Goal: Feedback & Contribution: Contribute content

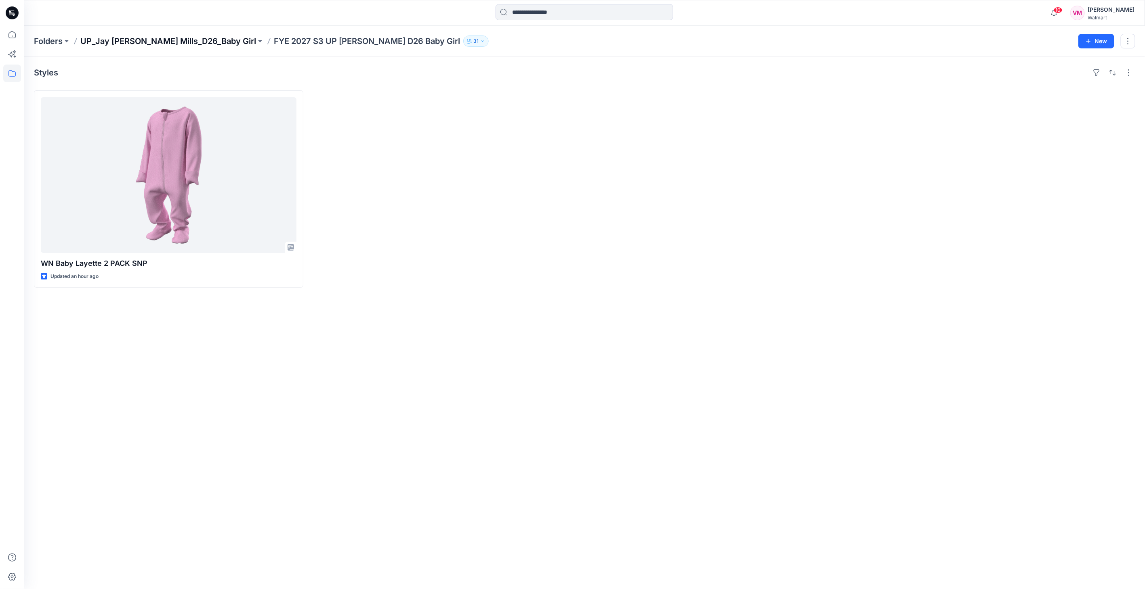
click at [160, 39] on p "UP_Jay Jay Mills_D26_Baby Girl" at bounding box center [168, 41] width 176 height 11
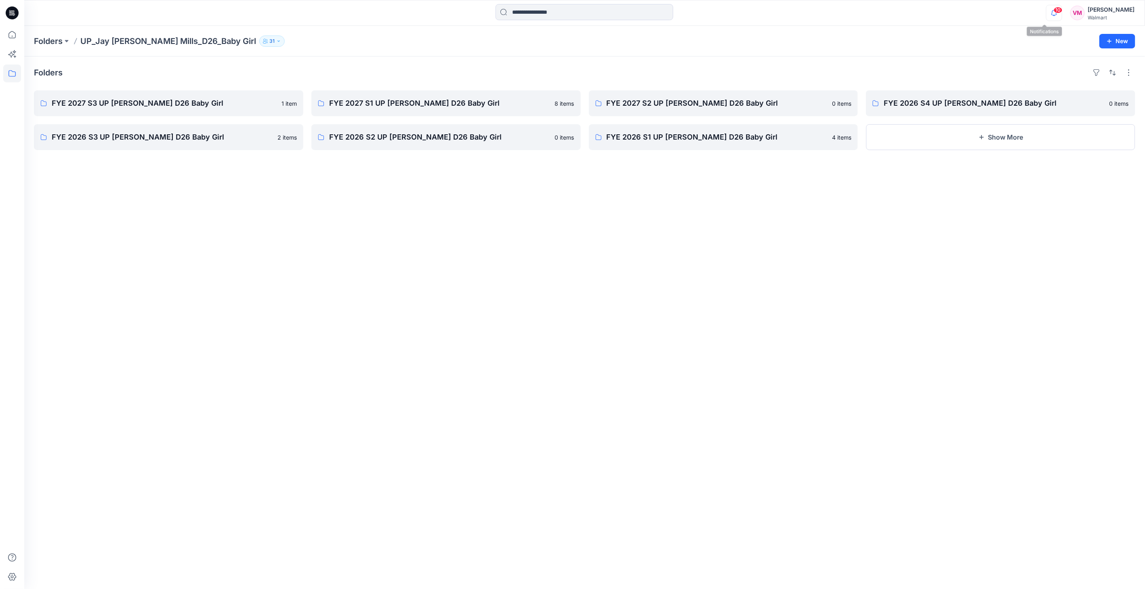
click at [1051, 13] on icon "button" at bounding box center [1053, 13] width 15 height 16
click at [138, 99] on p "FYE 2027 S3 UP Jay Jay Mills D26 Baby Girl" at bounding box center [168, 103] width 232 height 11
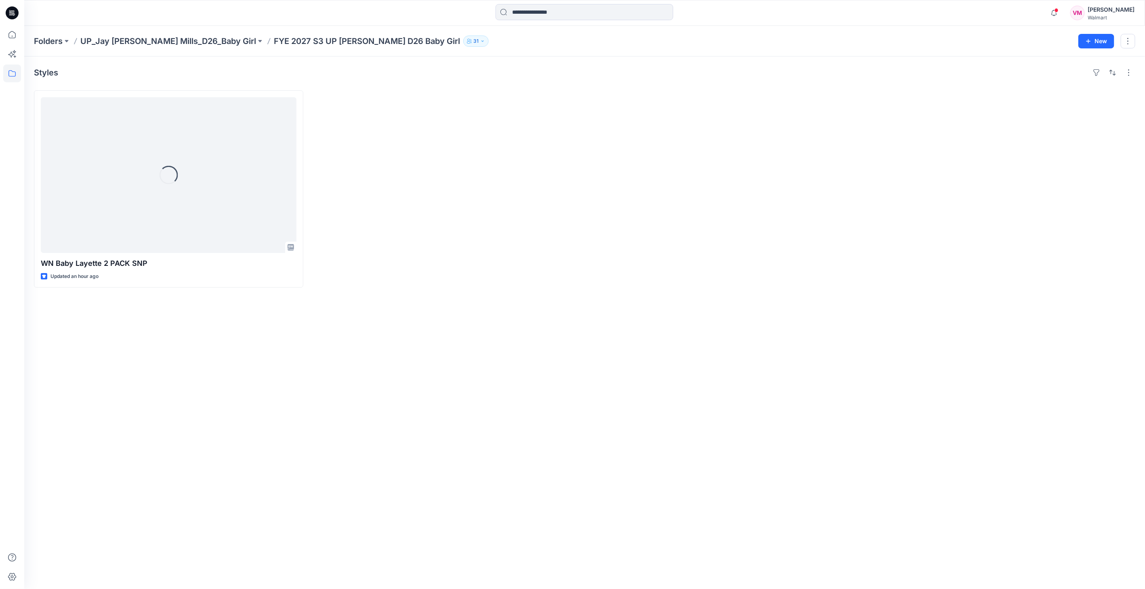
click at [108, 44] on p "UP_Jay [PERSON_NAME] Mills_D26_Baby Girl" at bounding box center [168, 41] width 176 height 11
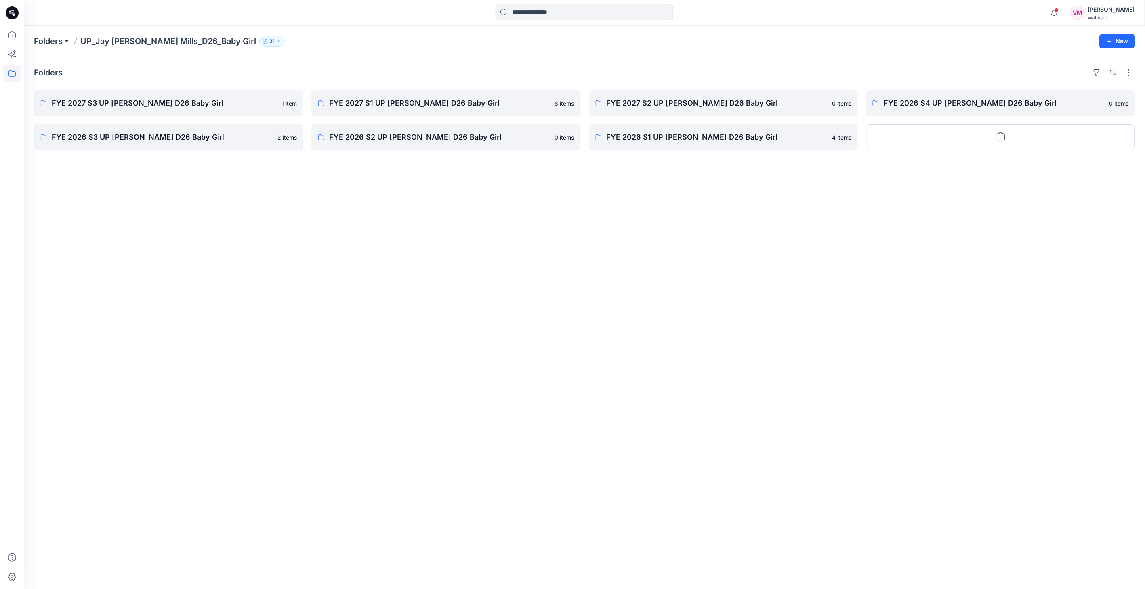
click at [67, 42] on button at bounding box center [67, 41] width 8 height 11
click at [65, 123] on p "UP_Jay [PERSON_NAME] Mills_D26_Baby Boy" at bounding box center [92, 121] width 105 height 10
click at [159, 103] on p "FYE 2027 S3 UP [PERSON_NAME] D26 Baby Boy" at bounding box center [168, 103] width 232 height 11
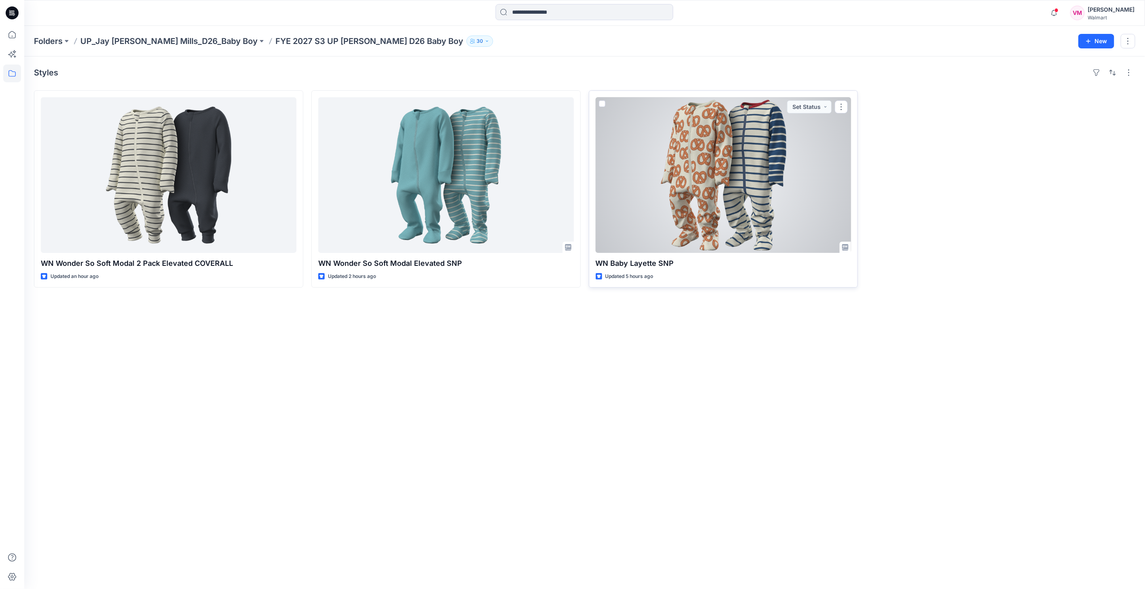
click at [752, 167] on div at bounding box center [724, 175] width 256 height 156
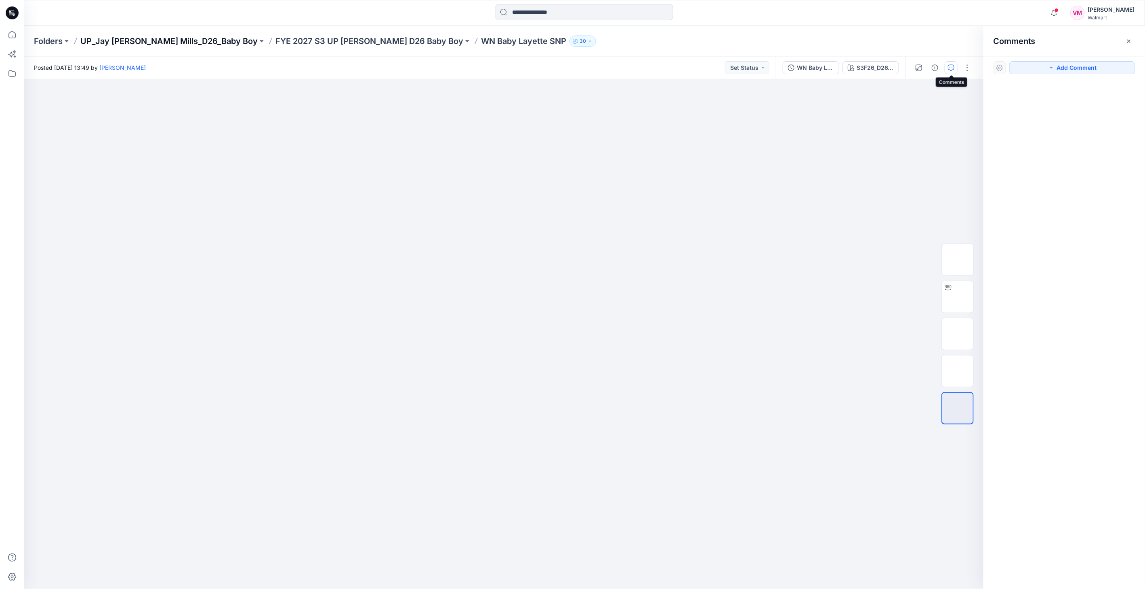
click at [177, 40] on p "UP_Jay [PERSON_NAME] Mills_D26_Baby Boy" at bounding box center [168, 41] width 177 height 11
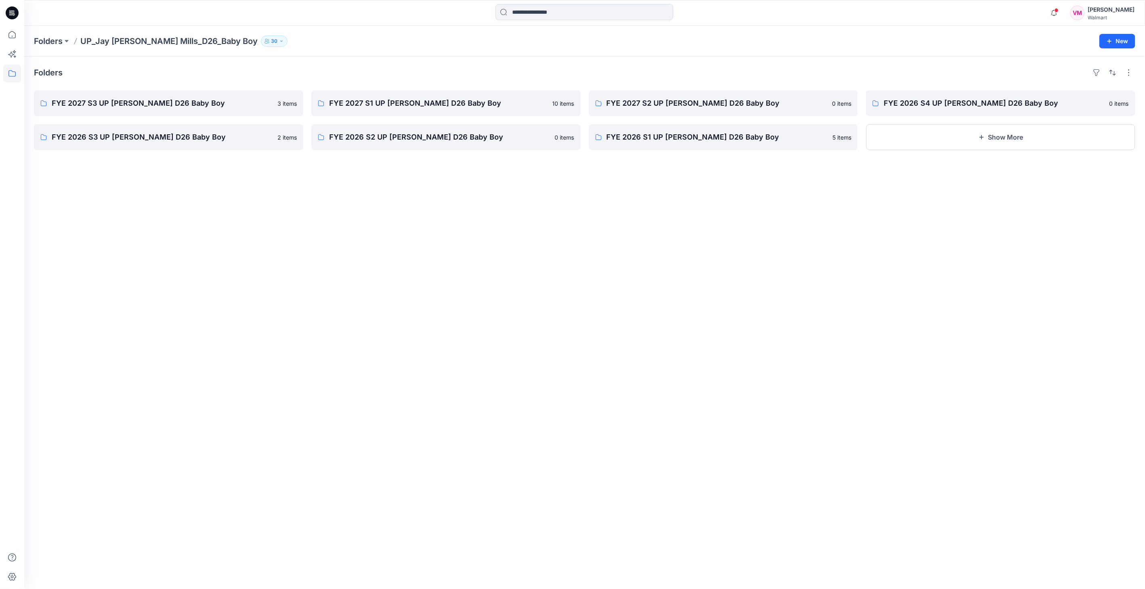
click at [46, 40] on p "Folders" at bounding box center [48, 41] width 29 height 11
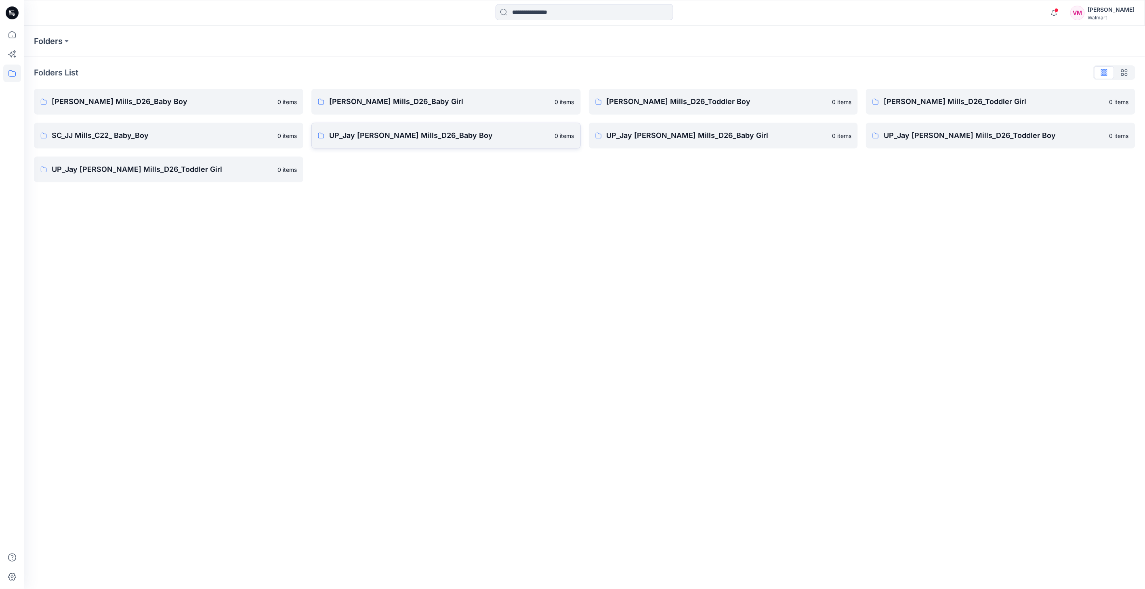
click at [405, 137] on p "UP_Jay [PERSON_NAME] Mills_D26_Baby Boy" at bounding box center [439, 135] width 221 height 11
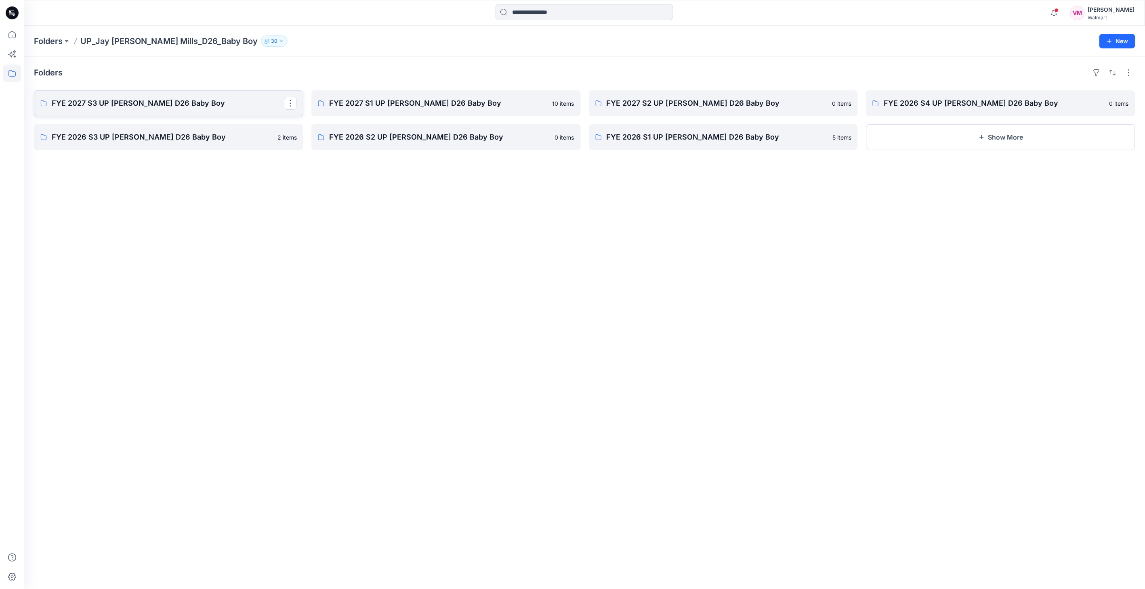
click at [162, 103] on p "FYE 2027 S3 UP [PERSON_NAME] D26 Baby Boy" at bounding box center [168, 103] width 232 height 11
click at [441, 104] on p "FYE 2027 S1 UP [PERSON_NAME] D26 Baby Boy" at bounding box center [445, 103] width 232 height 11
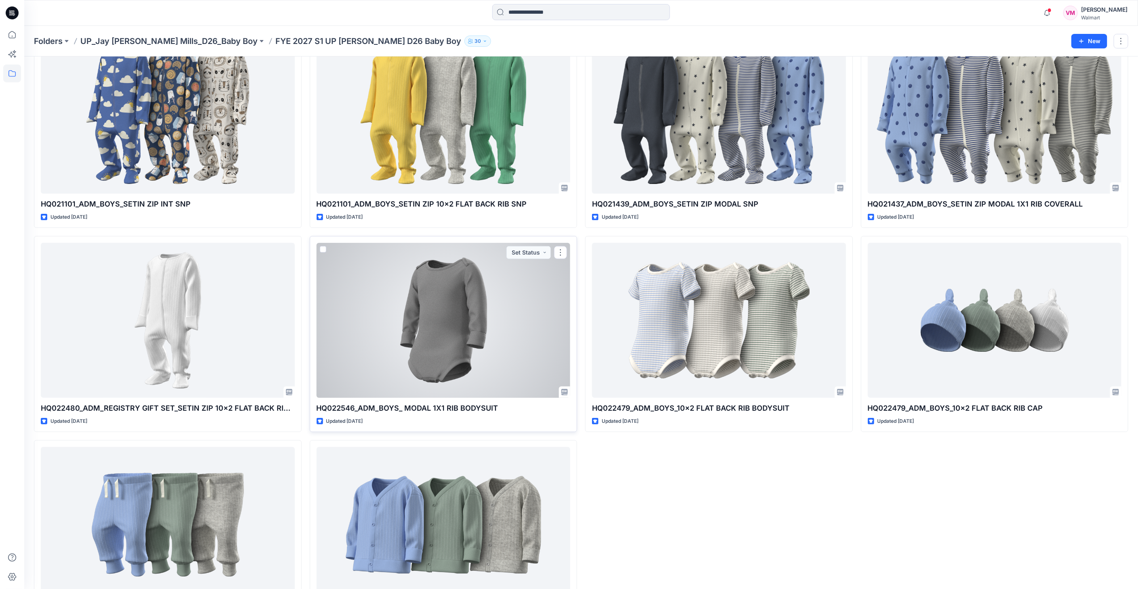
scroll to position [45, 0]
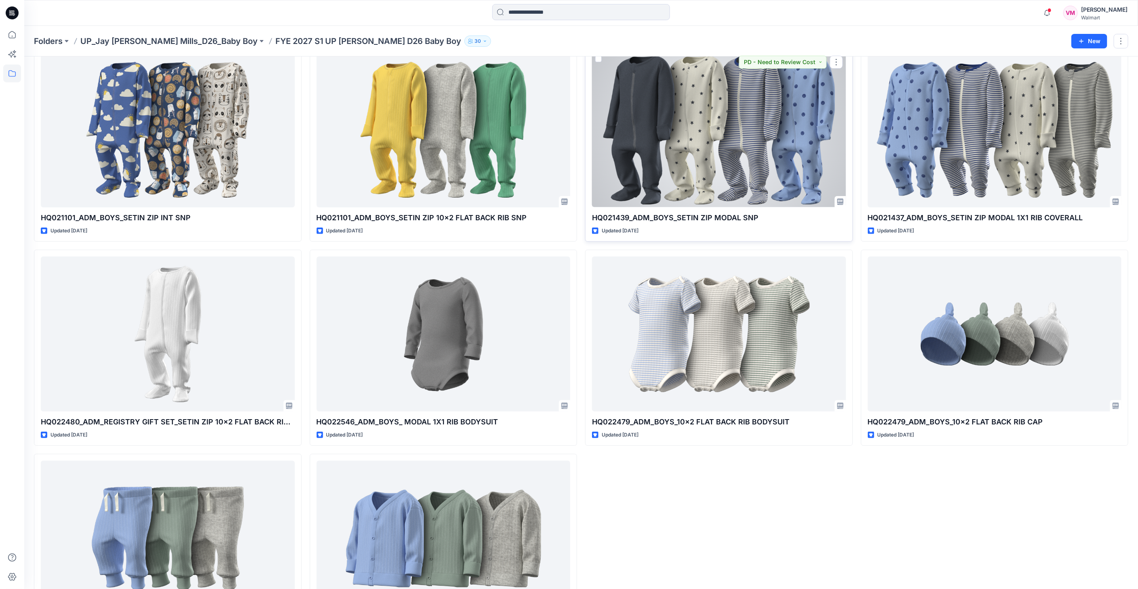
click at [699, 151] on div at bounding box center [719, 129] width 254 height 155
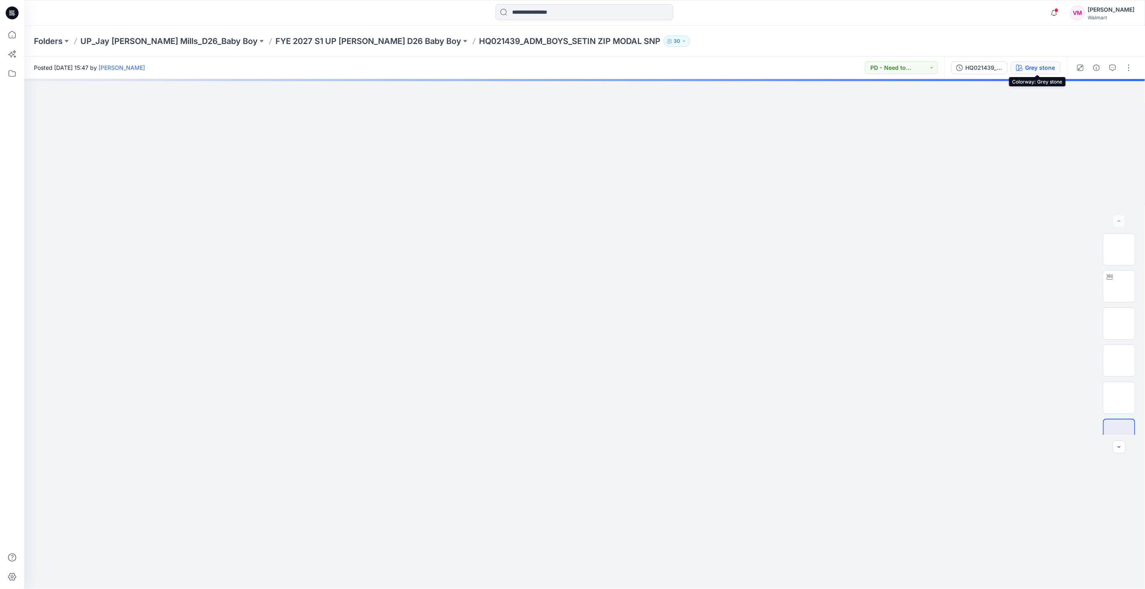
click at [1026, 70] on div "Grey stone" at bounding box center [1040, 67] width 30 height 9
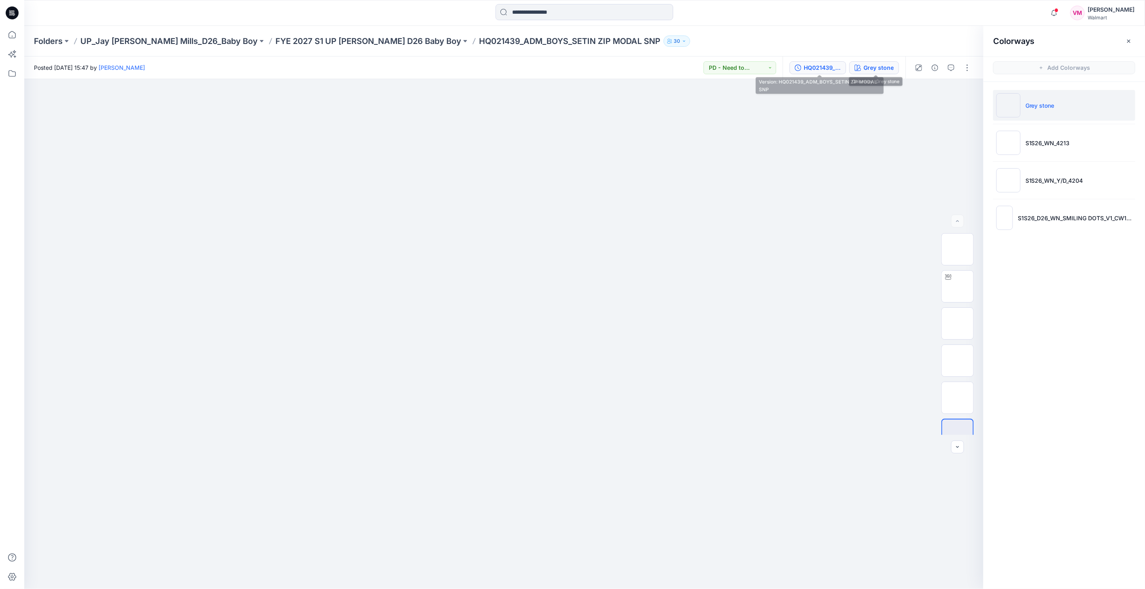
click at [841, 70] on div "HQ021439_ADM_BOYS_SETIN ZIP MODAL SNP" at bounding box center [821, 67] width 37 height 9
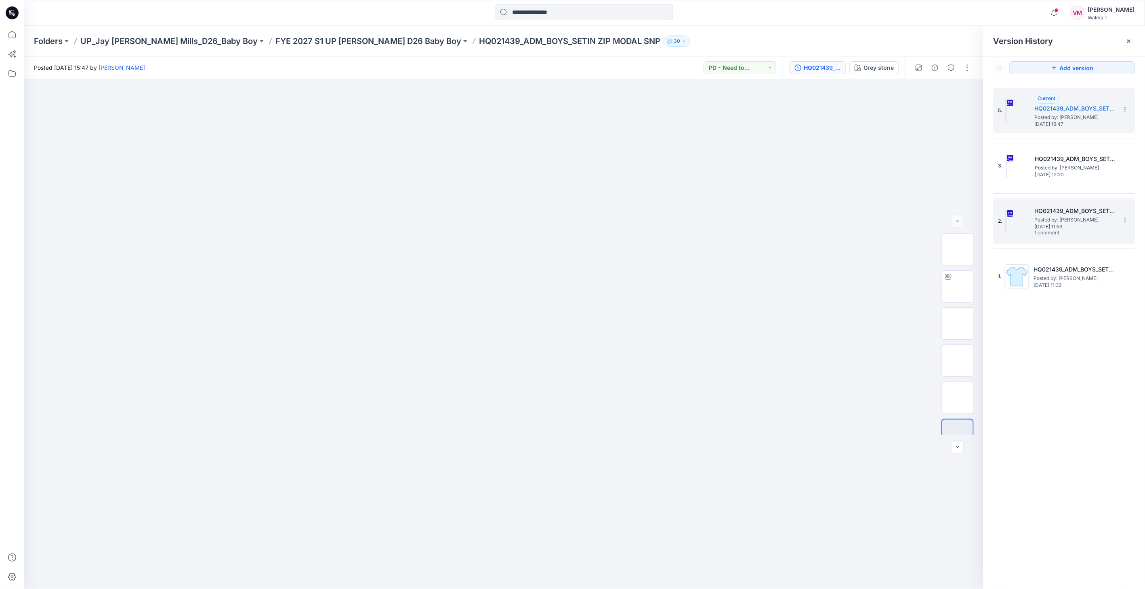
click at [1039, 225] on span "Thursday, May 22, 2025 11:53" at bounding box center [1074, 227] width 81 height 6
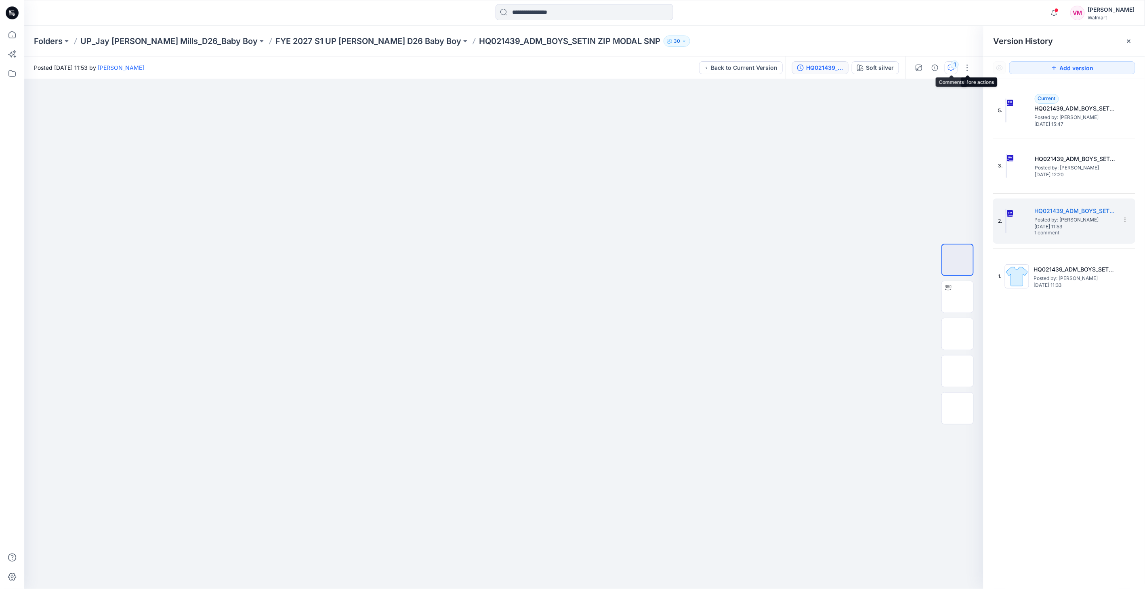
click at [953, 65] on div "1" at bounding box center [954, 65] width 8 height 8
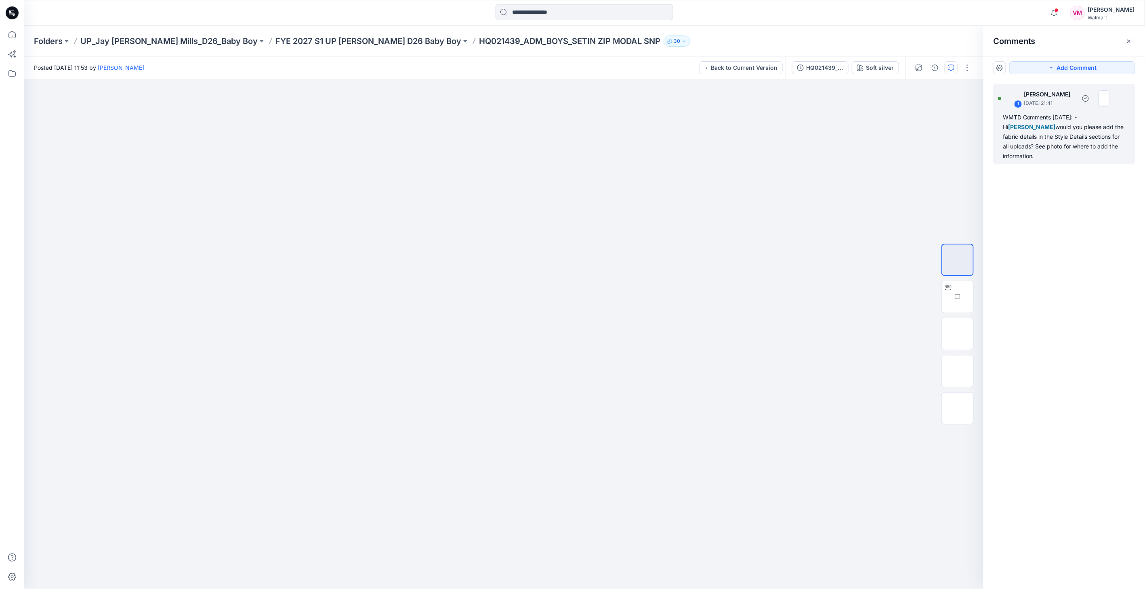
click at [1019, 151] on div "WMTD Comments 5.26.25: -Hi Vasanthakumar Mani would you please add the fabric d…" at bounding box center [1063, 137] width 123 height 48
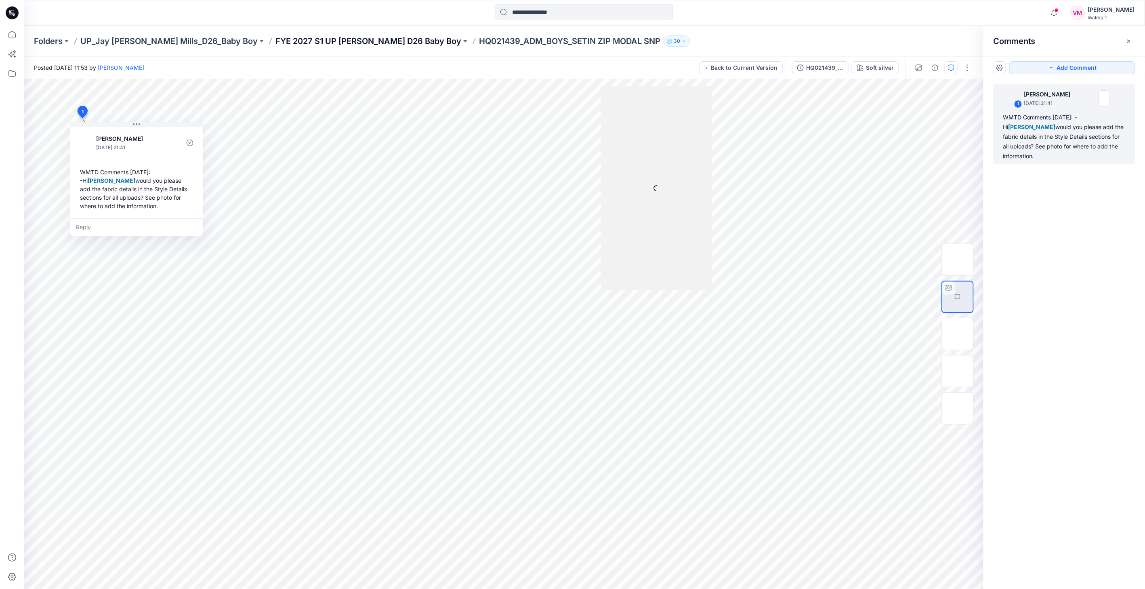
click at [289, 40] on p "FYE 2027 S1 UP Jay Jay Mills D26 Baby Boy" at bounding box center [368, 41] width 186 height 11
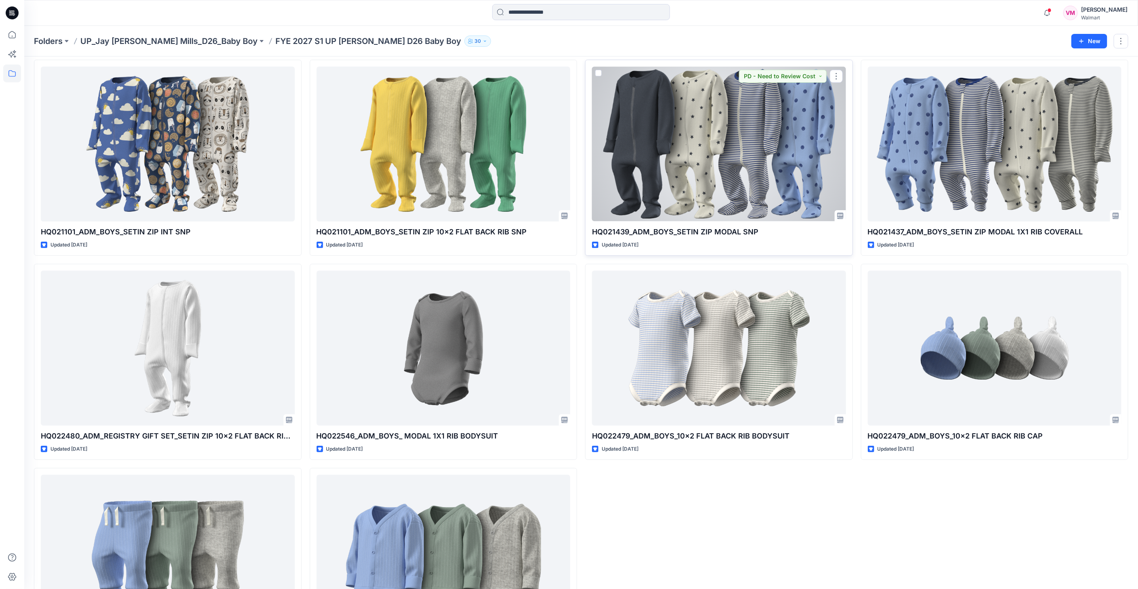
scroll to position [45, 0]
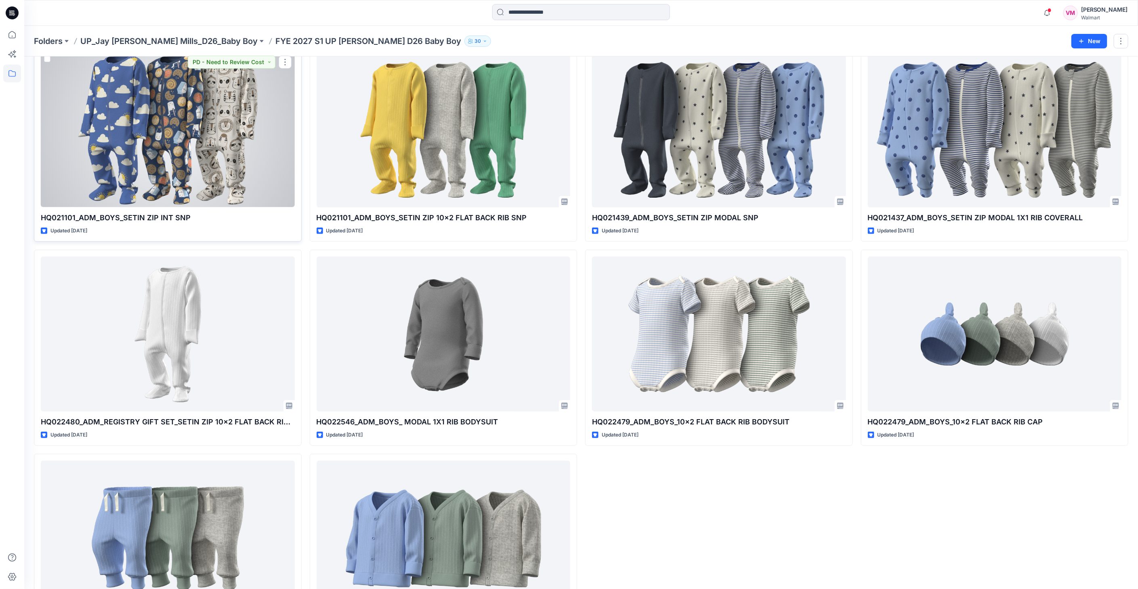
click at [206, 134] on div at bounding box center [168, 129] width 254 height 155
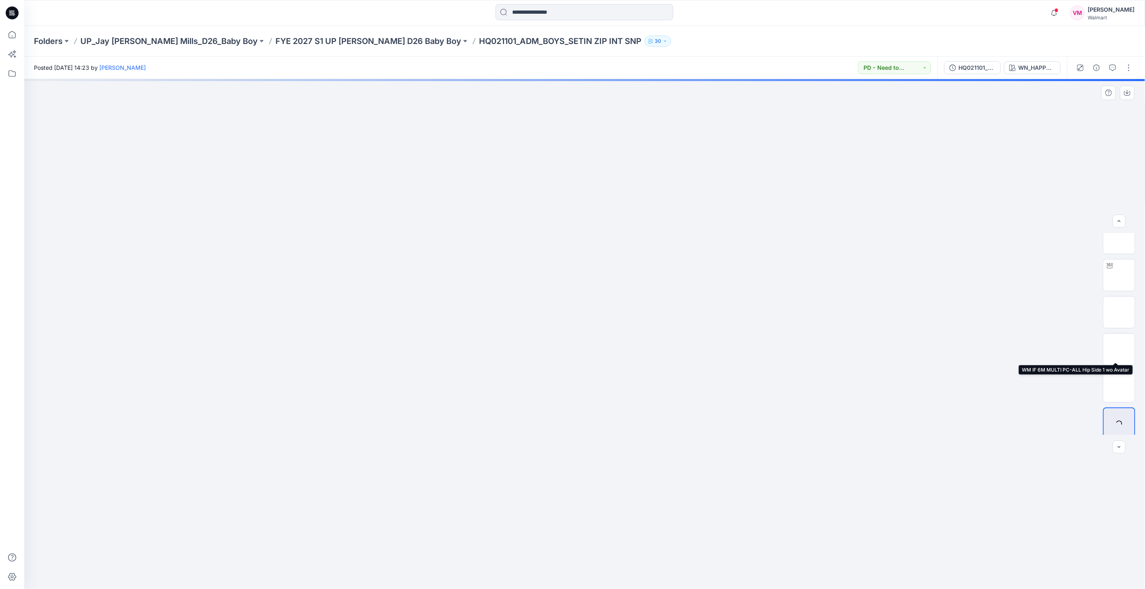
scroll to position [16, 0]
click at [971, 68] on div "HQ021101_ADM_BOYS_SETIN ZIP INT SNP" at bounding box center [976, 67] width 37 height 9
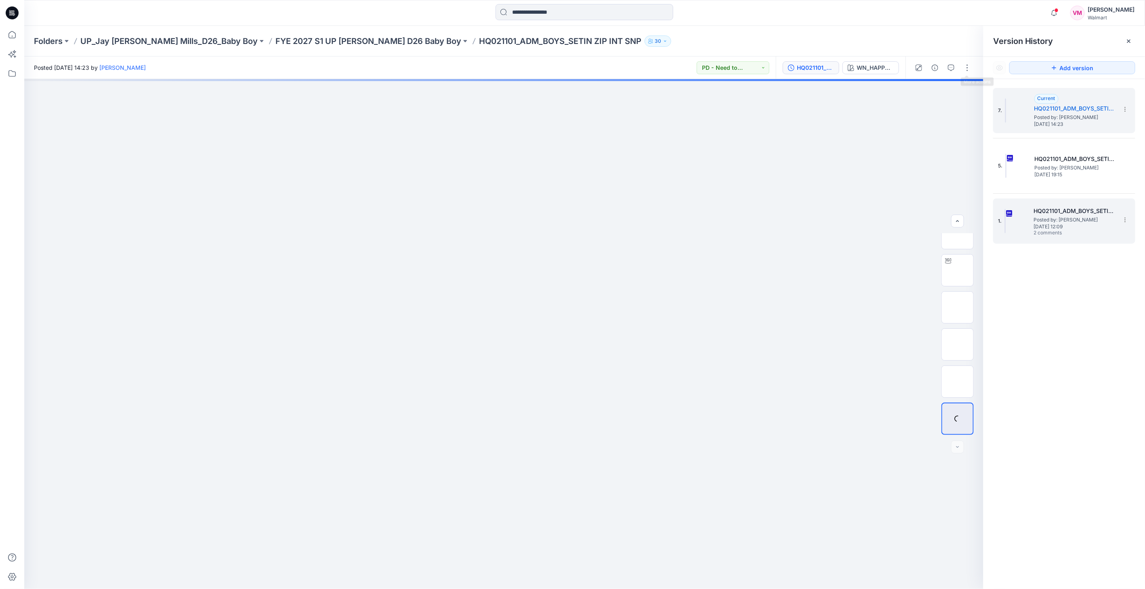
click at [1048, 225] on span "Tuesday, March 25, 2025 12:09" at bounding box center [1074, 227] width 81 height 6
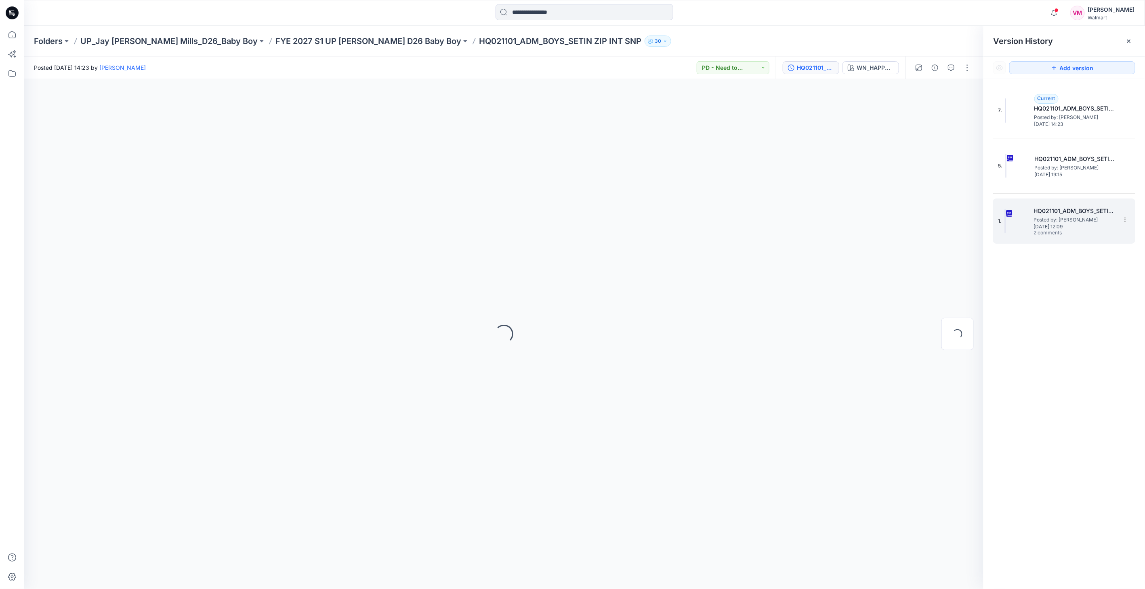
scroll to position [0, 0]
click at [957, 297] on img at bounding box center [957, 297] width 0 height 0
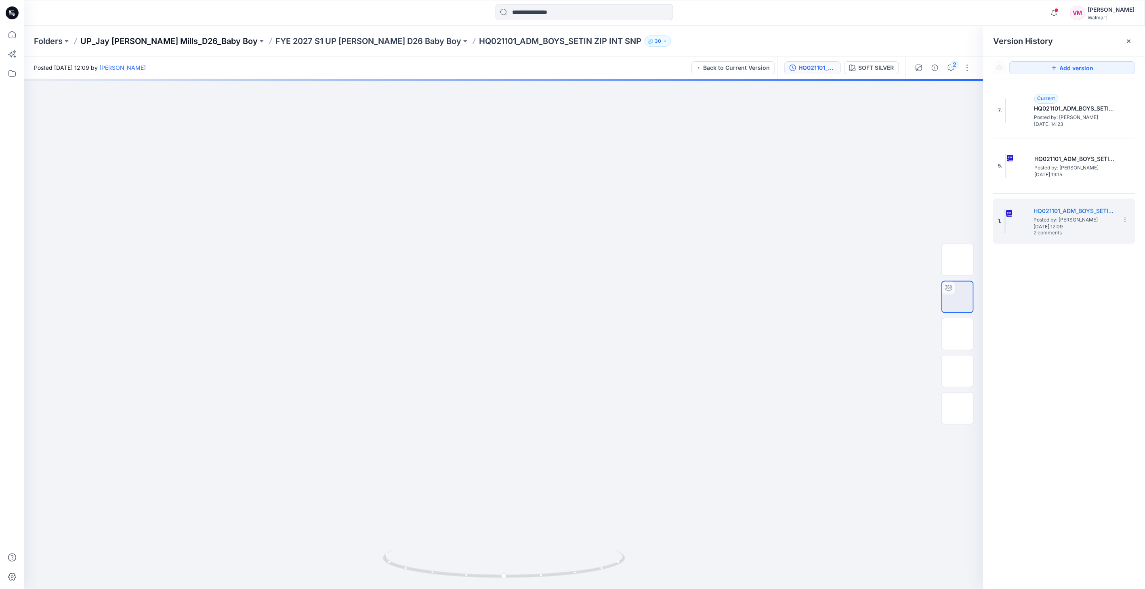
click at [159, 42] on p "UP_Jay [PERSON_NAME] Mills_D26_Baby Boy" at bounding box center [168, 41] width 177 height 11
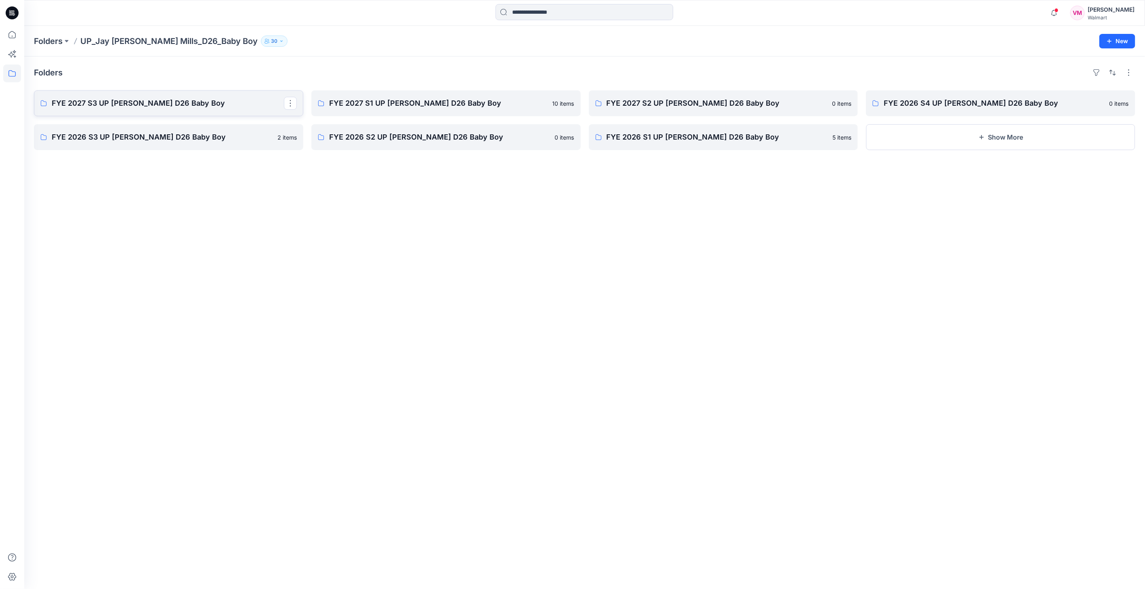
click at [147, 103] on p "FYE 2027 S3 UP [PERSON_NAME] D26 Baby Boy" at bounding box center [168, 103] width 232 height 11
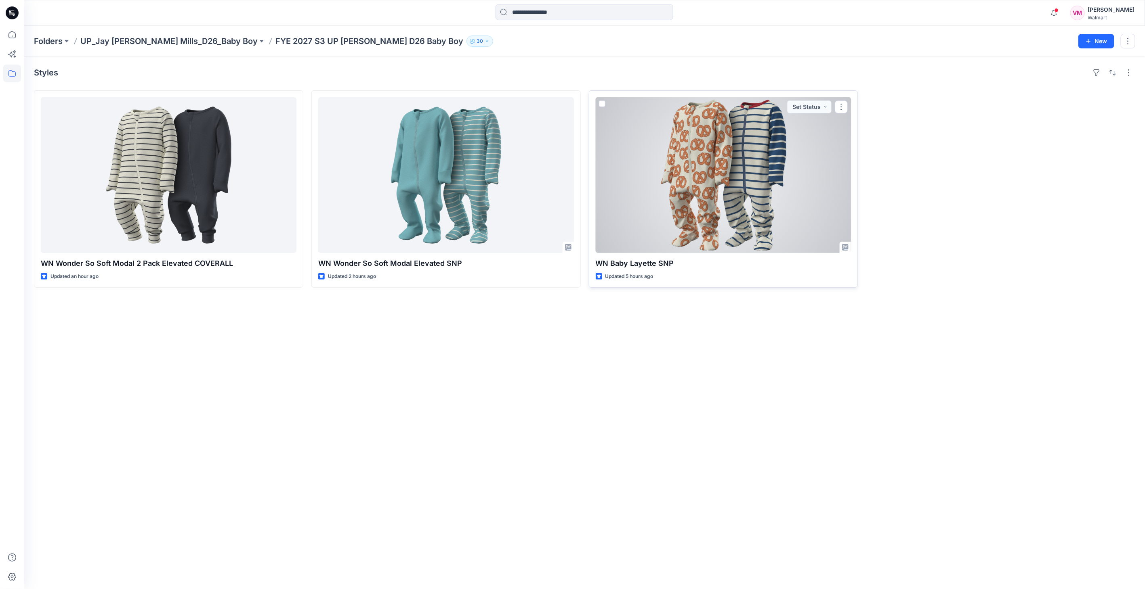
click at [707, 166] on div at bounding box center [724, 175] width 256 height 156
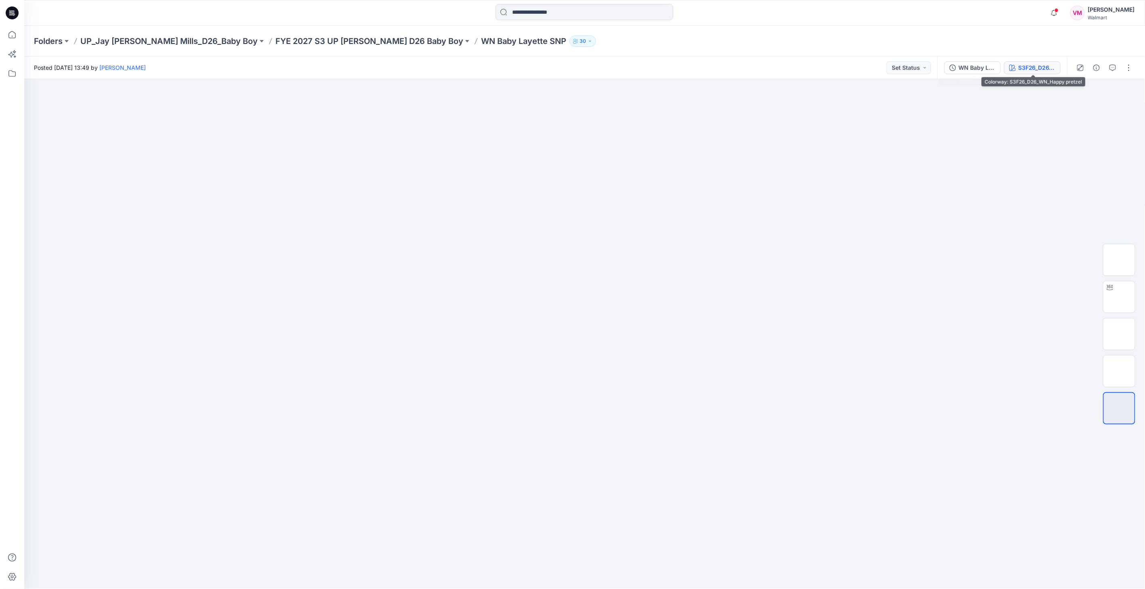
click at [1023, 68] on div "S3F26_D26_WN_Happy pretzel" at bounding box center [1036, 67] width 37 height 9
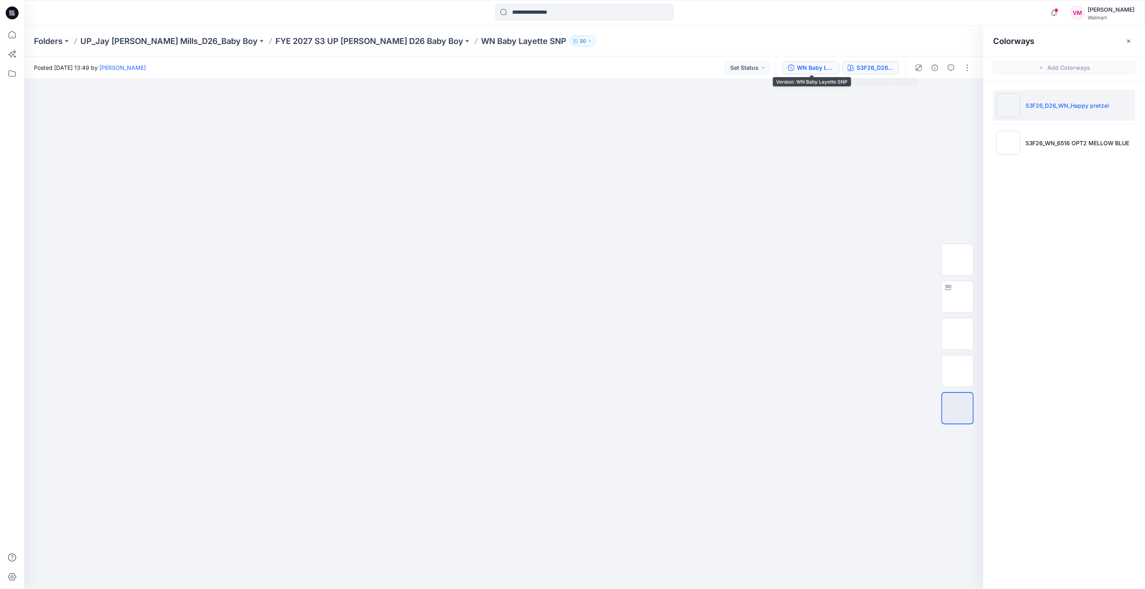
click at [819, 68] on div "WN Baby Layette SNP" at bounding box center [815, 67] width 37 height 9
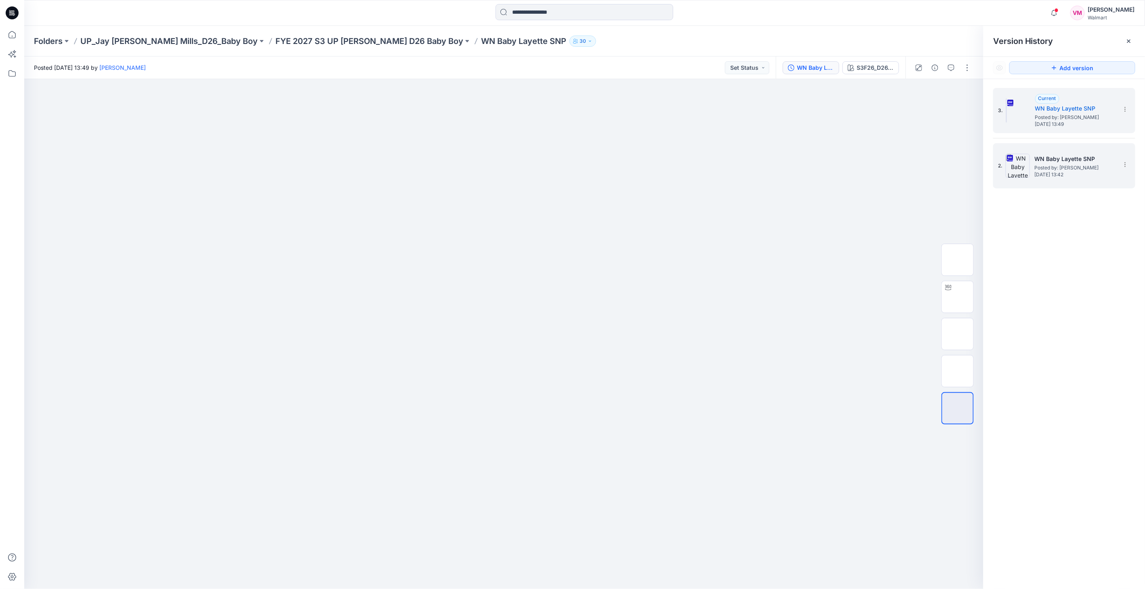
click at [1038, 176] on span "[DATE] 13:42" at bounding box center [1074, 175] width 81 height 6
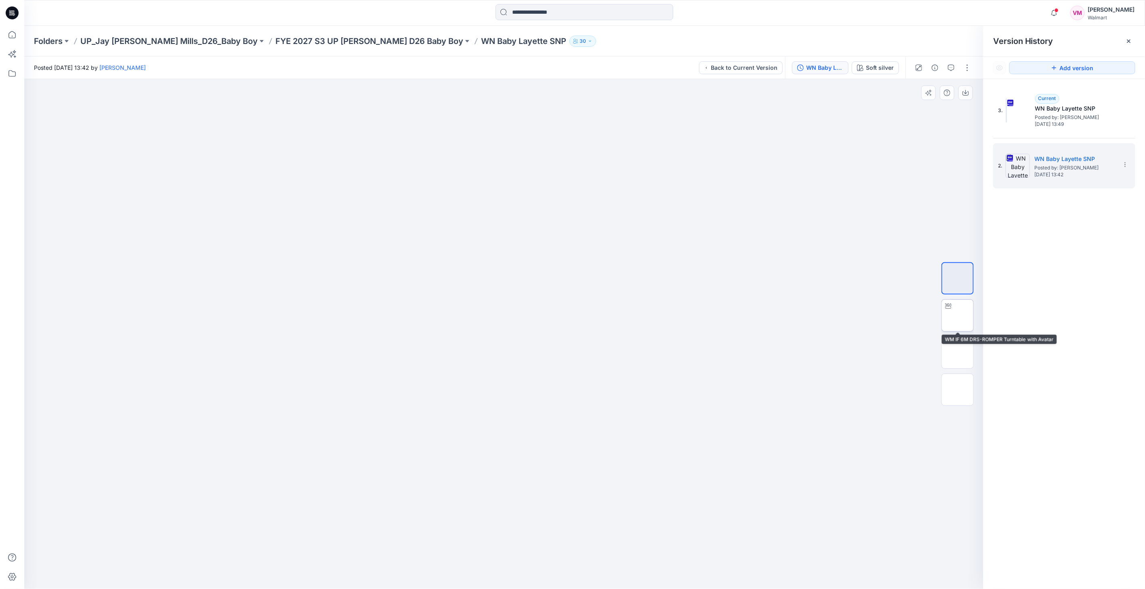
click at [957, 316] on img at bounding box center [957, 316] width 0 height 0
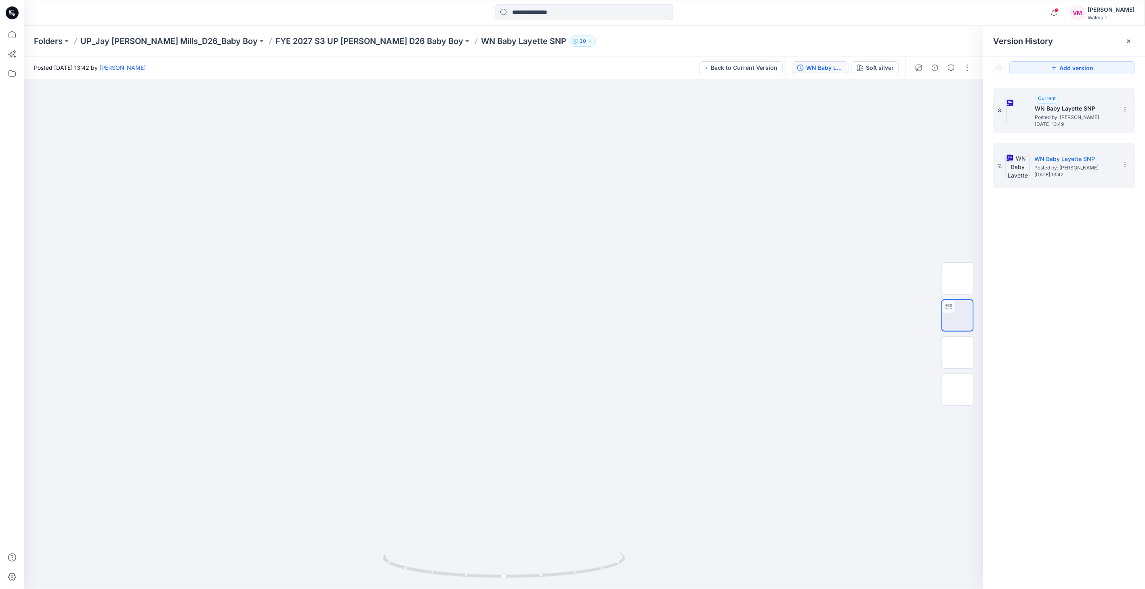
click at [1048, 107] on h5 "WN Baby Layette SNP" at bounding box center [1075, 109] width 81 height 10
click at [1053, 164] on span "Posted by: [PERSON_NAME]" at bounding box center [1074, 168] width 81 height 8
click at [349, 41] on p "FYE 2027 S3 UP [PERSON_NAME] D26 Baby Boy" at bounding box center [369, 41] width 188 height 11
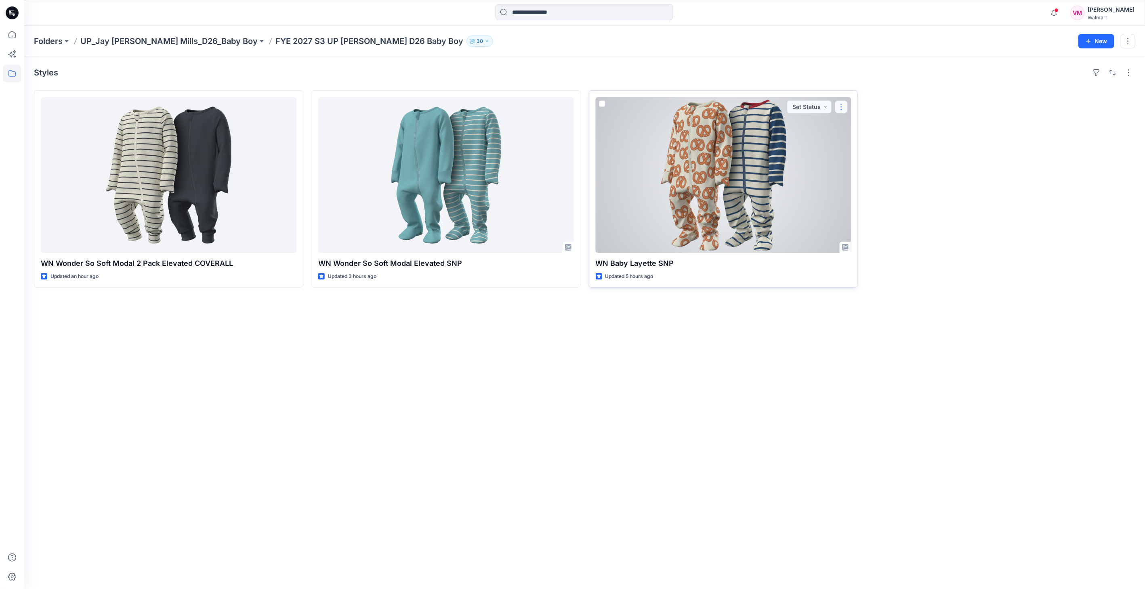
click at [840, 107] on button "button" at bounding box center [841, 107] width 13 height 13
click at [854, 127] on p "Edit" at bounding box center [856, 125] width 10 height 8
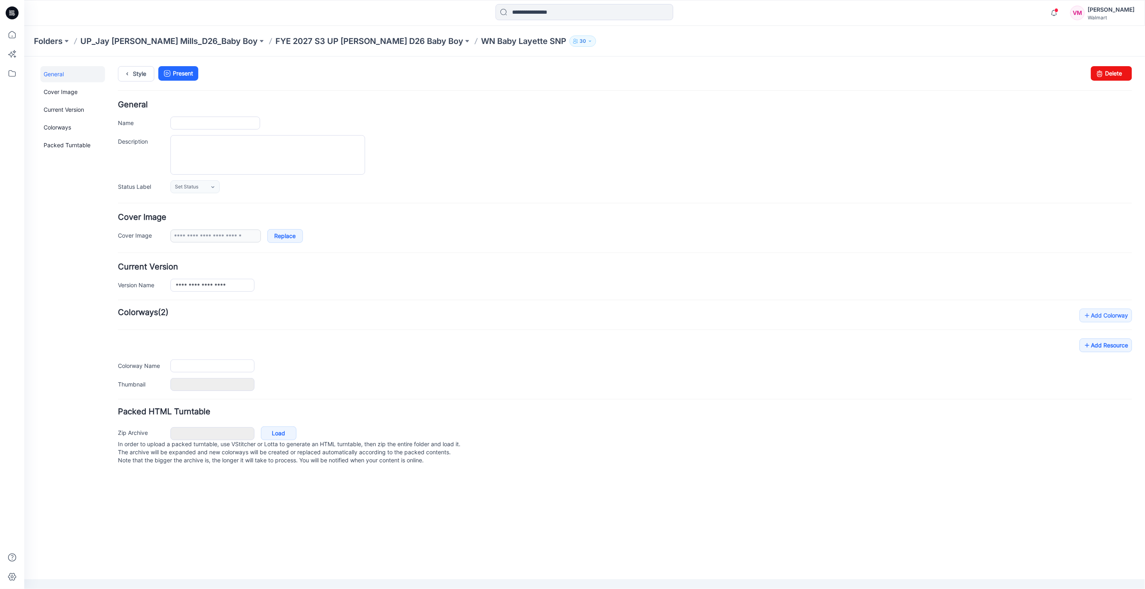
type input "**********"
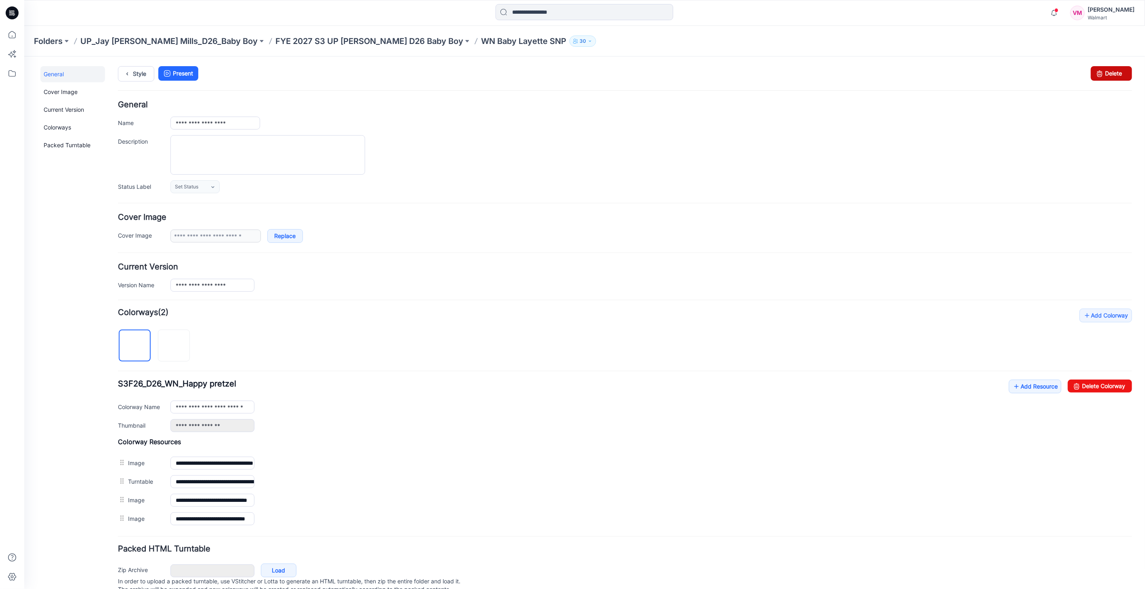
click at [1107, 73] on link "Delete" at bounding box center [1110, 73] width 41 height 15
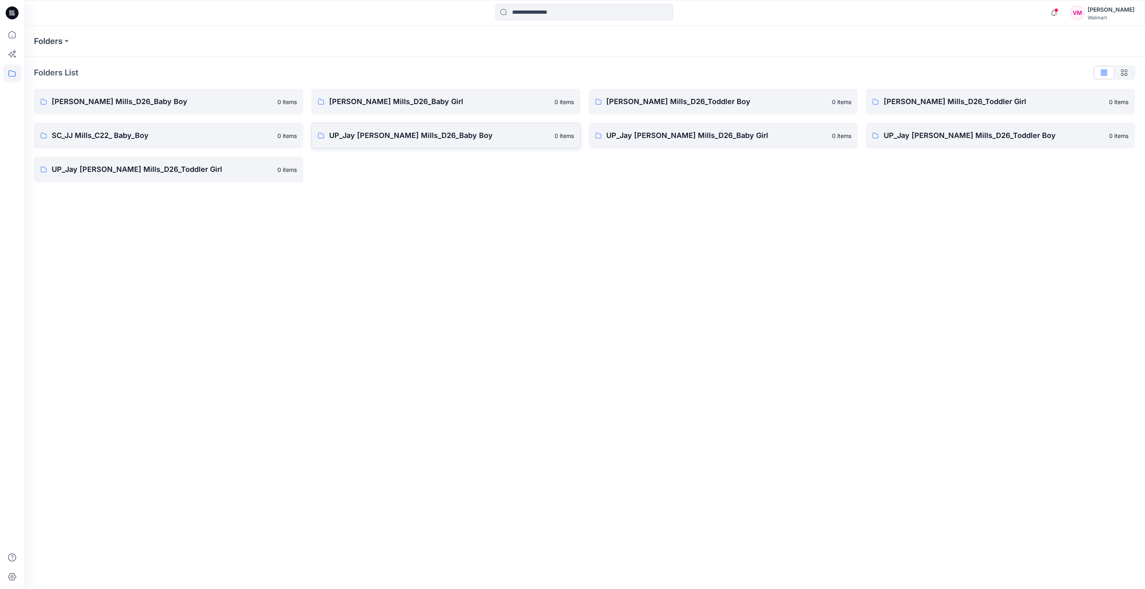
click at [373, 139] on p "UP_Jay [PERSON_NAME] Mills_D26_Baby Boy" at bounding box center [439, 135] width 221 height 11
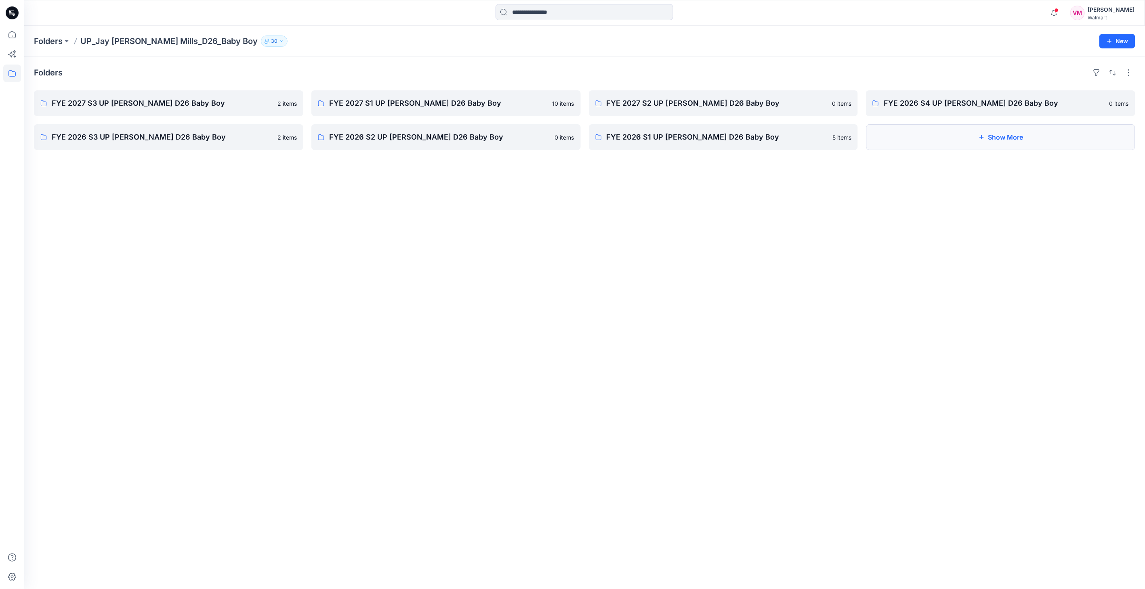
click at [973, 136] on button "Show More" at bounding box center [1000, 137] width 269 height 26
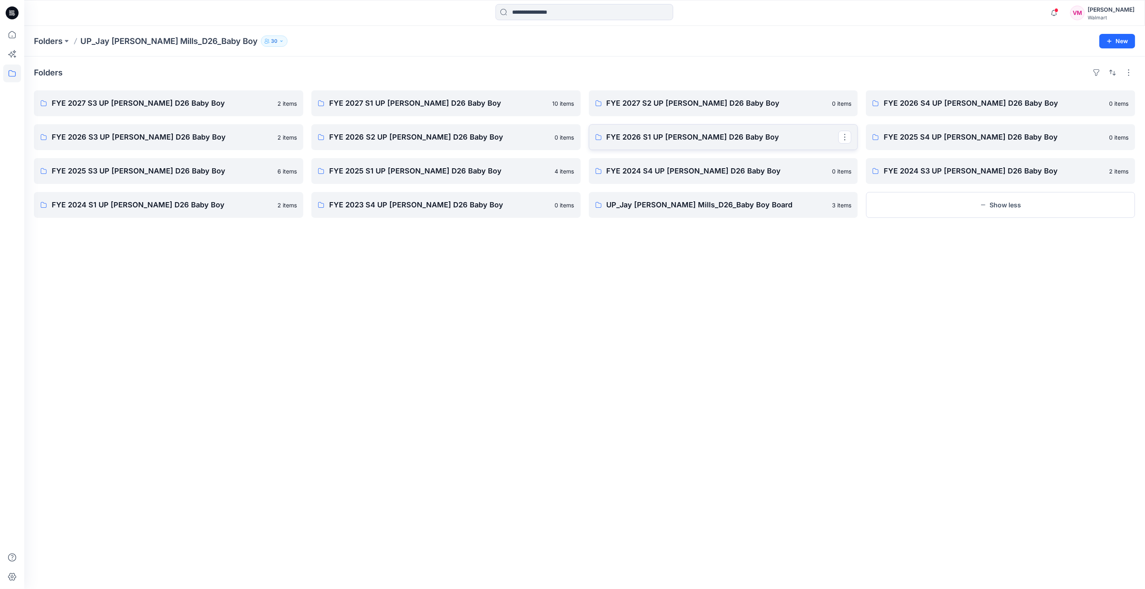
click at [641, 140] on p "FYE 2026 S1 UP [PERSON_NAME] D26 Baby Boy" at bounding box center [722, 137] width 232 height 11
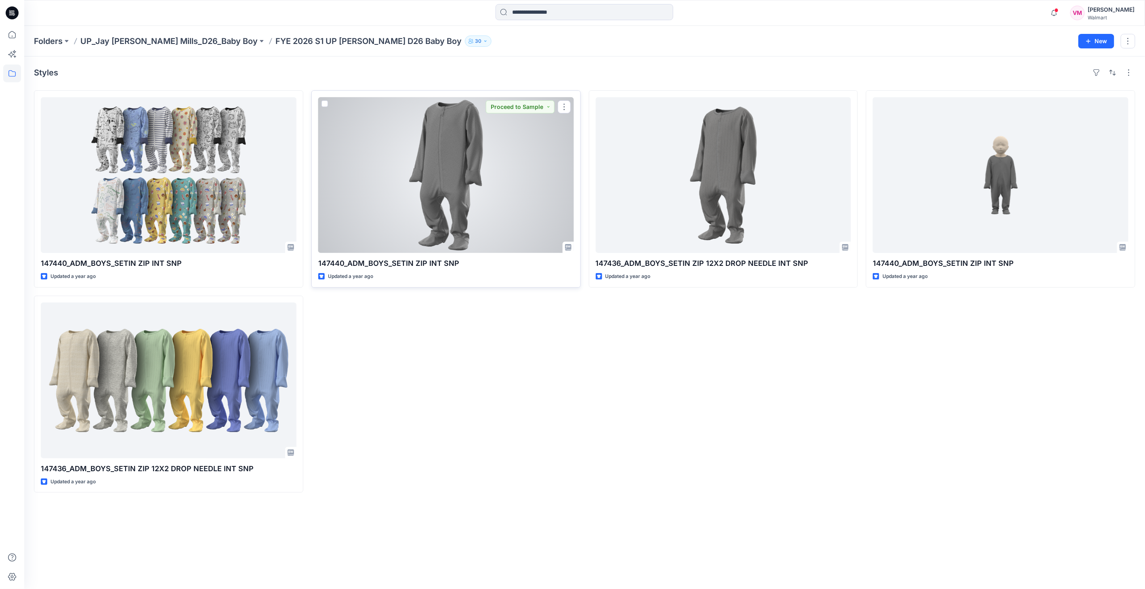
click at [410, 157] on div at bounding box center [446, 175] width 256 height 156
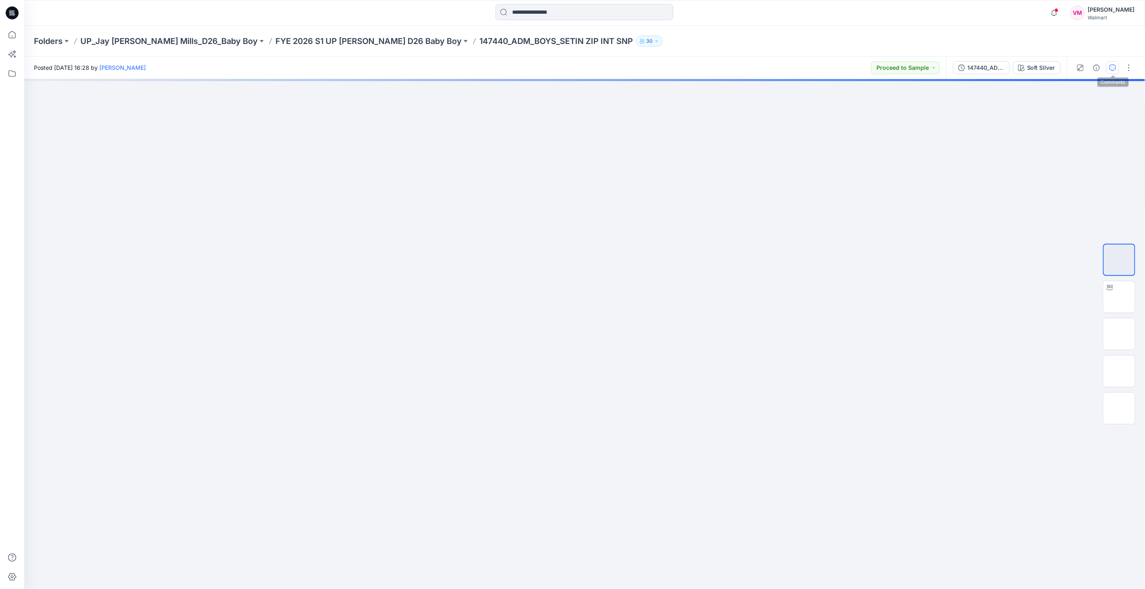
click at [1111, 67] on icon "button" at bounding box center [1112, 67] width 3 height 0
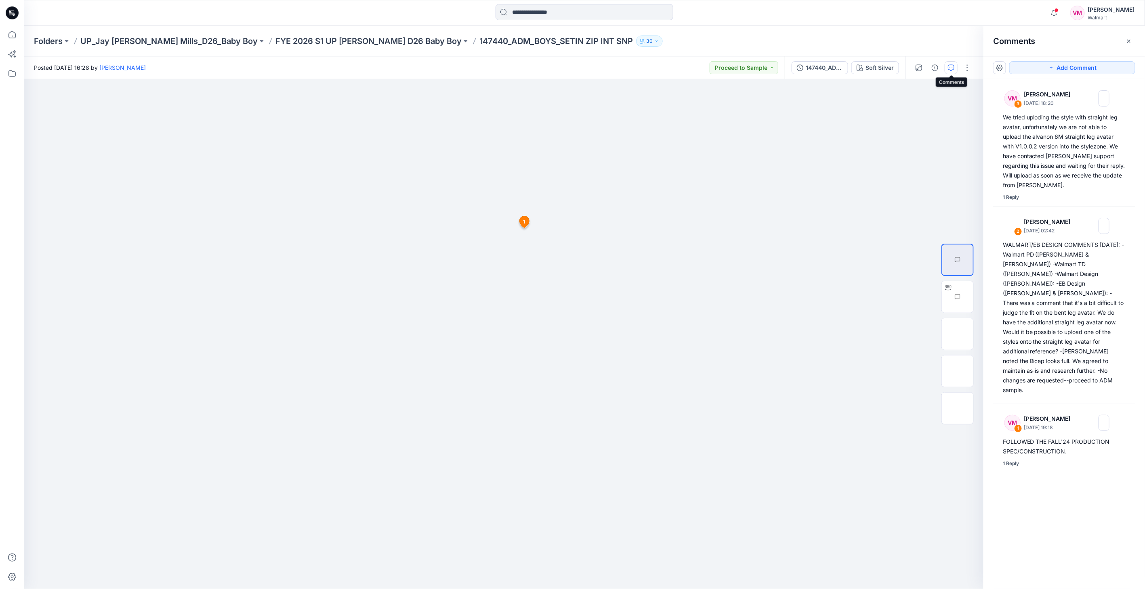
click at [366, 48] on div "Folders UP_Jay Jay Mills_D26_Baby Boy FYE 2026 S1 UP Jay Jay Mills D26 Baby Boy…" at bounding box center [584, 41] width 1120 height 31
click at [367, 43] on p "FYE 2026 S1 UP Jay Jay Mills D26 Baby Boy" at bounding box center [368, 41] width 186 height 11
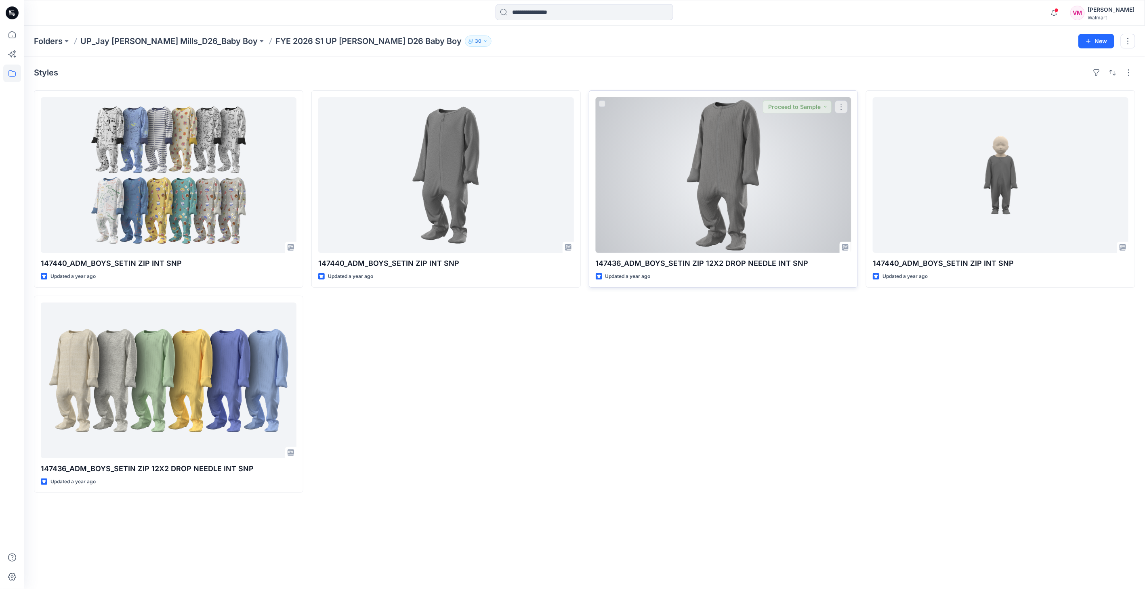
click at [742, 165] on div at bounding box center [724, 175] width 256 height 156
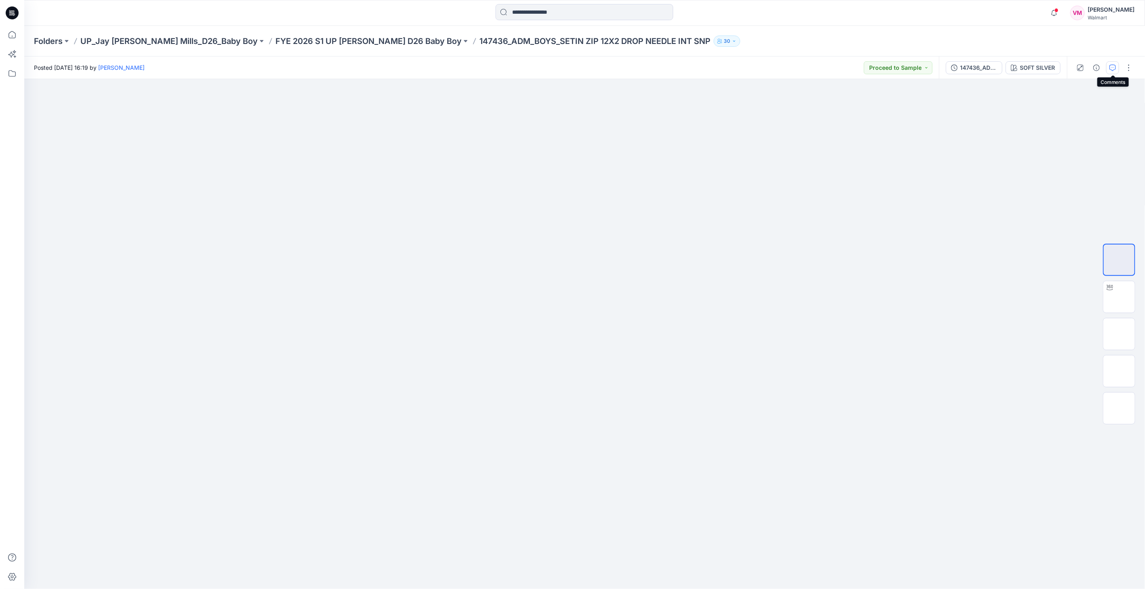
click at [1109, 70] on icon "button" at bounding box center [1112, 68] width 6 height 6
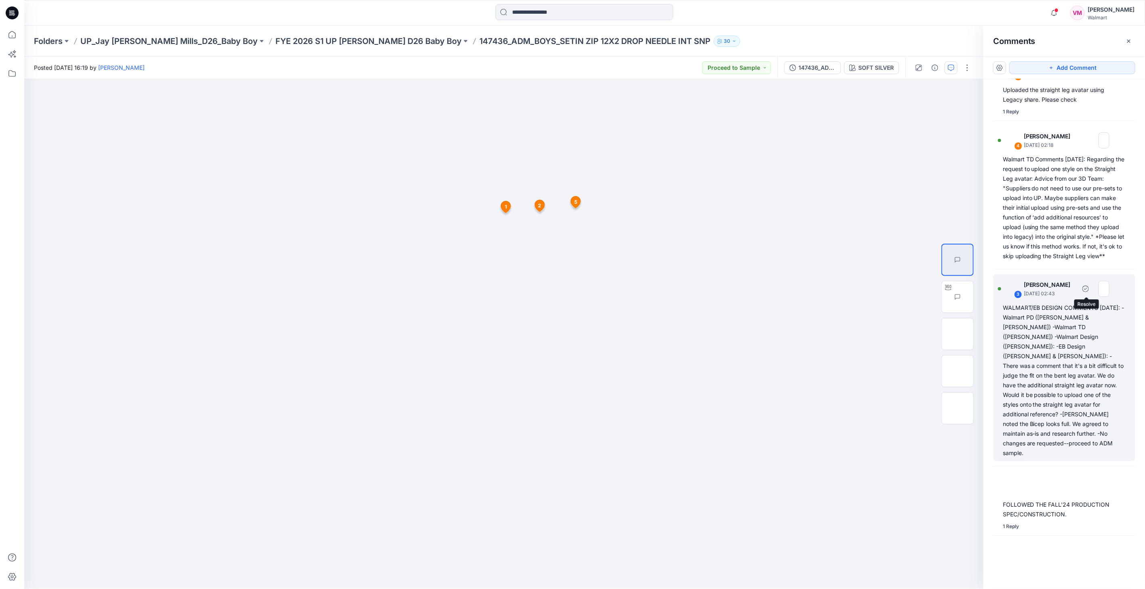
scroll to position [36, 0]
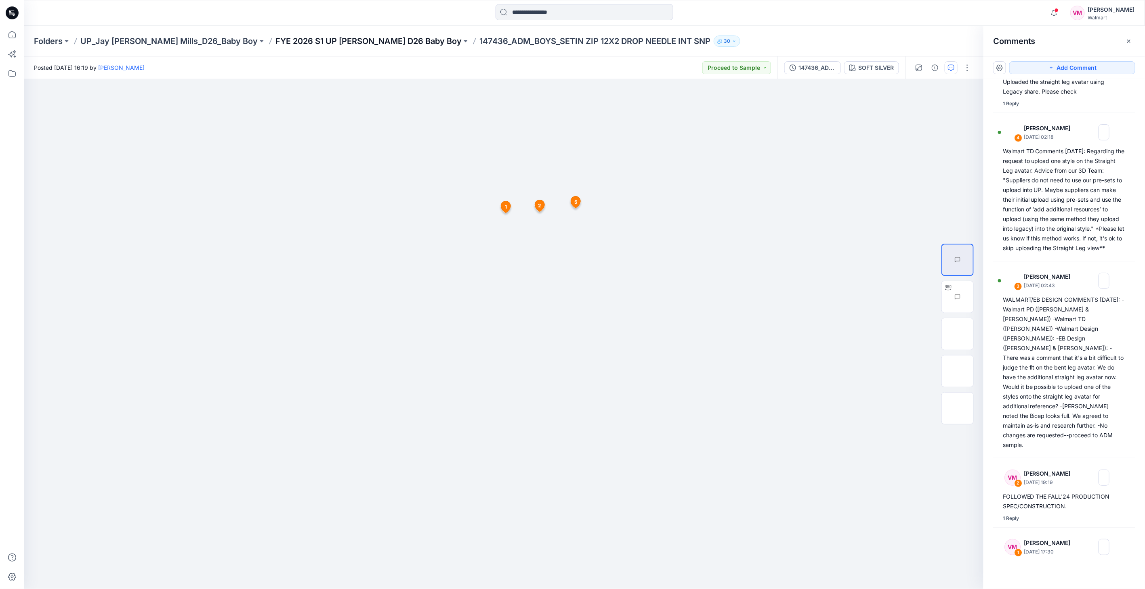
click at [364, 38] on p "FYE 2026 S1 UP Jay Jay Mills D26 Baby Boy" at bounding box center [368, 41] width 186 height 11
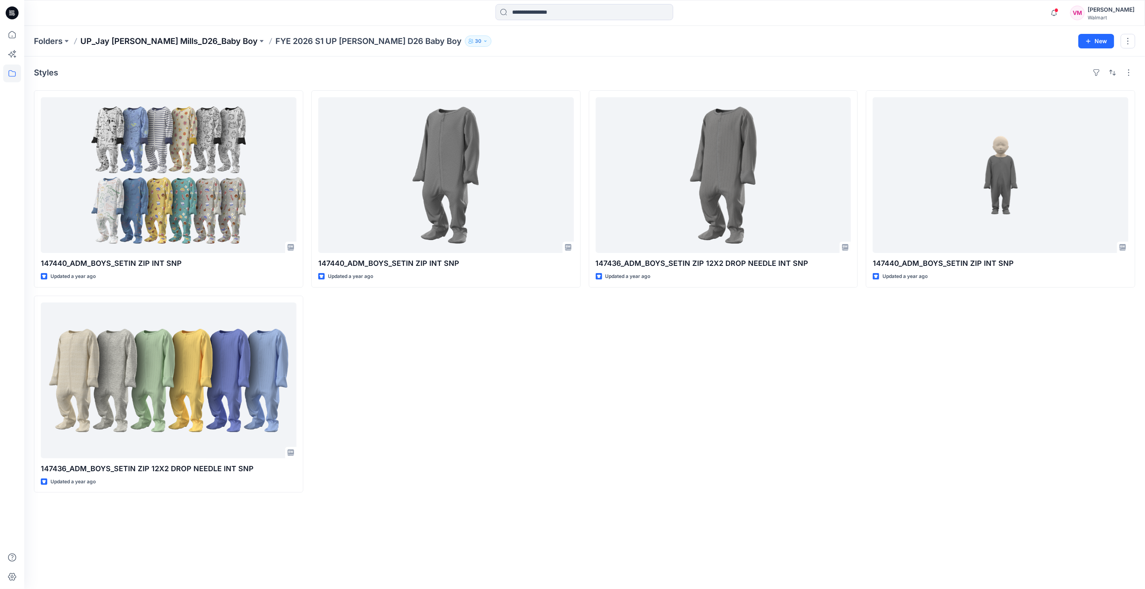
click at [167, 39] on p "UP_Jay [PERSON_NAME] Mills_D26_Baby Boy" at bounding box center [168, 41] width 177 height 11
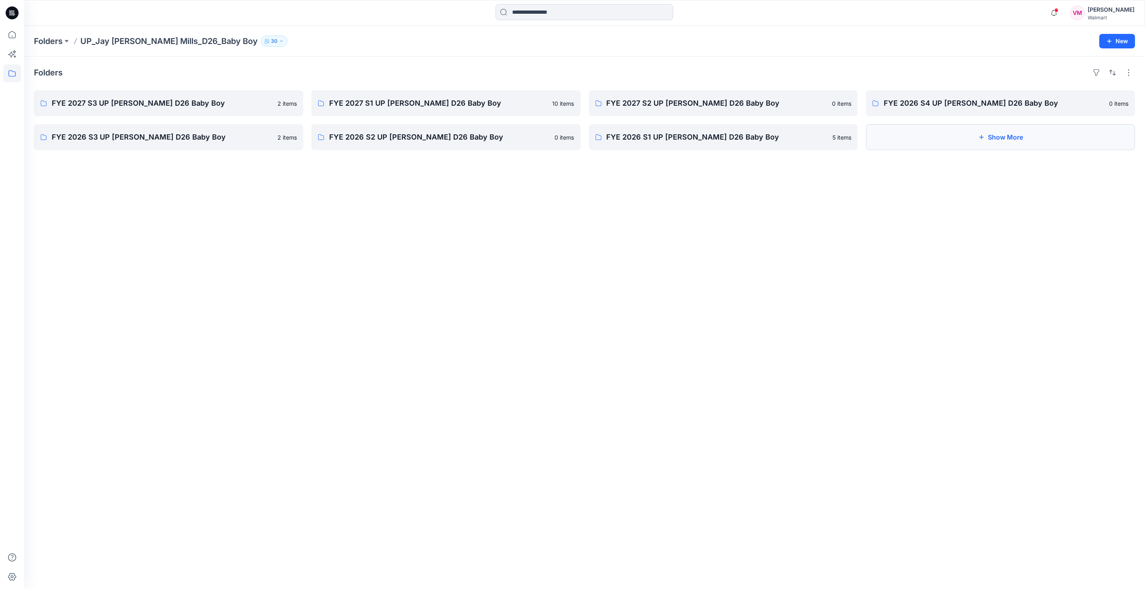
click at [911, 141] on button "Show More" at bounding box center [1000, 137] width 269 height 26
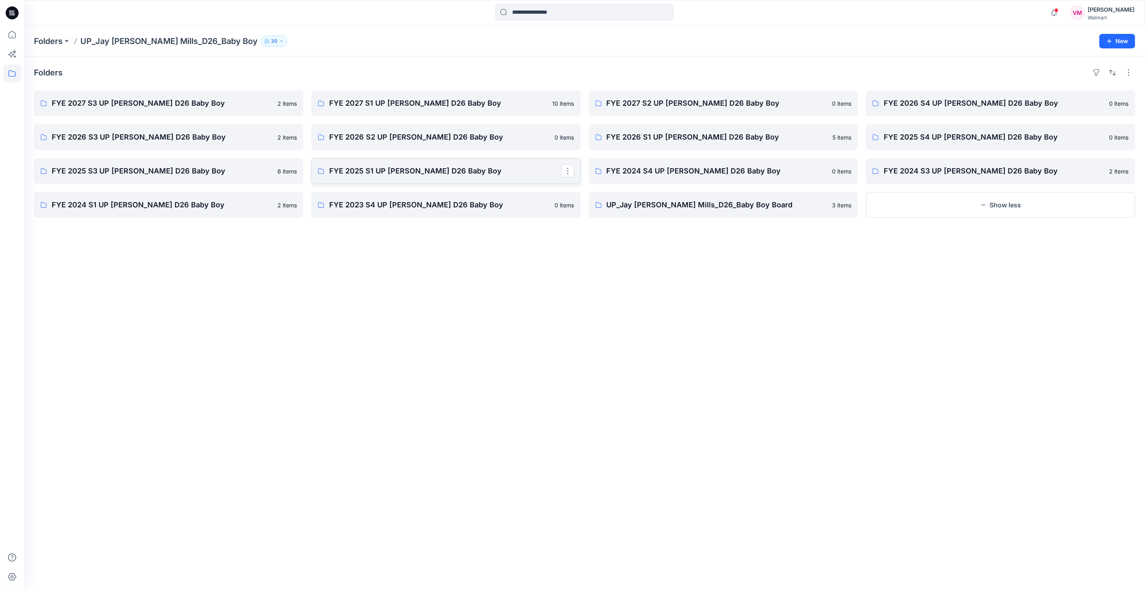
click at [394, 167] on p "FYE 2025 S1 UP Jay Jay Mills D26 Baby Boy" at bounding box center [445, 171] width 232 height 11
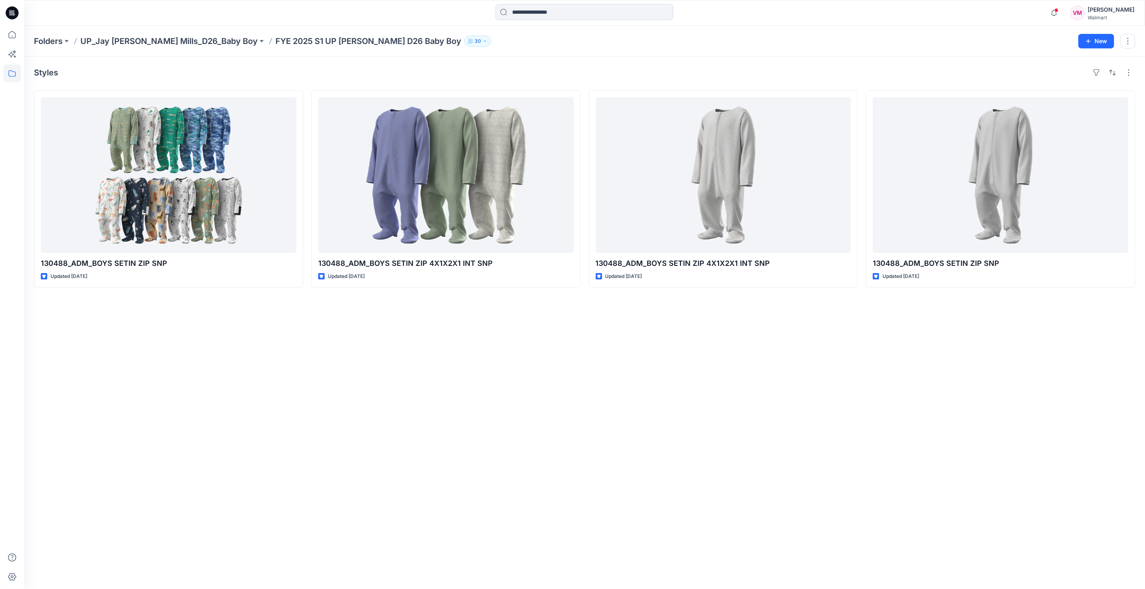
click at [331, 38] on p "FYE 2025 S1 UP Jay Jay Mills D26 Baby Boy" at bounding box center [368, 41] width 186 height 11
click at [172, 46] on p "UP_Jay [PERSON_NAME] Mills_D26_Baby Boy" at bounding box center [168, 41] width 177 height 11
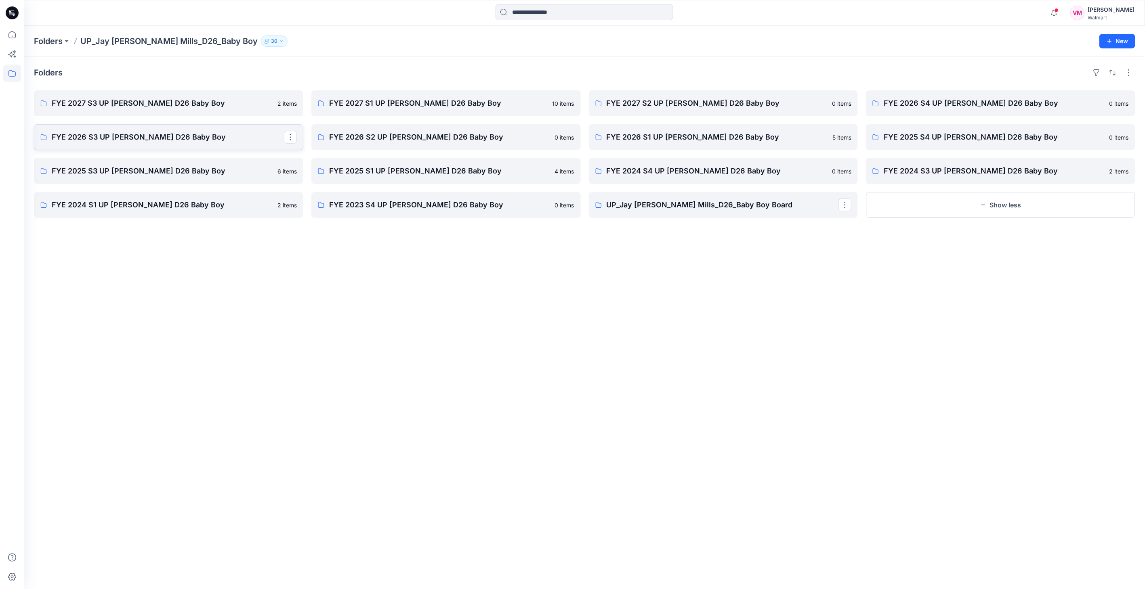
click at [138, 134] on p "FYE 2026 S3 UP [PERSON_NAME] D26 Baby Boy" at bounding box center [168, 137] width 232 height 11
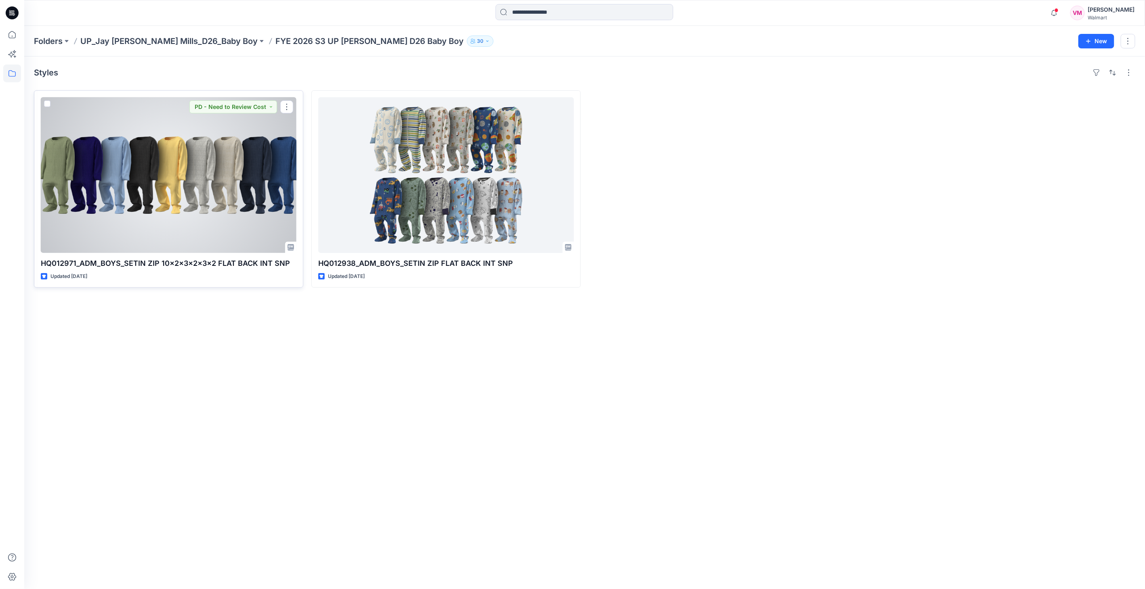
click at [214, 156] on div at bounding box center [169, 175] width 256 height 156
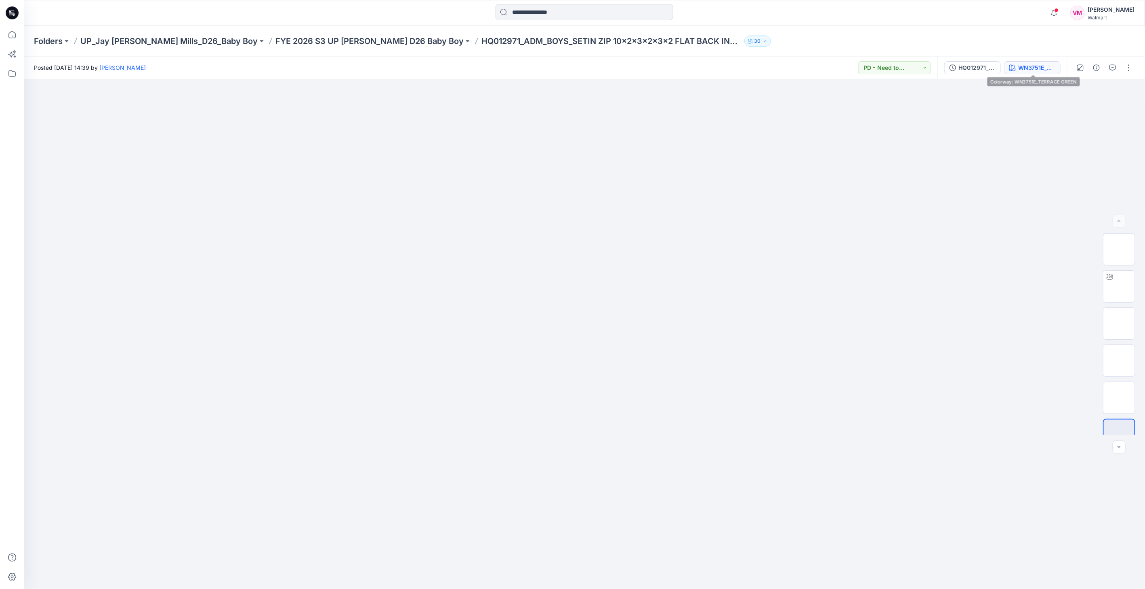
click at [1017, 65] on button "WN3751E_TERRACE GREEN" at bounding box center [1032, 67] width 57 height 13
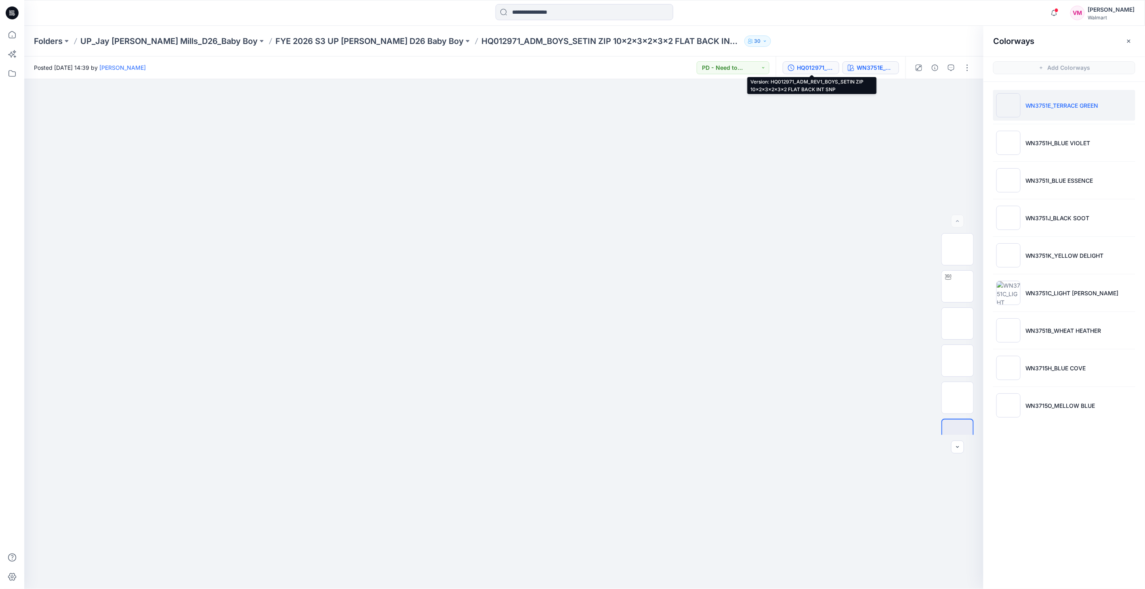
click at [809, 65] on div "HQ012971_ADM_REV1_BOYS_SETIN ZIP 10x2x3x2x3x2 FLAT BACK INT SNP" at bounding box center [815, 67] width 37 height 9
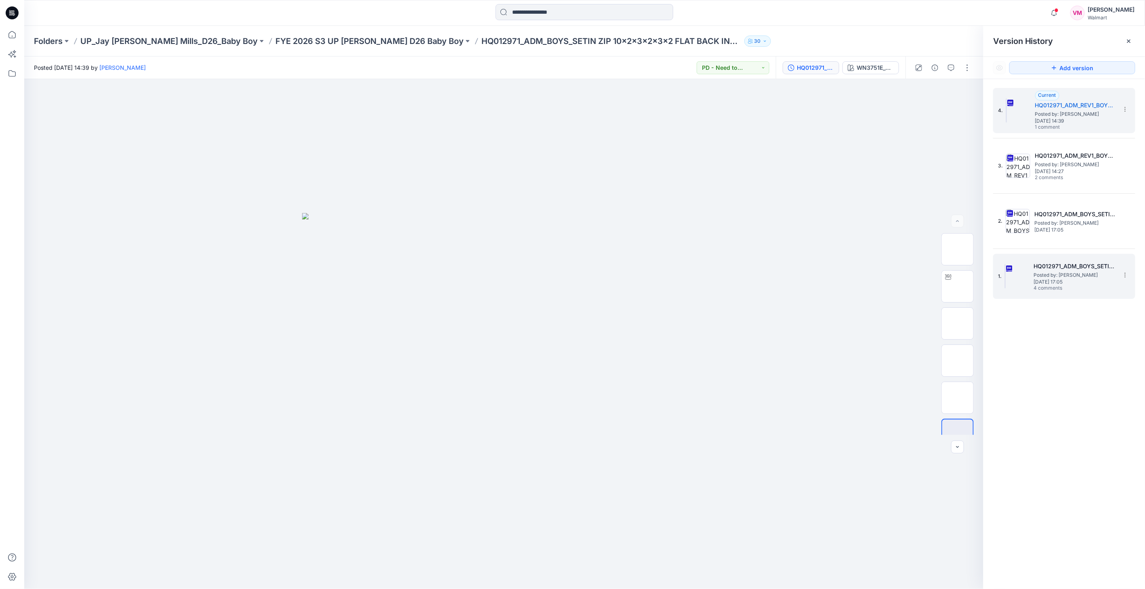
click at [1065, 288] on span "4 comments" at bounding box center [1062, 288] width 57 height 6
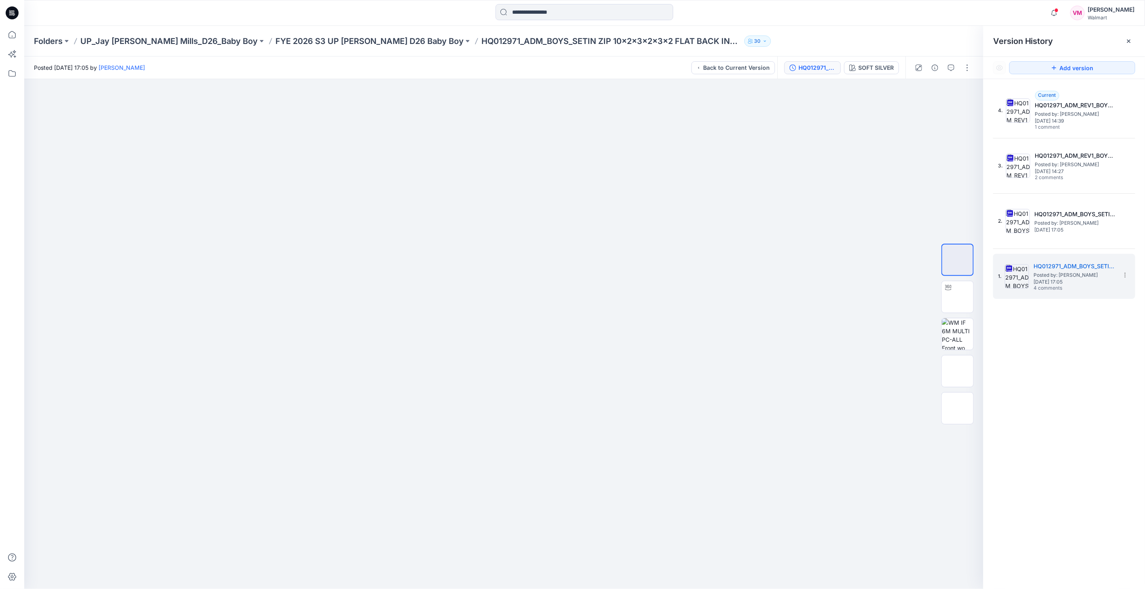
click at [944, 68] on div at bounding box center [942, 68] width 75 height 23
click at [947, 67] on button "button" at bounding box center [950, 67] width 13 height 13
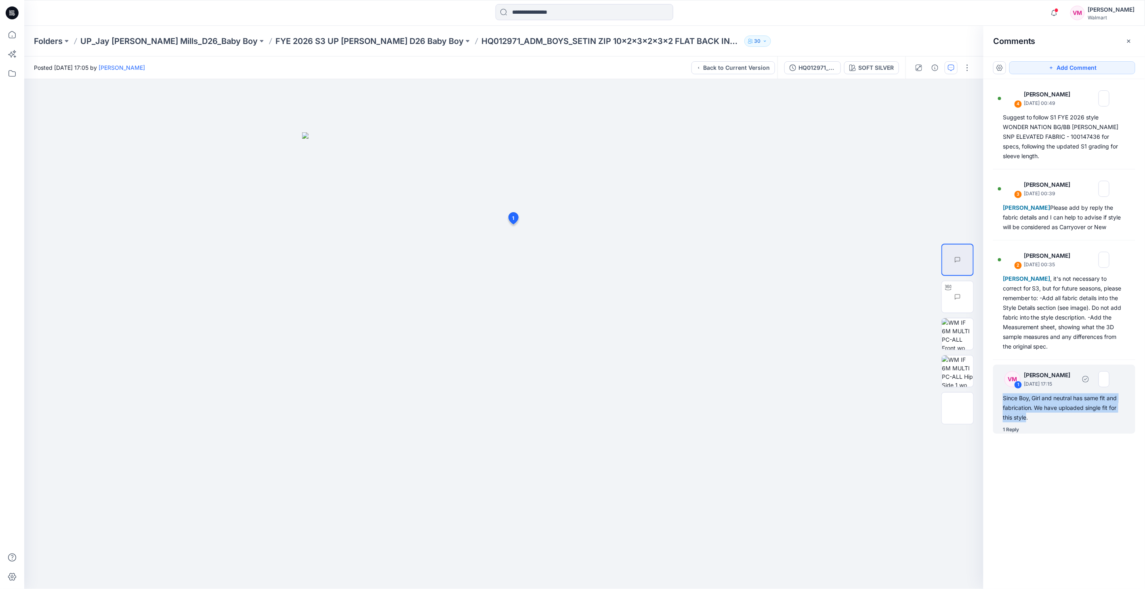
drag, startPoint x: 1026, startPoint y: 416, endPoint x: 1003, endPoint y: 398, distance: 29.3
click at [1003, 398] on div "Since Boy, Girl and neutral has same fit and fabrication. We have uploaded sing…" at bounding box center [1063, 408] width 123 height 29
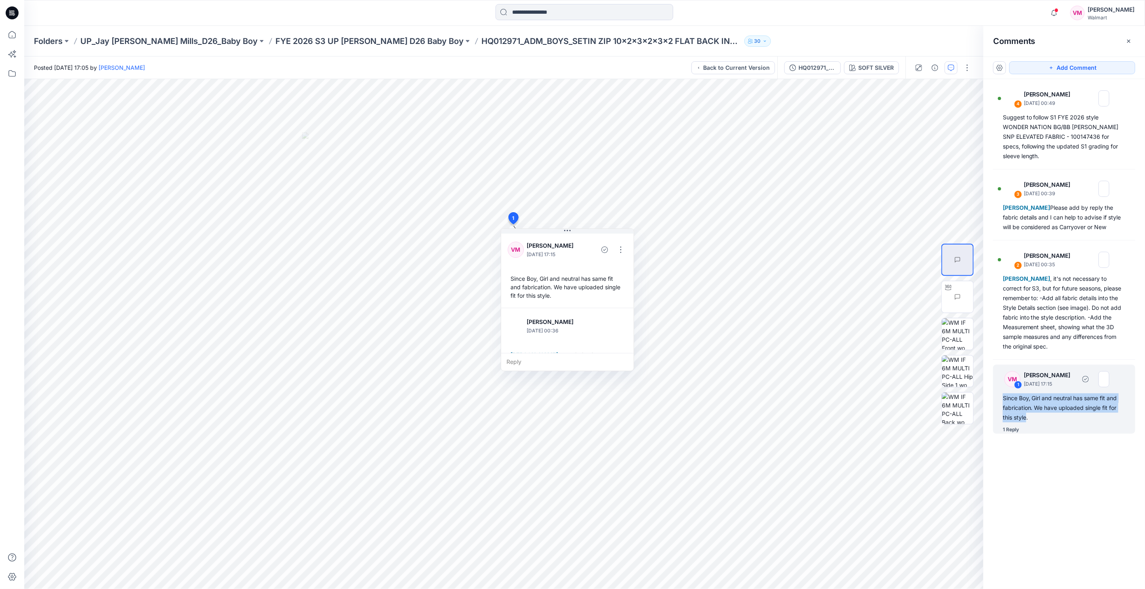
copy div "Since Boy, Girl and neutral has same fit and fabrication. We have uploaded sing…"
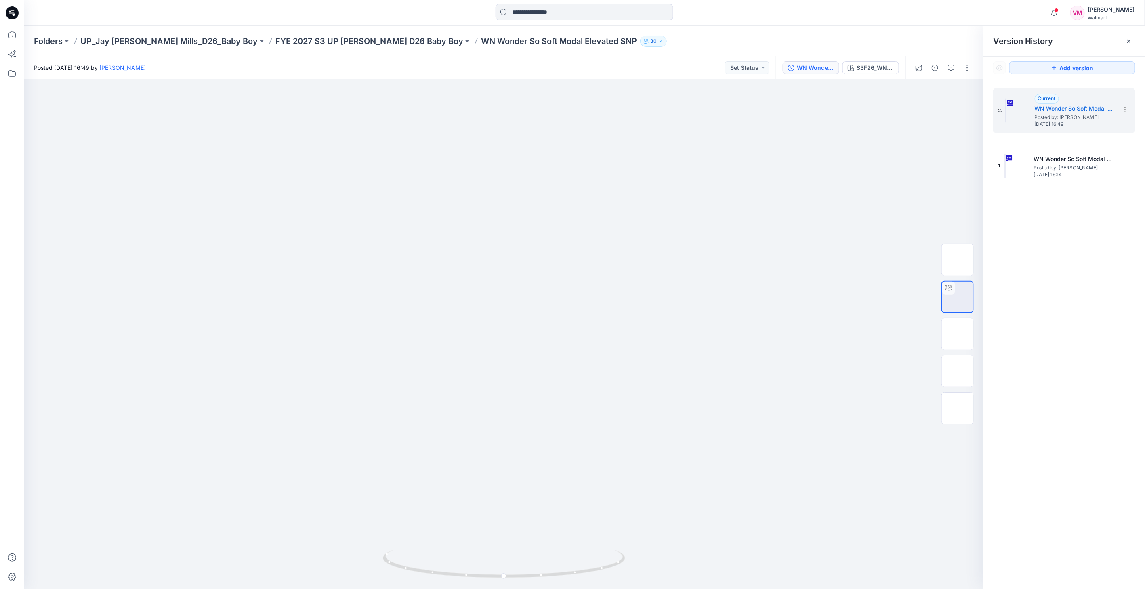
click at [1048, 167] on span "Posted by: [PERSON_NAME]" at bounding box center [1074, 168] width 81 height 8
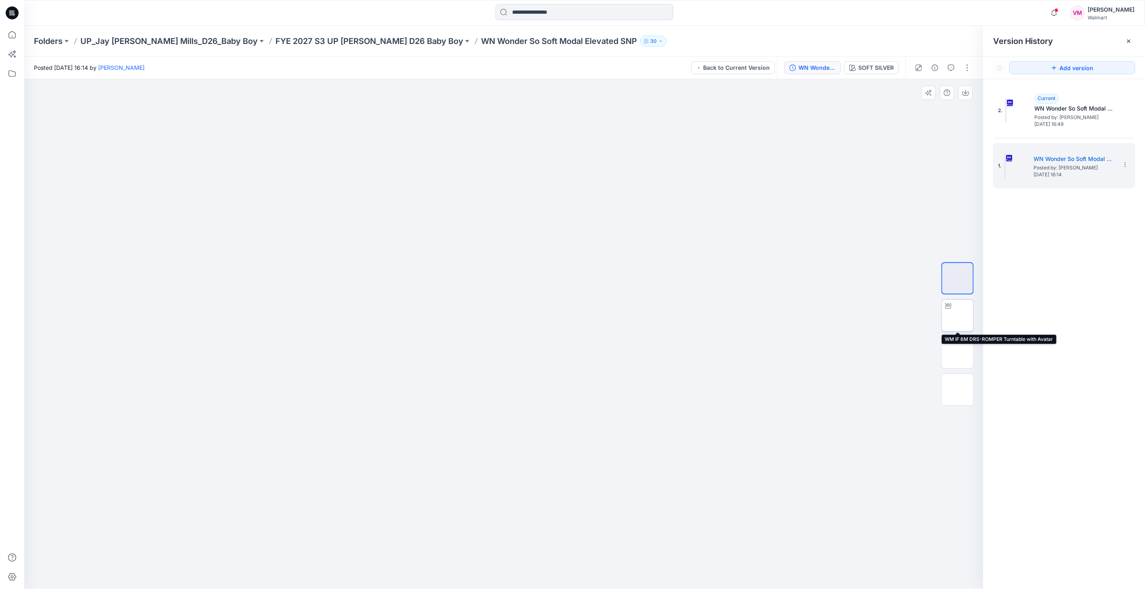
click at [957, 316] on img at bounding box center [957, 316] width 0 height 0
click at [952, 68] on icon "button" at bounding box center [951, 68] width 6 height 6
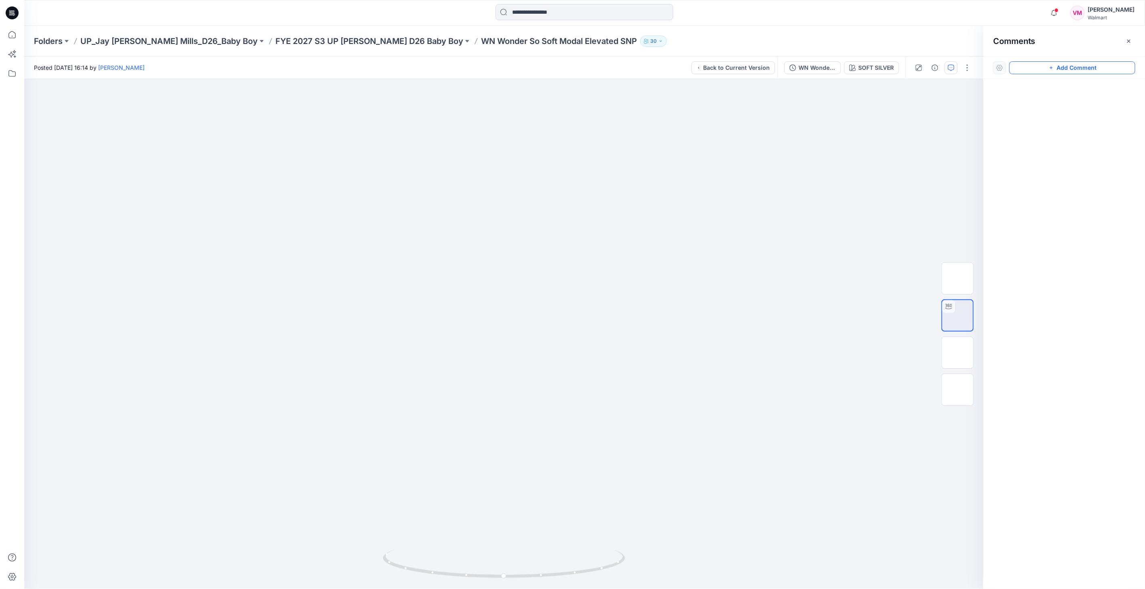
click at [1055, 68] on button "Add Comment" at bounding box center [1072, 67] width 126 height 13
click at [1026, 65] on button "Click on the style to leave a comment" at bounding box center [1072, 67] width 126 height 13
click at [950, 65] on icon "button" at bounding box center [951, 68] width 6 height 6
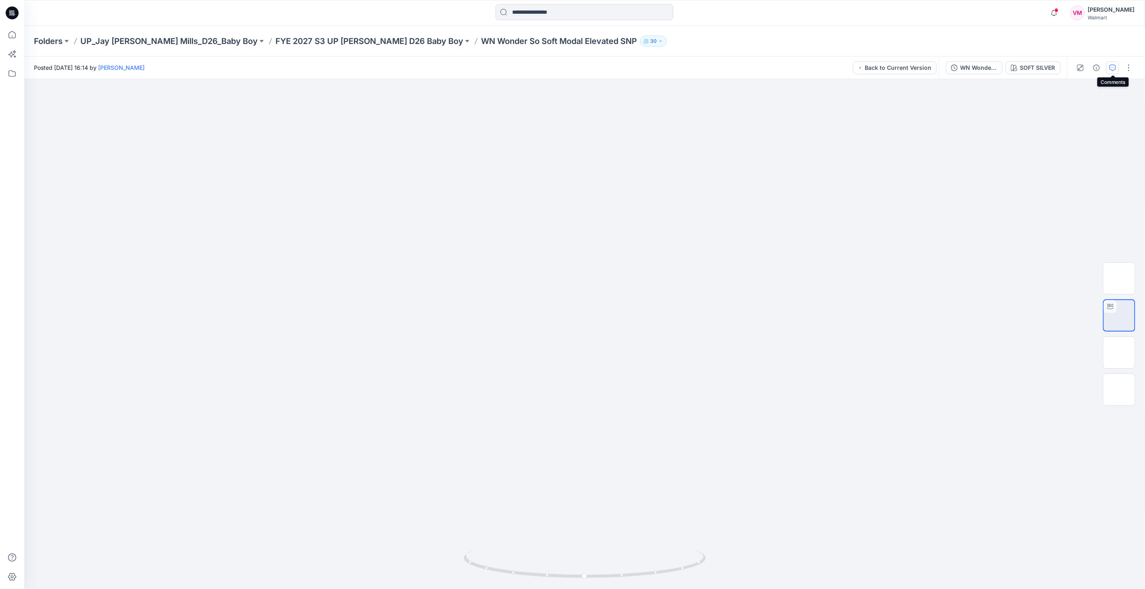
click at [1111, 67] on icon "button" at bounding box center [1112, 68] width 6 height 6
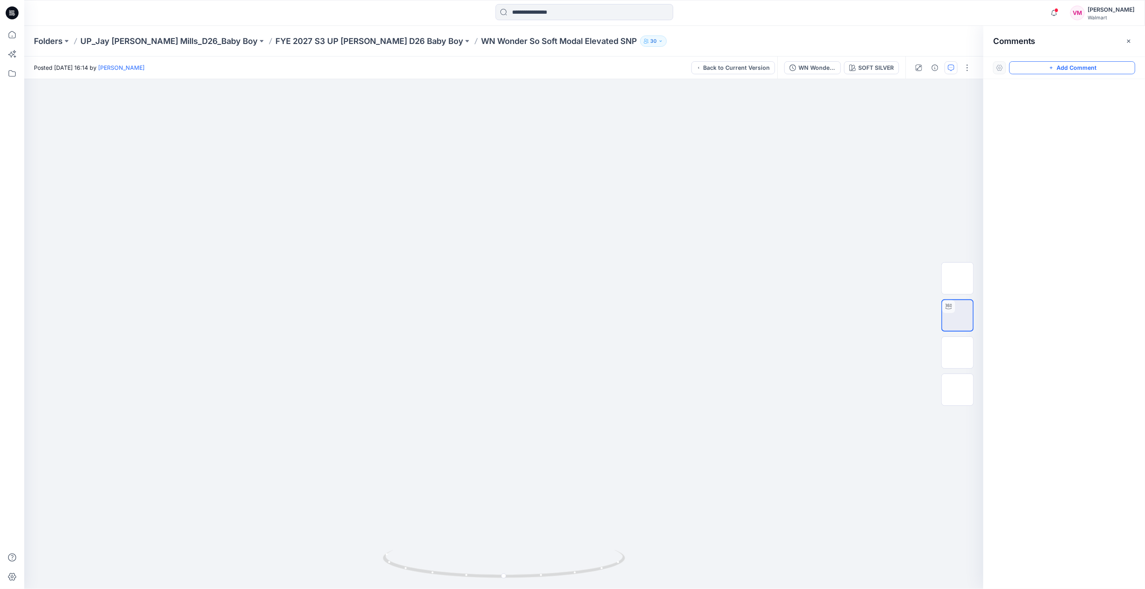
click at [1076, 69] on button "Add Comment" at bounding box center [1072, 67] width 126 height 13
click at [524, 250] on div "1" at bounding box center [503, 334] width 959 height 510
click at [539, 273] on textarea at bounding box center [578, 273] width 132 height 32
type textarea "*"
drag, startPoint x: 601, startPoint y: 267, endPoint x: 517, endPoint y: 261, distance: 83.8
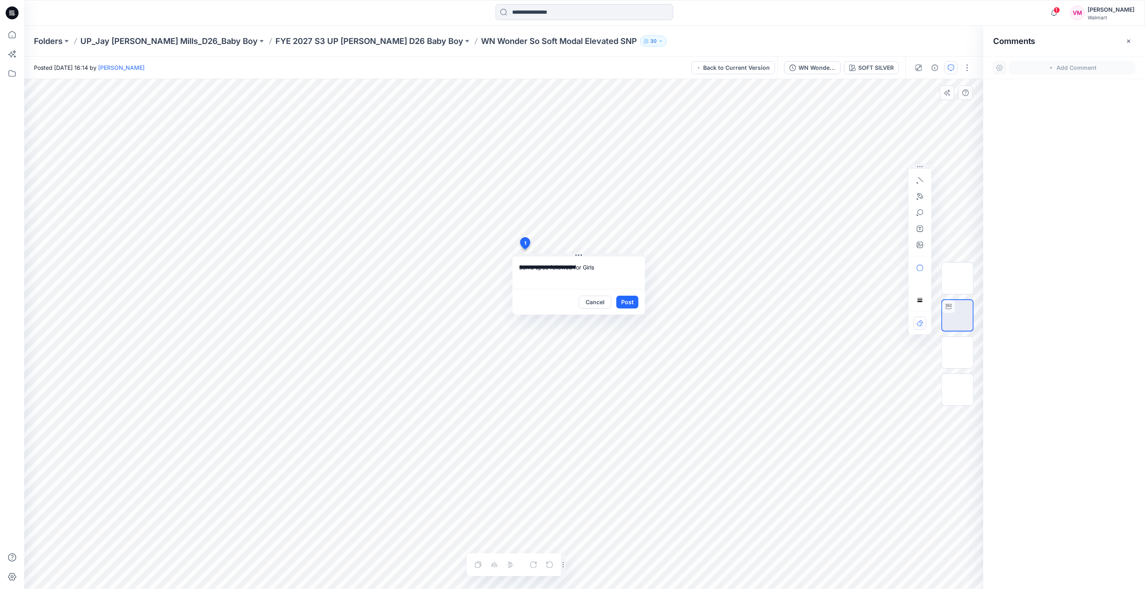
click at [517, 261] on textarea "**********" at bounding box center [578, 273] width 132 height 32
paste textarea "**********"
click at [546, 269] on textarea "**********" at bounding box center [578, 273] width 132 height 32
click at [573, 265] on textarea "**********" at bounding box center [578, 273] width 132 height 32
drag, startPoint x: 564, startPoint y: 266, endPoint x: 593, endPoint y: 266, distance: 29.5
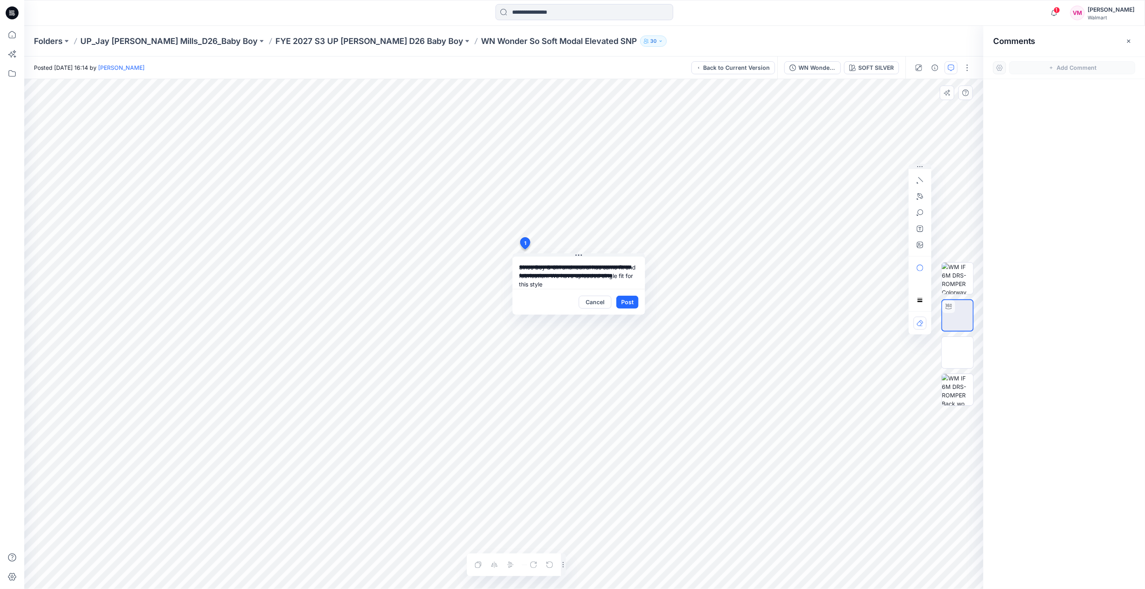
click at [593, 266] on textarea "**********" at bounding box center [578, 273] width 132 height 32
click at [549, 277] on textarea "**********" at bounding box center [578, 273] width 132 height 32
click at [579, 283] on textarea "**********" at bounding box center [578, 273] width 132 height 32
click at [511, 268] on div "**********" at bounding box center [503, 334] width 959 height 510
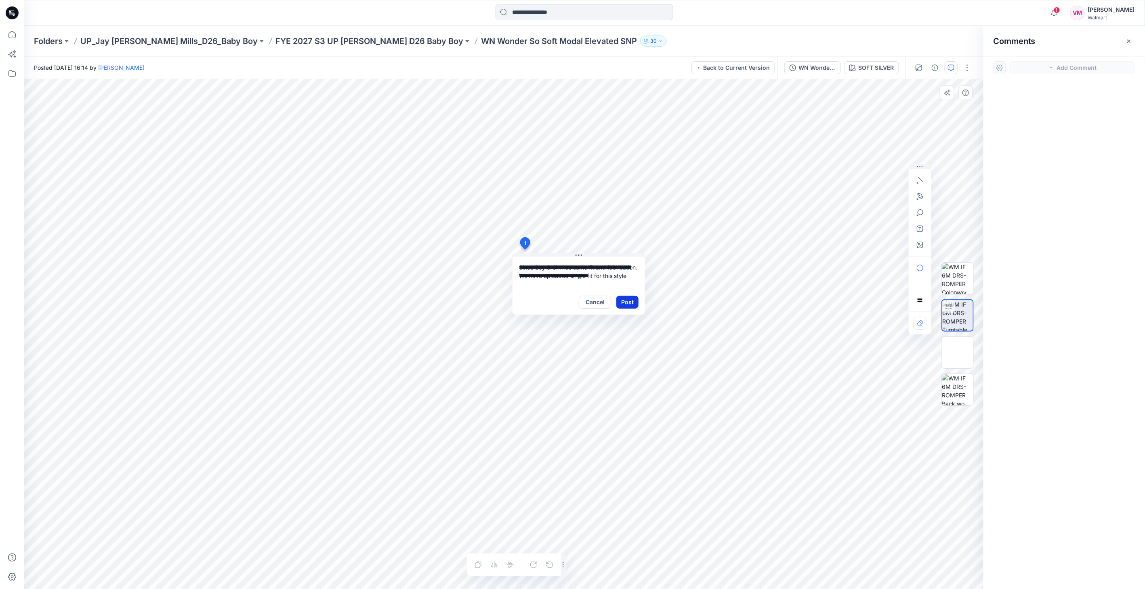
type textarea "**********"
click at [623, 302] on button "Post" at bounding box center [627, 302] width 22 height 13
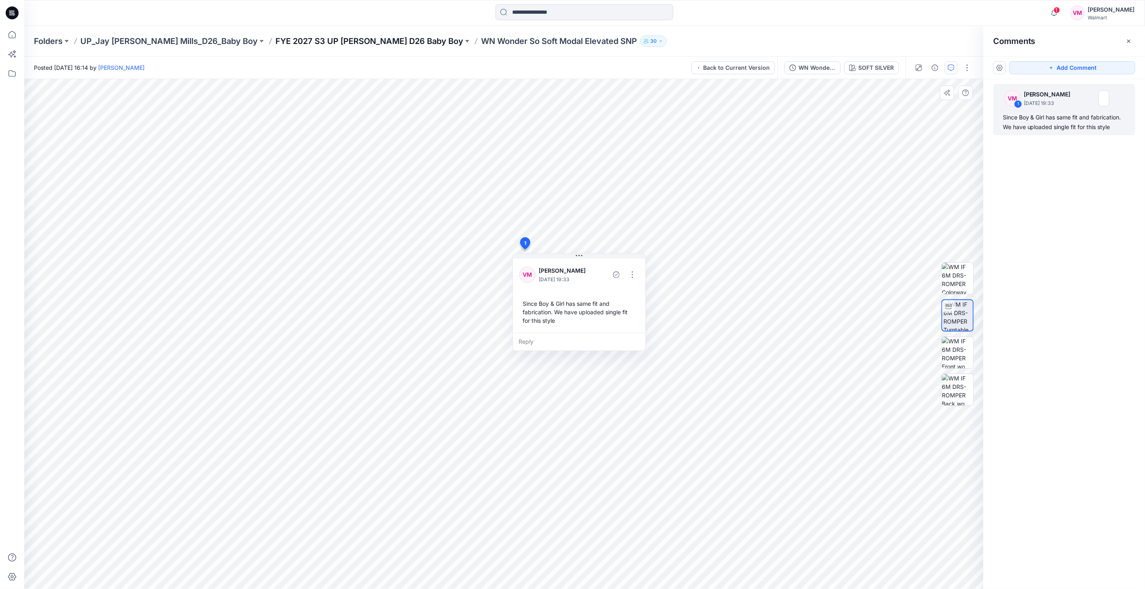
click at [359, 38] on p "FYE 2027 S3 UP [PERSON_NAME] D26 Baby Boy" at bounding box center [369, 41] width 188 height 11
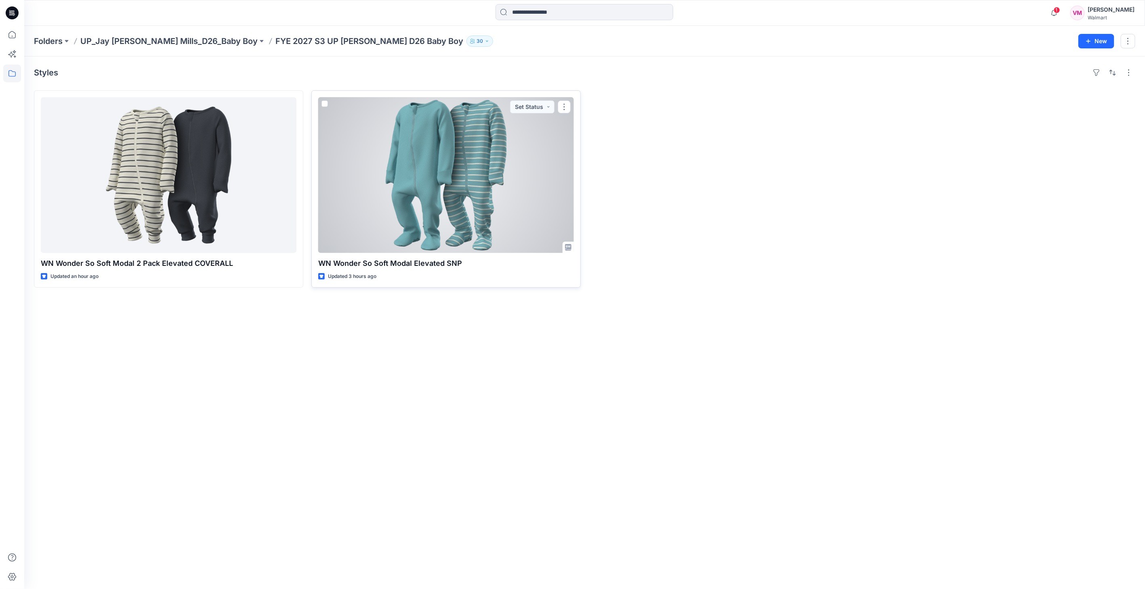
click at [394, 190] on div at bounding box center [446, 175] width 256 height 156
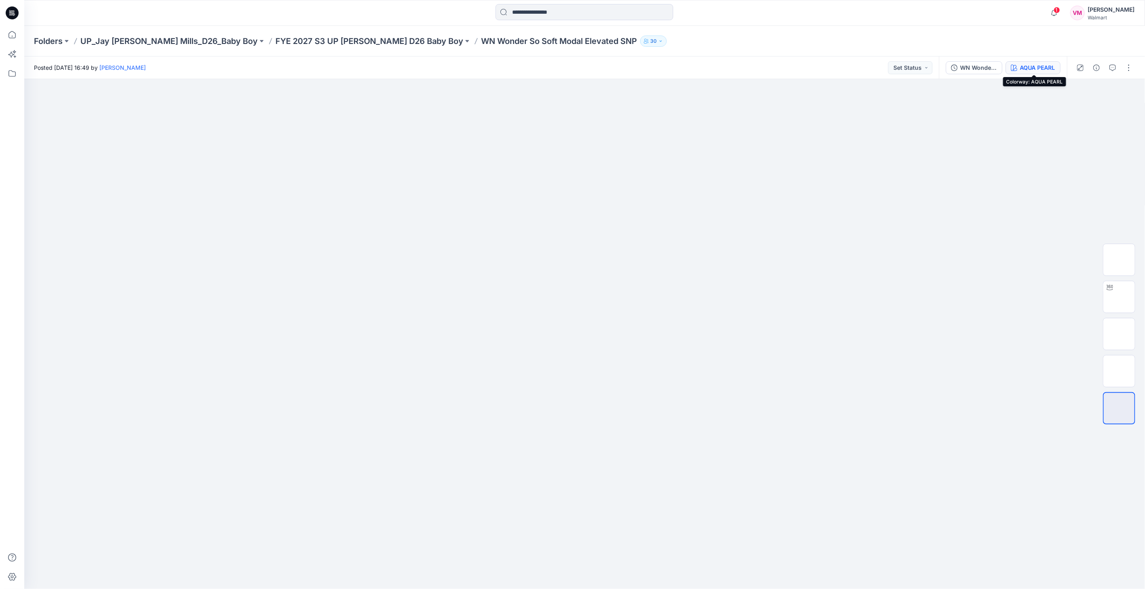
click at [1024, 69] on div "AQUA PEARL" at bounding box center [1037, 67] width 36 height 9
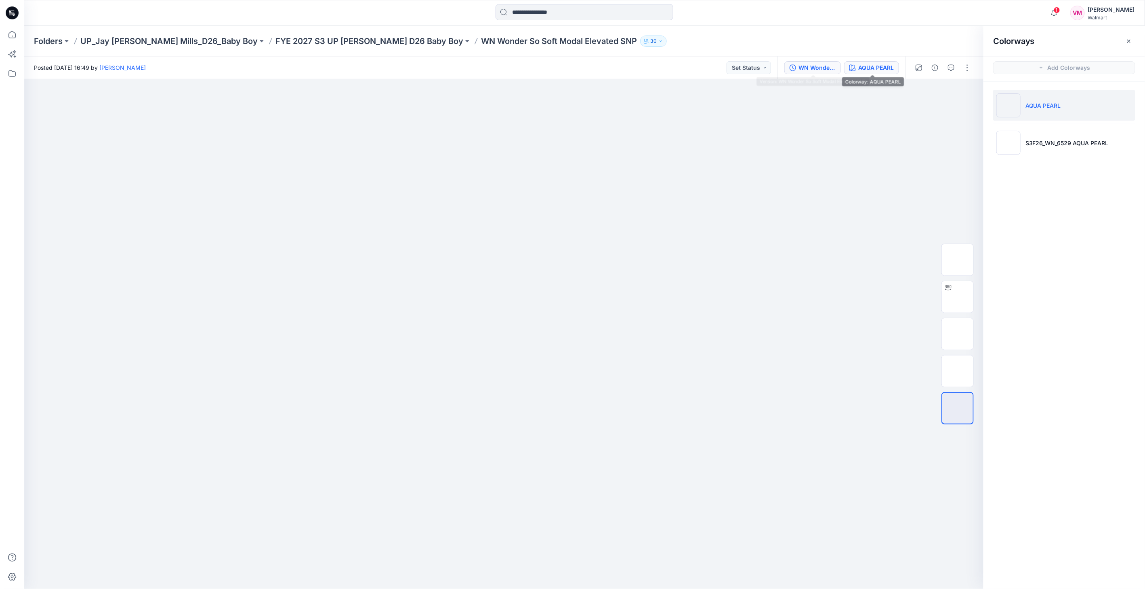
click at [821, 61] on button "WN Wonder So Soft Modal Elevated SNP" at bounding box center [812, 67] width 57 height 13
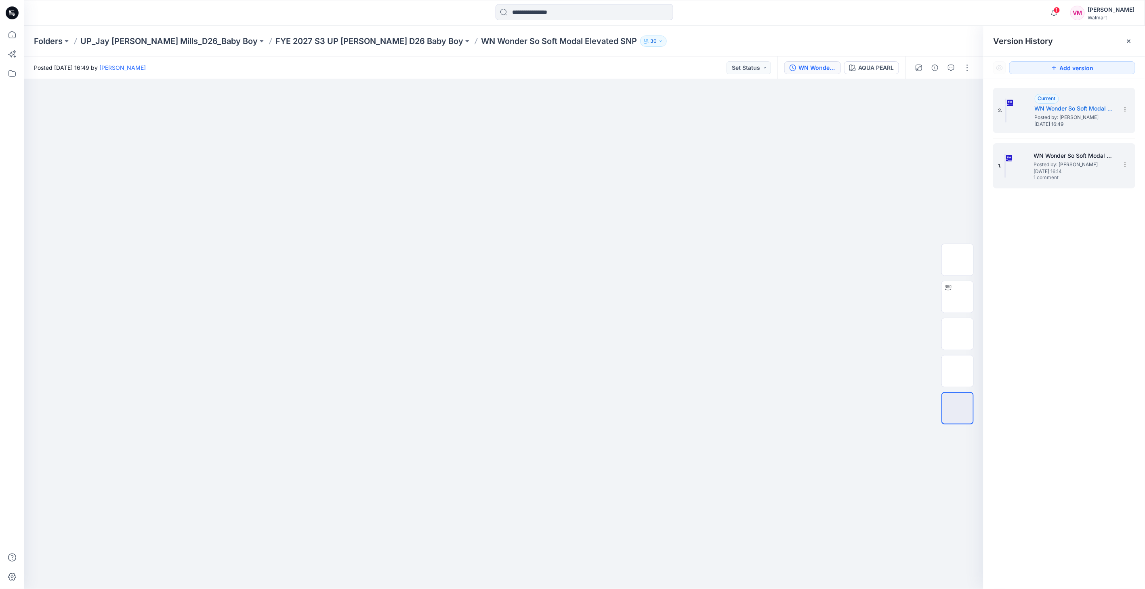
click at [1042, 164] on span "Posted by: [PERSON_NAME]" at bounding box center [1074, 165] width 81 height 8
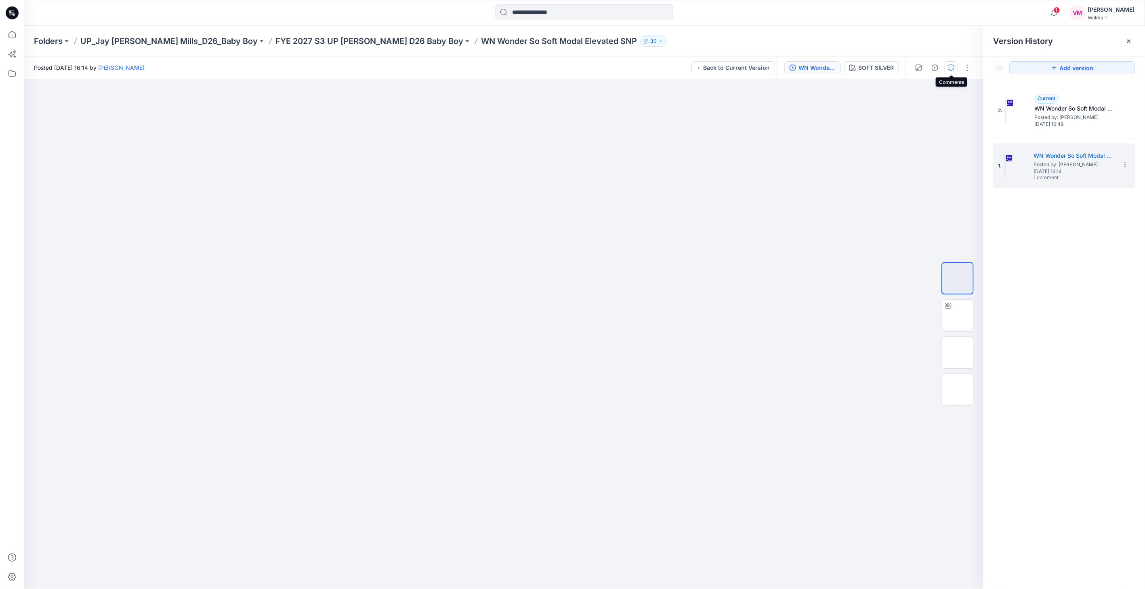
click at [950, 67] on icon "button" at bounding box center [951, 68] width 6 height 6
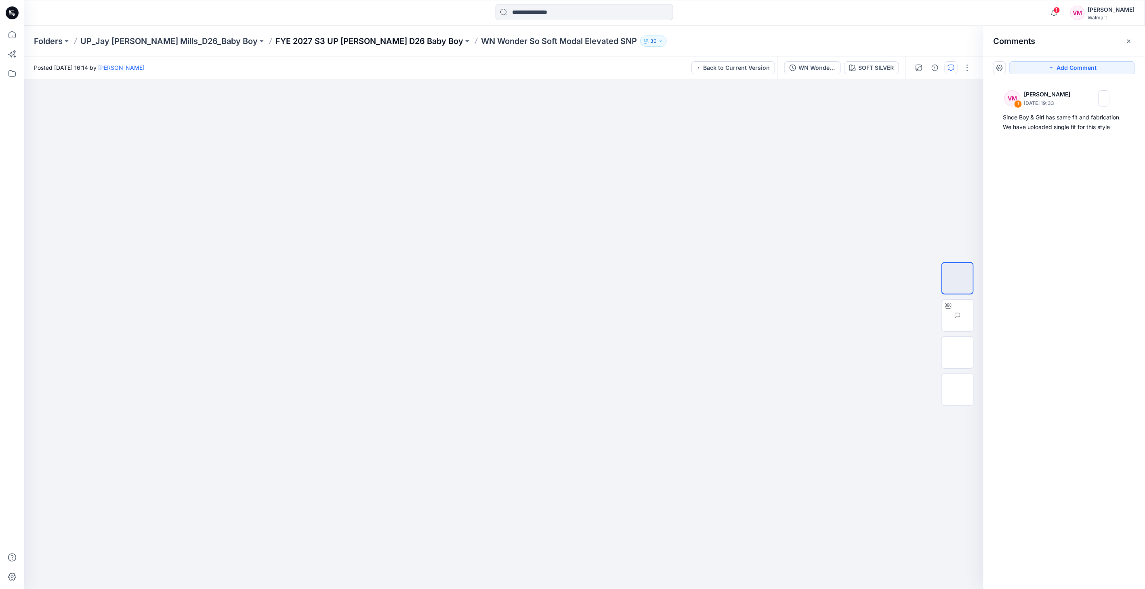
click at [358, 40] on p "FYE 2027 S3 UP [PERSON_NAME] D26 Baby Boy" at bounding box center [369, 41] width 188 height 11
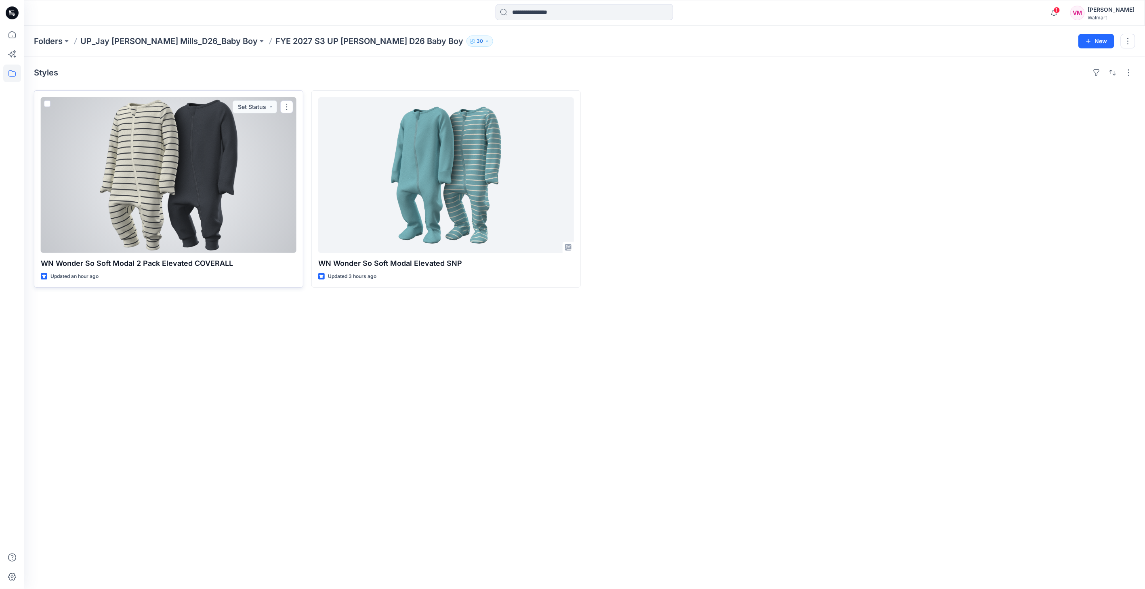
click at [215, 159] on div at bounding box center [169, 175] width 256 height 156
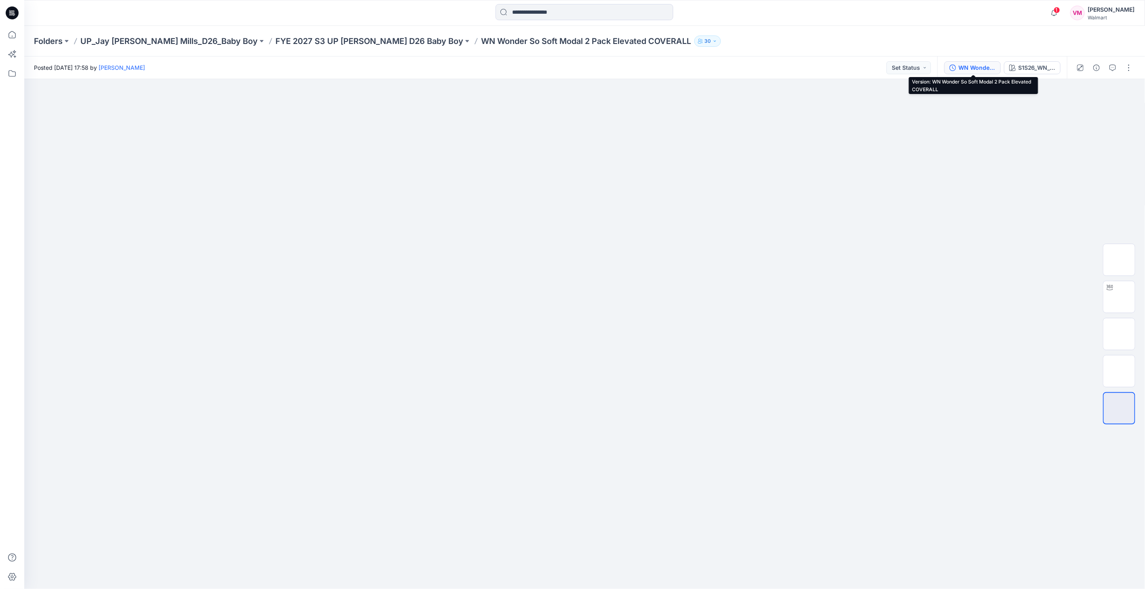
click at [985, 67] on div "WN Wonder So Soft Modal 2 Pack Elevated COVERALL" at bounding box center [976, 67] width 37 height 9
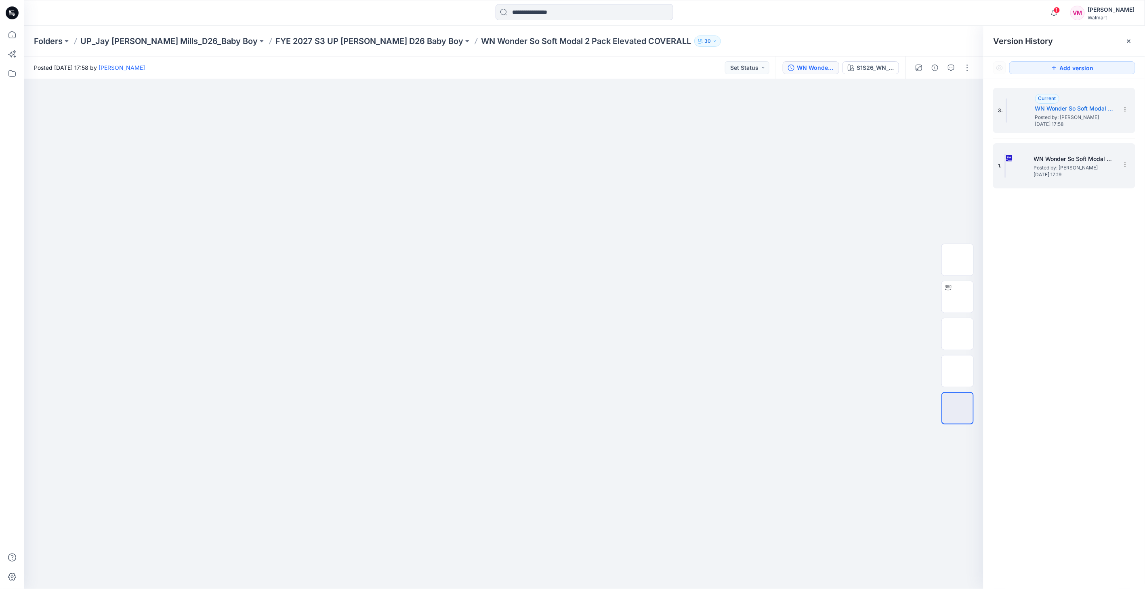
click at [1067, 183] on div "1. WN Wonder So Soft Modal 2 Pack Elevated COVERALL Posted by: Vasanthakumar Ma…" at bounding box center [1058, 166] width 121 height 39
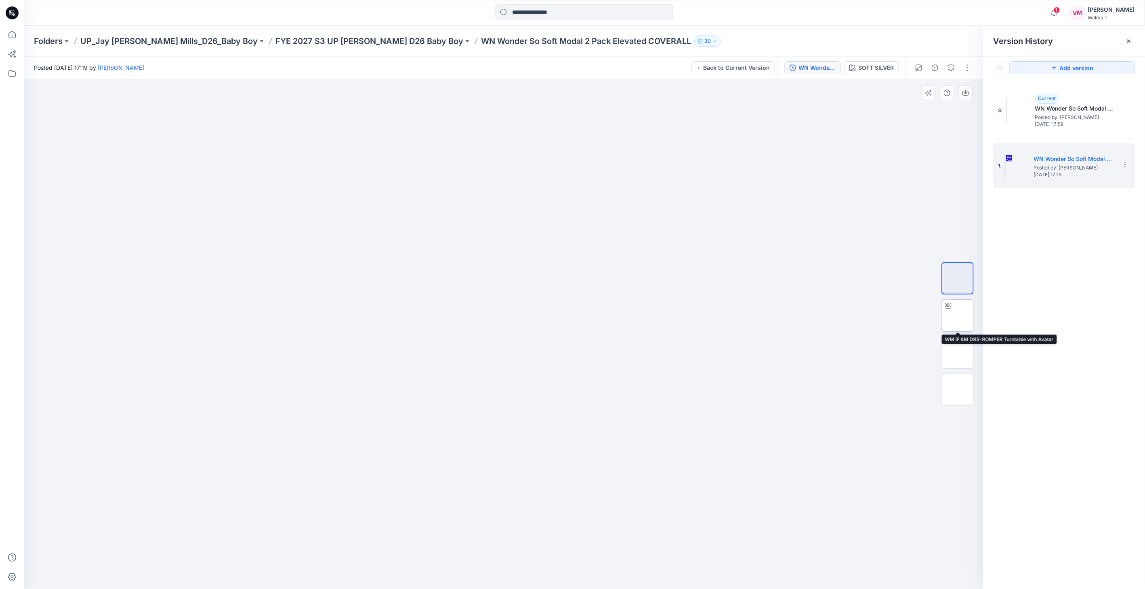
click at [957, 316] on img at bounding box center [957, 316] width 0 height 0
click at [948, 68] on icon "button" at bounding box center [951, 68] width 6 height 6
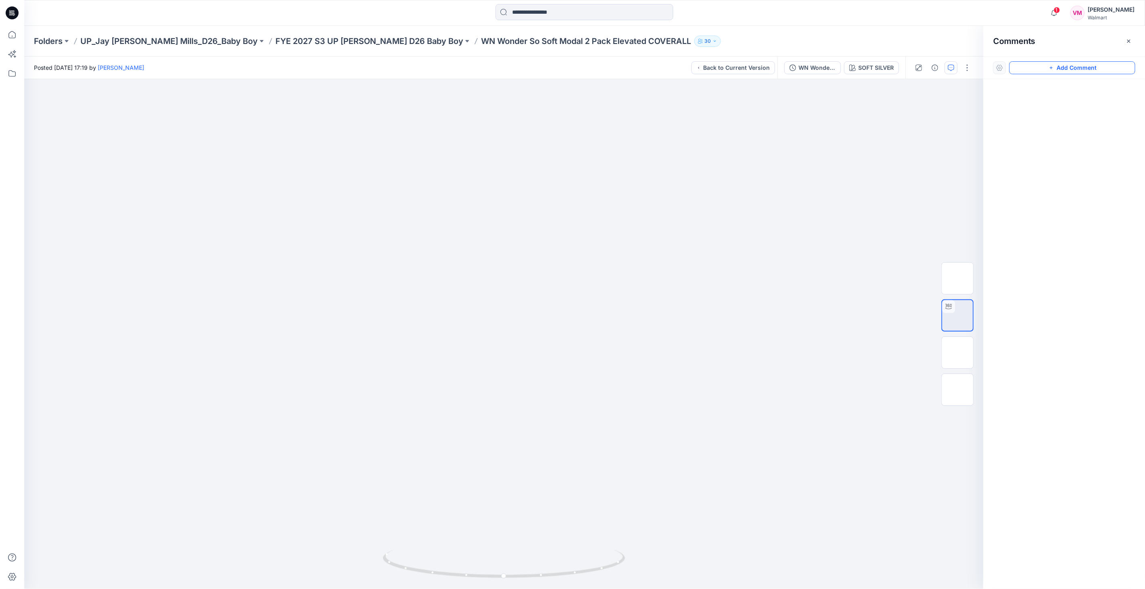
click at [1036, 70] on button "Add Comment" at bounding box center [1072, 67] width 126 height 13
click at [596, 235] on div "1" at bounding box center [503, 334] width 959 height 510
click at [616, 259] on textarea at bounding box center [649, 259] width 132 height 32
type textarea "**********"
click at [696, 283] on button "Post" at bounding box center [698, 288] width 22 height 13
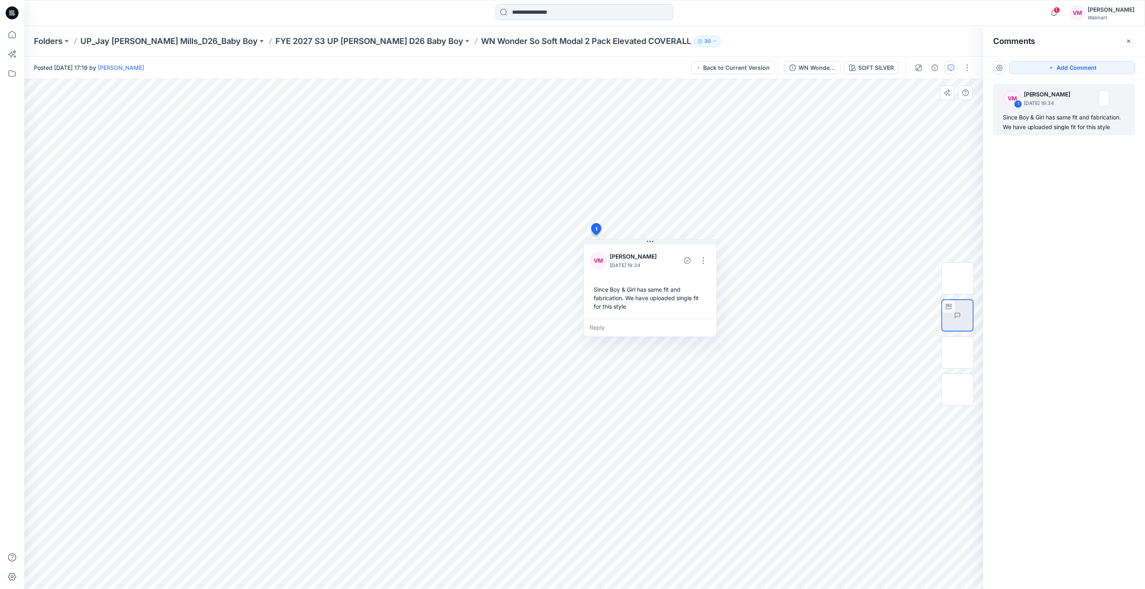
click at [1054, 223] on div "VM 1 Vasanthakumar Mani September 18, 2025 19:34 Since Boy & Girl has same fit …" at bounding box center [1063, 319] width 161 height 480
click at [885, 67] on div "SOFT SILVER" at bounding box center [876, 67] width 36 height 9
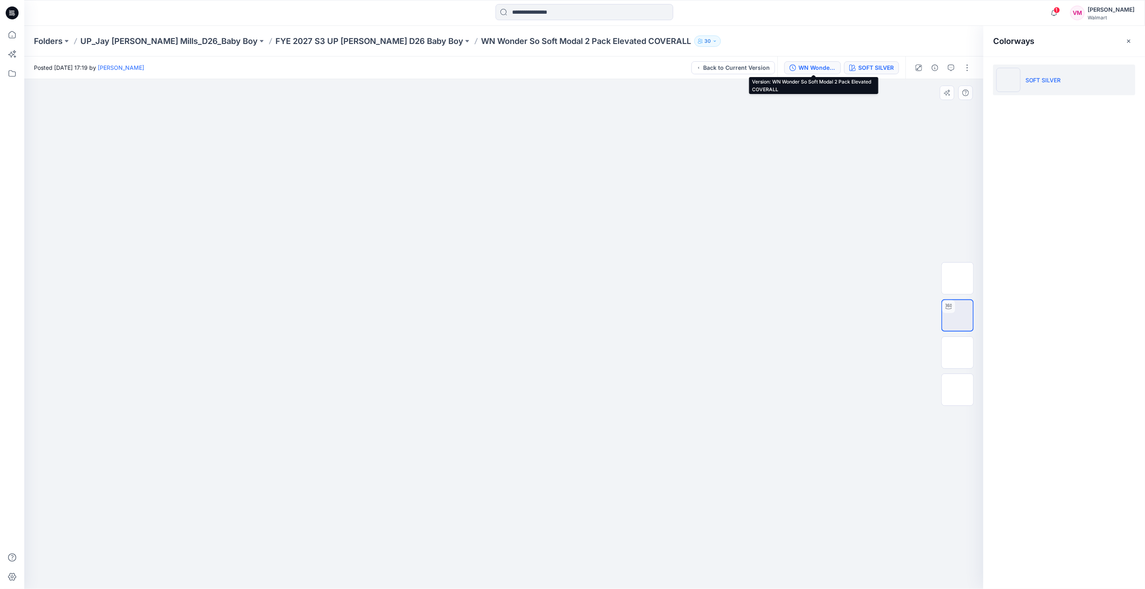
click at [809, 69] on div "WN Wonder So Soft Modal 2 Pack Elevated COVERALL" at bounding box center [816, 67] width 37 height 9
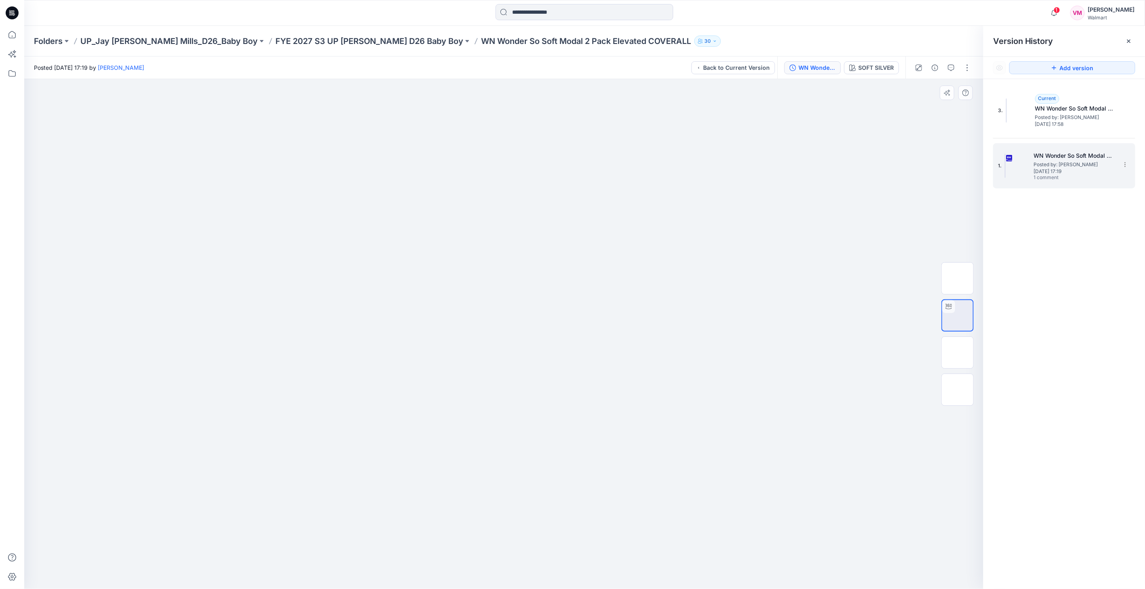
click at [1049, 162] on span "Posted by: [PERSON_NAME]" at bounding box center [1074, 165] width 81 height 8
click at [1129, 161] on section at bounding box center [1124, 164] width 13 height 13
click at [1058, 293] on div "3. Current WN Wonder So Soft Modal 2 Pack Elevated COVERALL Posted by: Vasantha…" at bounding box center [1063, 340] width 161 height 522
click at [965, 69] on button "button" at bounding box center [966, 67] width 13 height 13
click at [935, 65] on icon "button" at bounding box center [934, 68] width 6 height 6
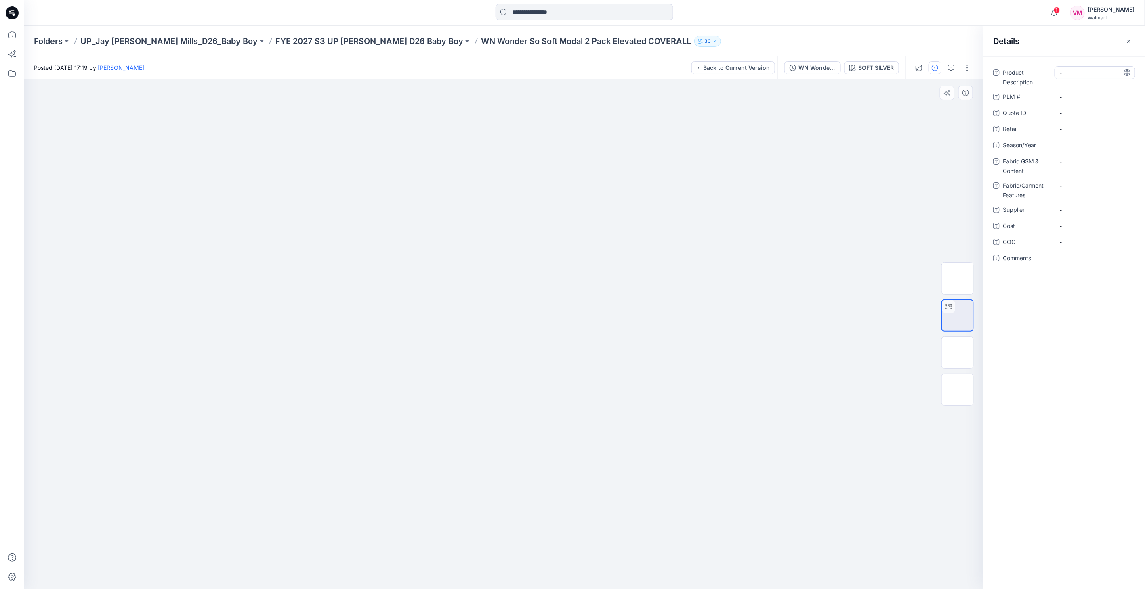
click at [1065, 72] on Description "-" at bounding box center [1094, 73] width 70 height 8
click at [1070, 72] on textarea at bounding box center [1094, 72] width 81 height 13
drag, startPoint x: 413, startPoint y: 42, endPoint x: 626, endPoint y: 47, distance: 213.6
click at [626, 47] on div "Folders UP_Jay Jay Mills_D26_Baby Boy FYE 2027 S3 UP Jay Jay Mills D26 Baby Boy…" at bounding box center [584, 41] width 1120 height 31
copy p "WN Wonder So Soft Modal 2 Pack Elevated COVERALL"
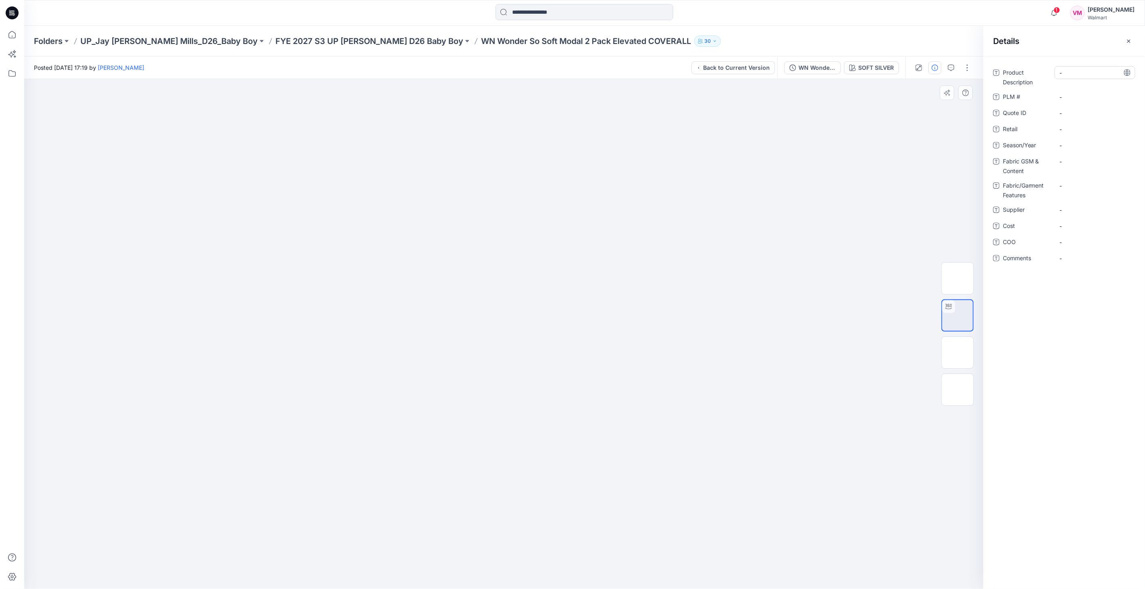
click at [1067, 74] on Description "-" at bounding box center [1094, 73] width 70 height 8
type textarea "**********"
click at [1072, 163] on Content "-" at bounding box center [1094, 167] width 70 height 8
click at [1061, 164] on textarea "******" at bounding box center [1094, 166] width 81 height 13
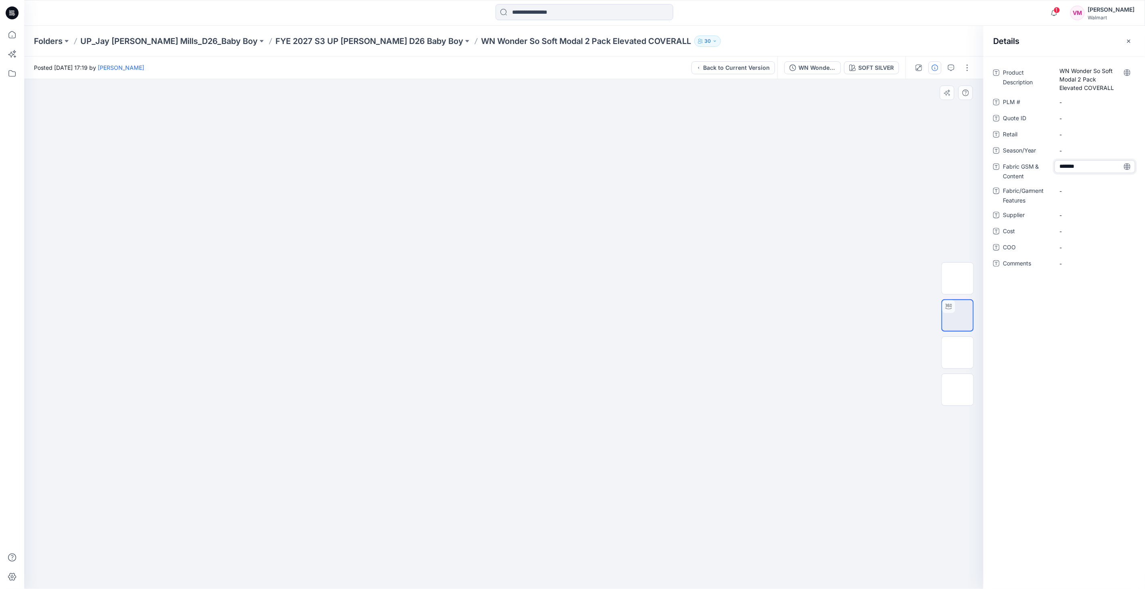
click at [1059, 165] on textarea "******" at bounding box center [1094, 166] width 81 height 13
type textarea "**********"
click at [1070, 168] on Content "-" at bounding box center [1094, 167] width 70 height 8
click at [1089, 165] on textarea "**********" at bounding box center [1094, 166] width 81 height 13
click at [1109, 166] on textarea "**********" at bounding box center [1094, 166] width 81 height 13
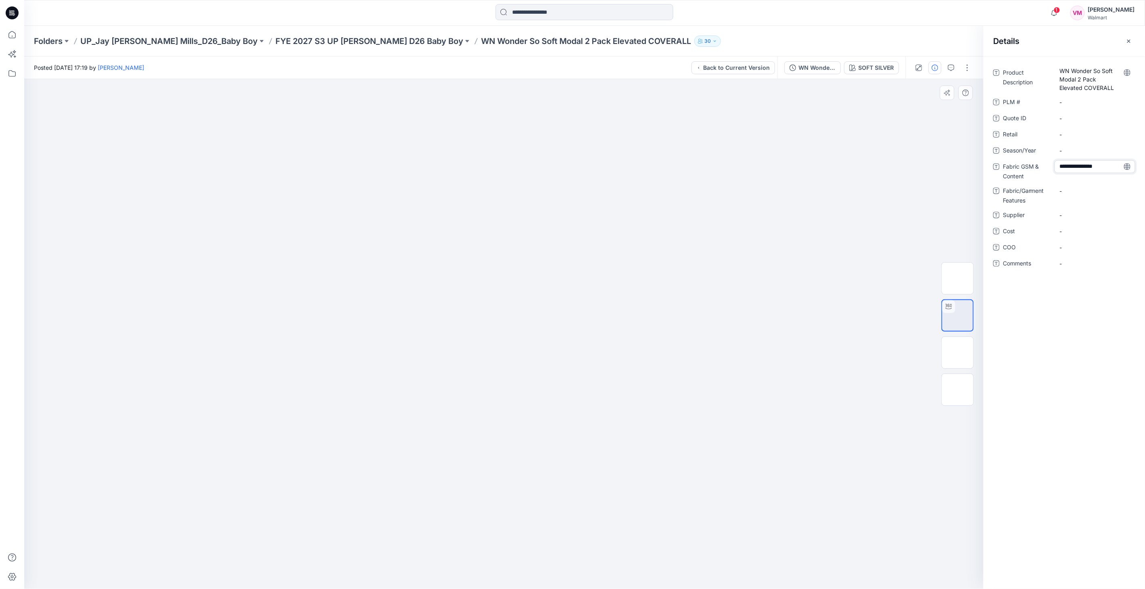
click at [1114, 164] on textarea "**********" at bounding box center [1094, 166] width 81 height 13
type textarea "**********"
drag, startPoint x: 1099, startPoint y: 170, endPoint x: 1050, endPoint y: 153, distance: 52.5
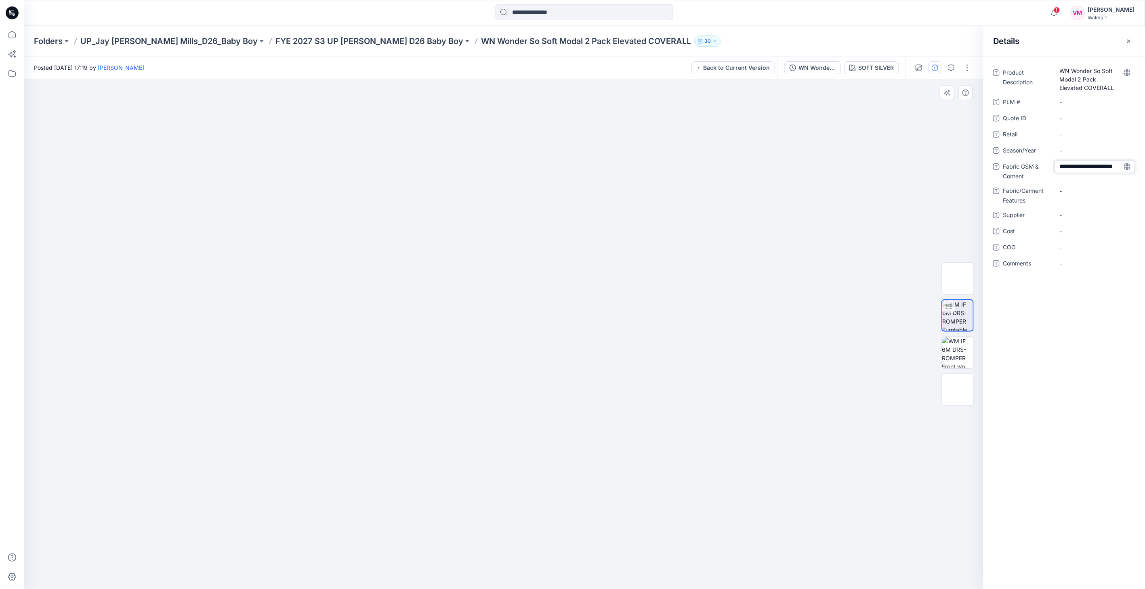
click at [1050, 153] on div "**********" at bounding box center [1064, 173] width 142 height 214
click at [1096, 170] on textarea "**********" at bounding box center [1094, 166] width 81 height 13
click at [1079, 187] on Features "-" at bounding box center [1094, 191] width 70 height 8
click at [1076, 190] on textarea at bounding box center [1094, 191] width 81 height 13
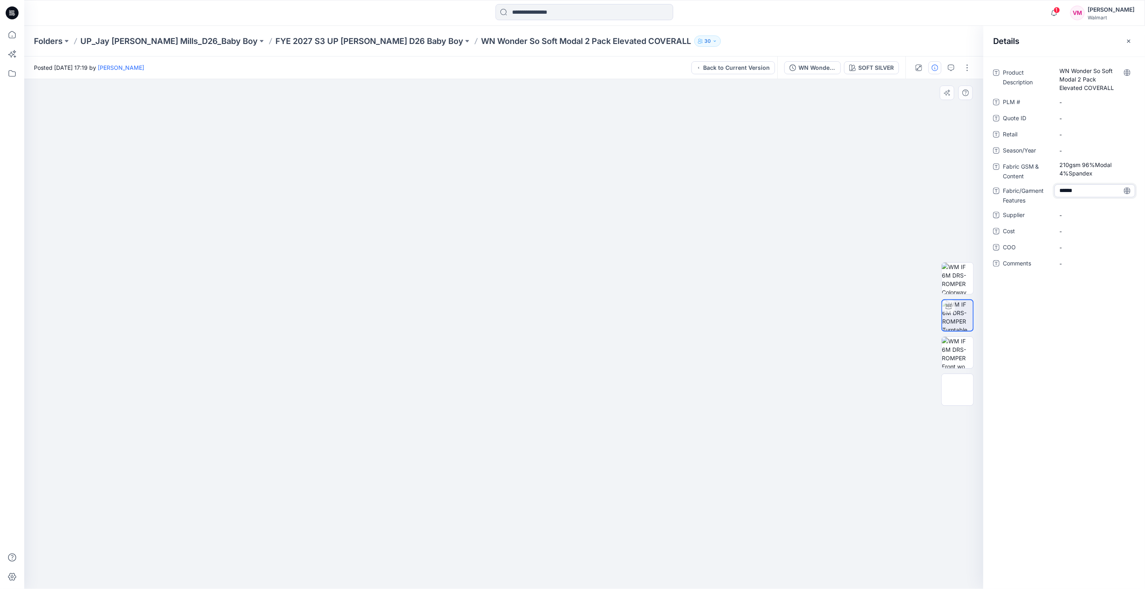
type textarea "*******"
drag, startPoint x: 1096, startPoint y: 172, endPoint x: 1057, endPoint y: 163, distance: 39.4
click at [1057, 163] on div "210gsm 96%Modal 4%Spandex" at bounding box center [1094, 169] width 81 height 18
click at [1076, 190] on Features "1X1 Rib" at bounding box center [1094, 191] width 70 height 8
drag, startPoint x: 1080, startPoint y: 190, endPoint x: 1040, endPoint y: 188, distance: 39.6
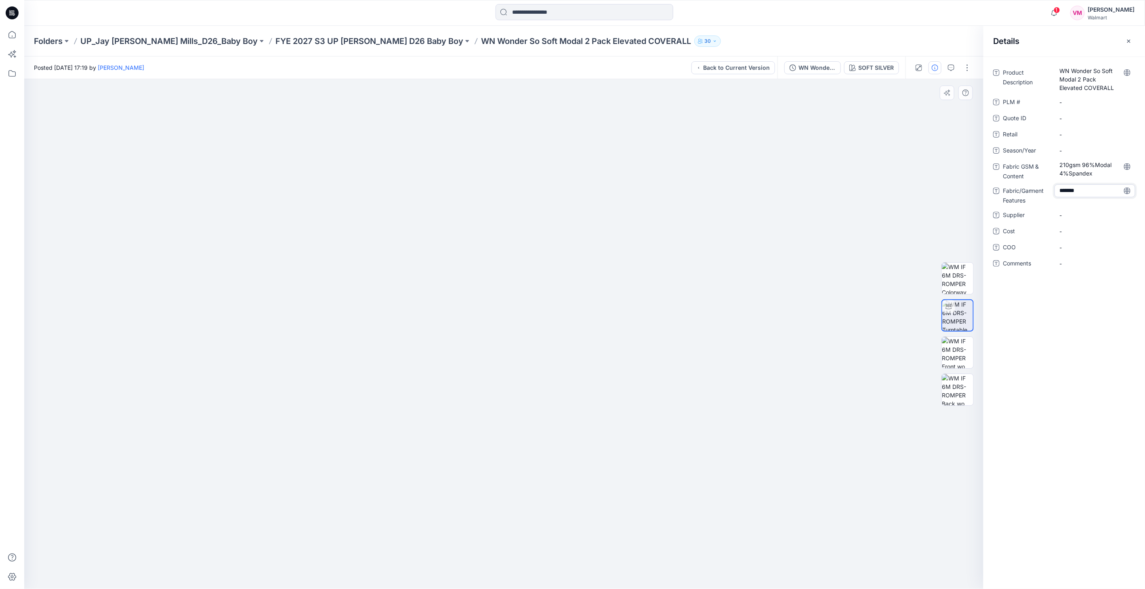
click at [1040, 188] on div "Fabric/Garment Features *******" at bounding box center [1064, 195] width 142 height 21
drag, startPoint x: 1095, startPoint y: 174, endPoint x: 1057, endPoint y: 156, distance: 41.9
click at [1057, 156] on div "Product Description WN Wonder So Soft Modal 2 Pack Elevated COVERALL PLM # - Qu…" at bounding box center [1064, 173] width 142 height 214
drag, startPoint x: 1057, startPoint y: 156, endPoint x: 1105, endPoint y: 172, distance: 50.8
click at [1105, 172] on Content "210gsm 96%Modal 4%Spandex" at bounding box center [1094, 169] width 70 height 17
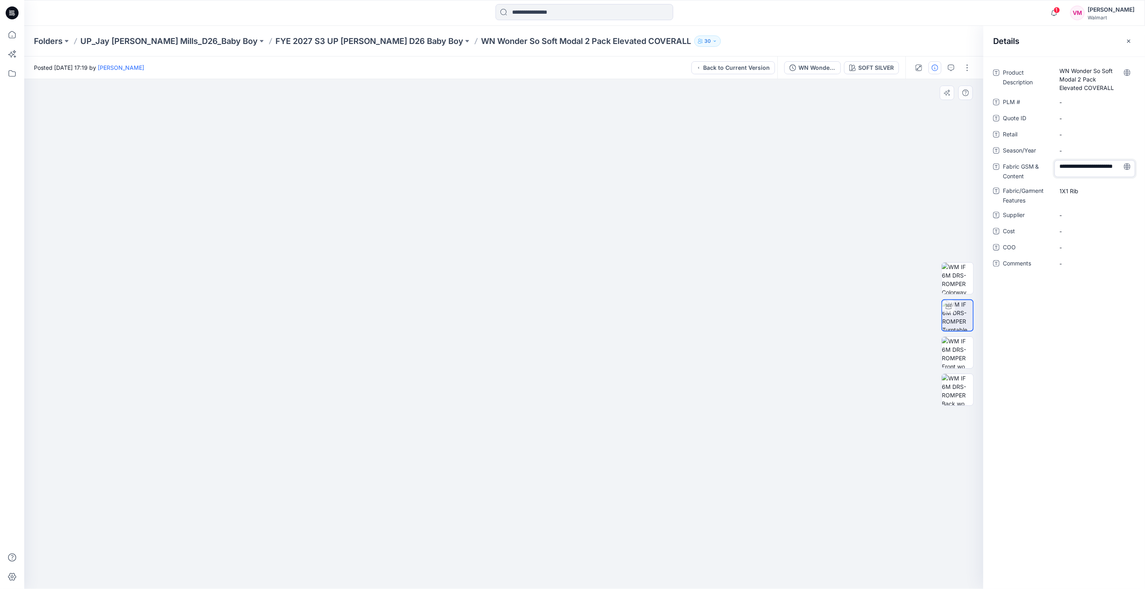
scroll to position [2, 0]
drag, startPoint x: 1099, startPoint y: 174, endPoint x: 1060, endPoint y: 166, distance: 39.6
click at [1060, 166] on textarea "**********" at bounding box center [1094, 168] width 81 height 17
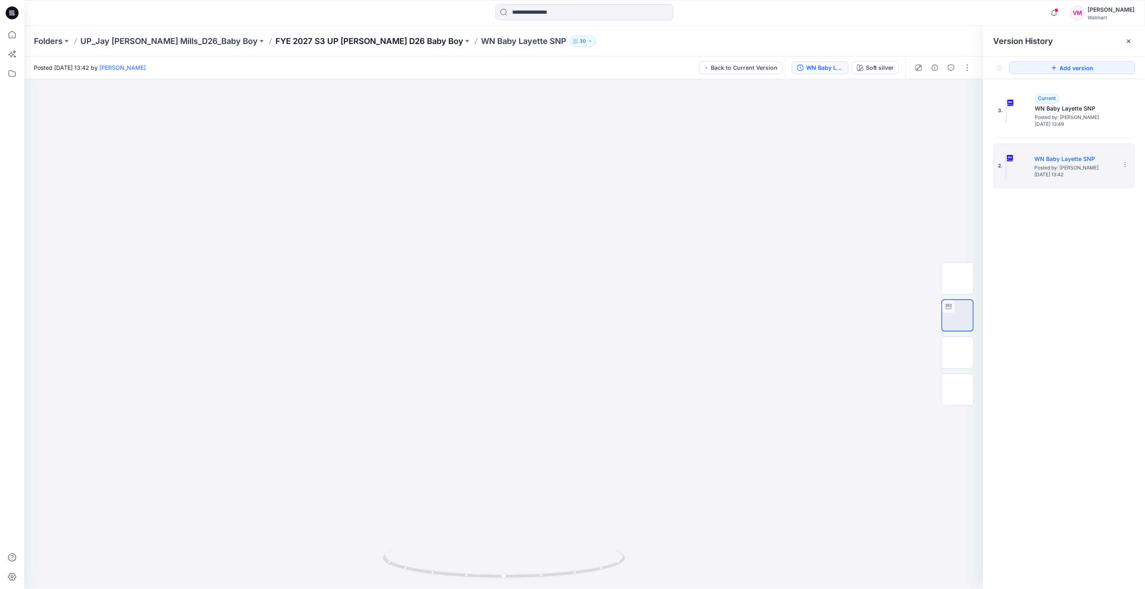
click at [371, 39] on p "FYE 2027 S3 UP [PERSON_NAME] D26 Baby Boy" at bounding box center [369, 41] width 188 height 11
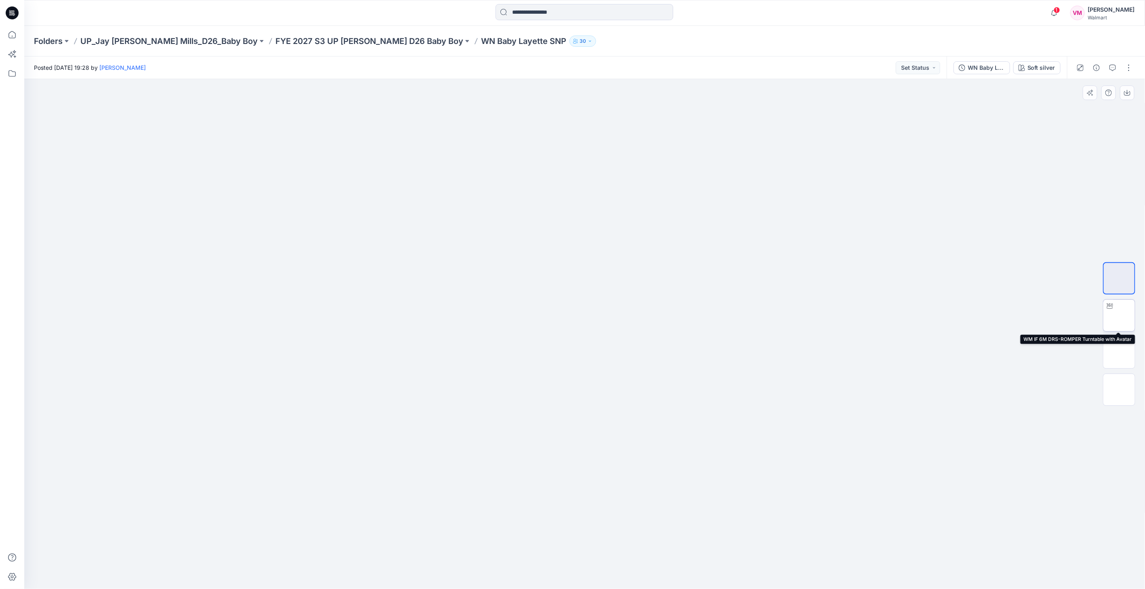
click at [1119, 316] on img at bounding box center [1119, 316] width 0 height 0
drag, startPoint x: 682, startPoint y: 566, endPoint x: 572, endPoint y: 562, distance: 109.1
click at [573, 562] on icon at bounding box center [585, 565] width 244 height 30
click at [1115, 68] on icon "button" at bounding box center [1112, 68] width 6 height 6
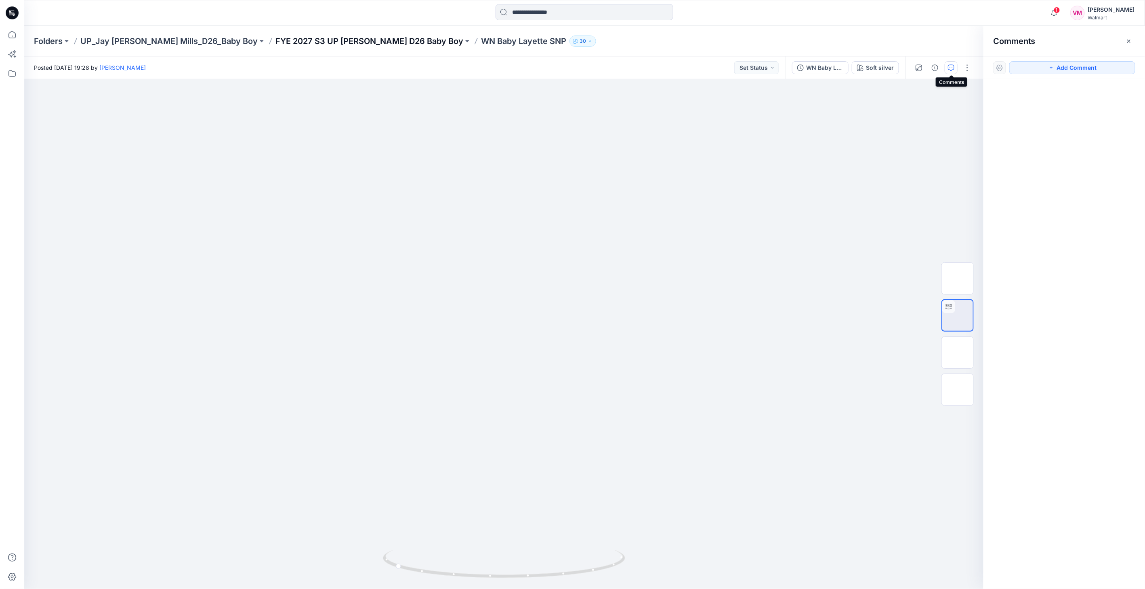
click at [357, 38] on p "FYE 2027 S3 UP [PERSON_NAME] D26 Baby Boy" at bounding box center [369, 41] width 188 height 11
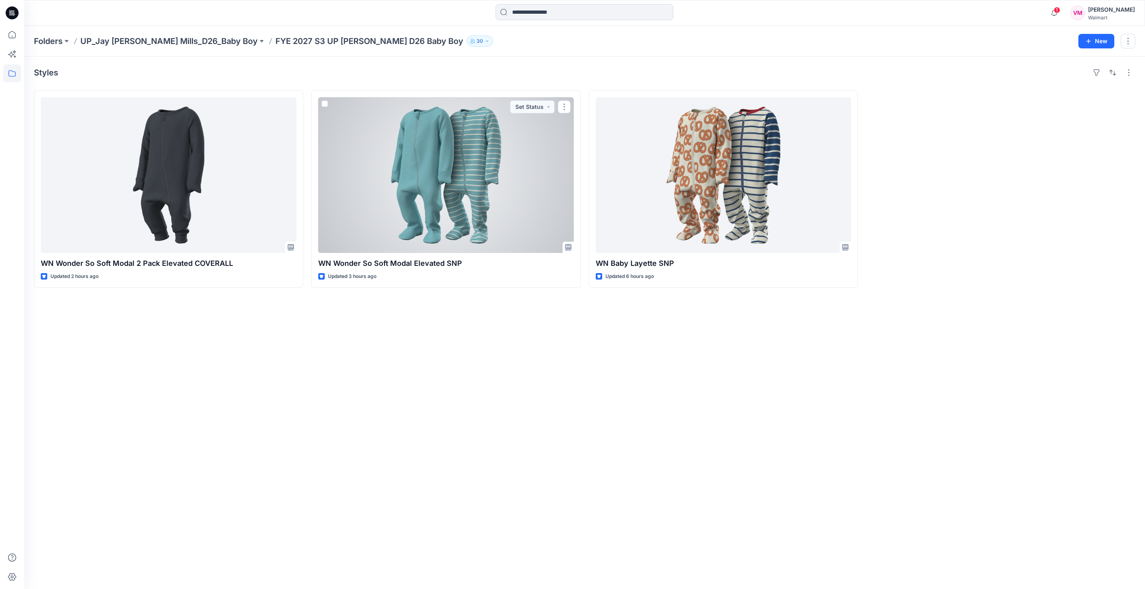
click at [489, 146] on div at bounding box center [446, 175] width 256 height 156
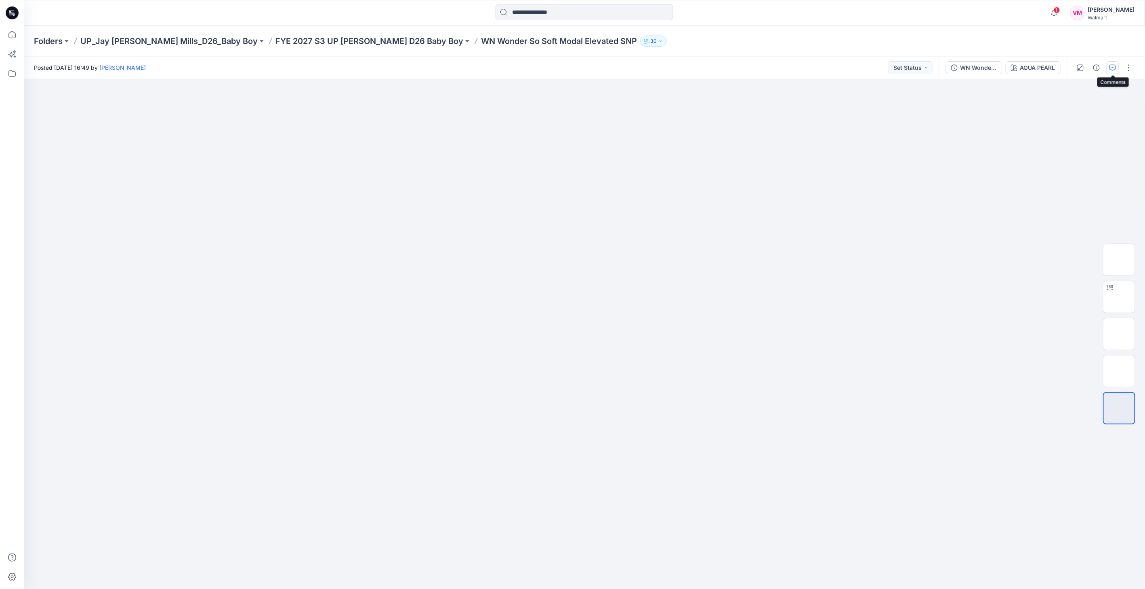
click at [1114, 66] on icon "button" at bounding box center [1112, 68] width 6 height 6
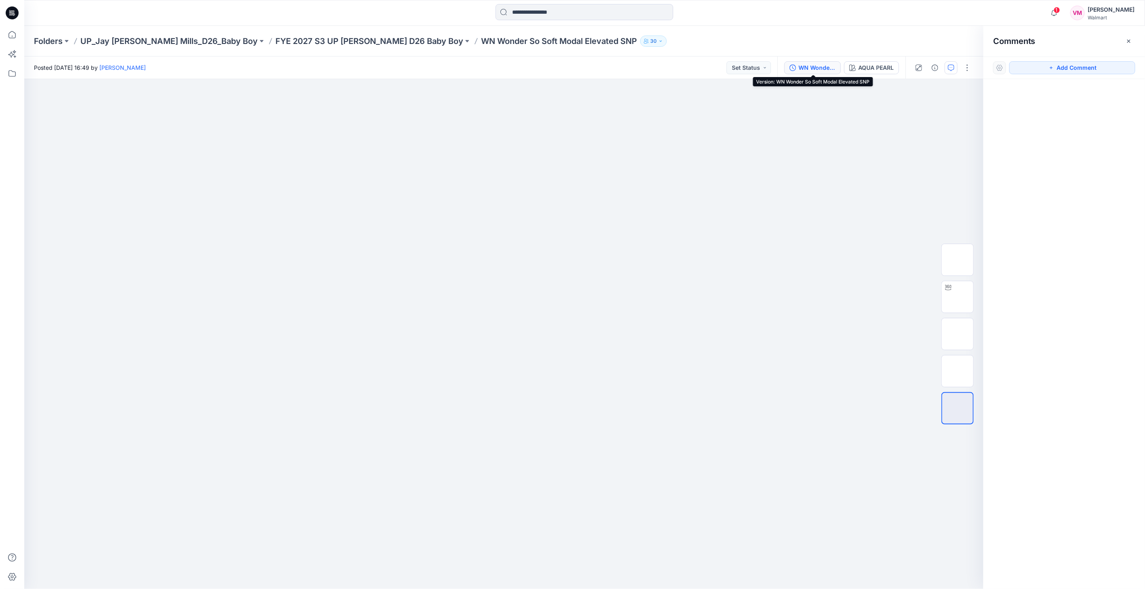
click at [800, 66] on div "WN Wonder So Soft Modal Elevated SNP" at bounding box center [816, 67] width 37 height 9
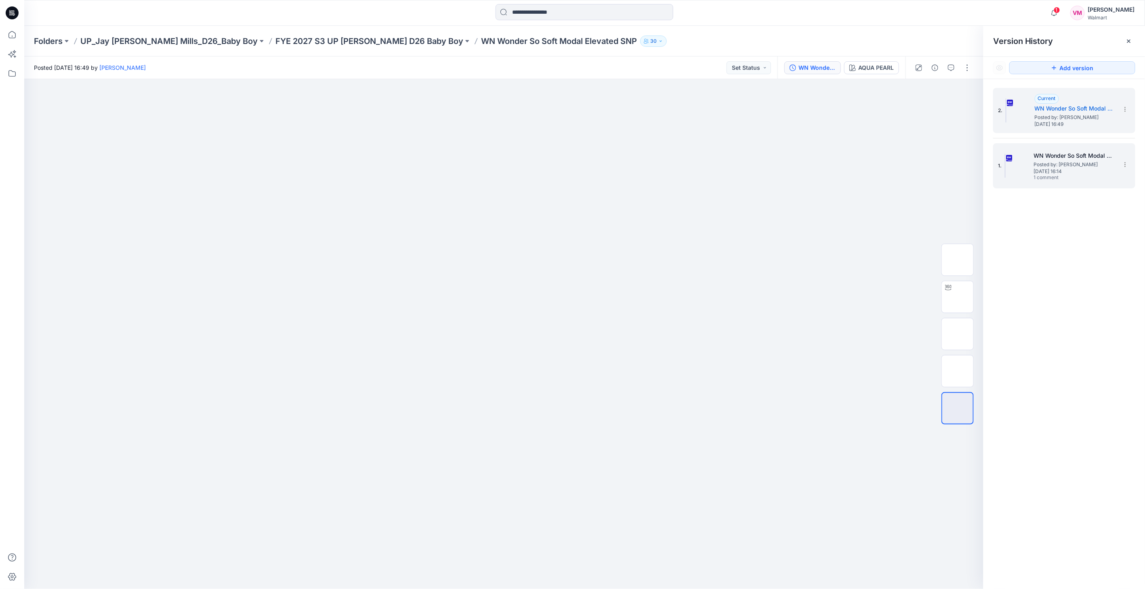
click at [1005, 162] on img at bounding box center [1004, 166] width 1 height 24
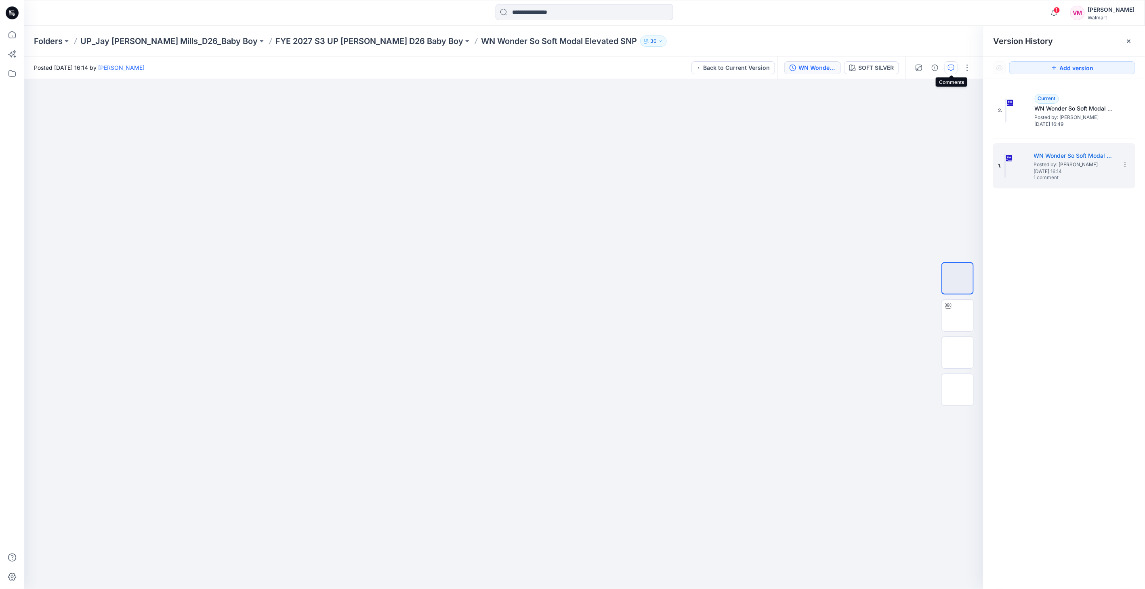
click at [953, 71] on icon "button" at bounding box center [951, 68] width 6 height 6
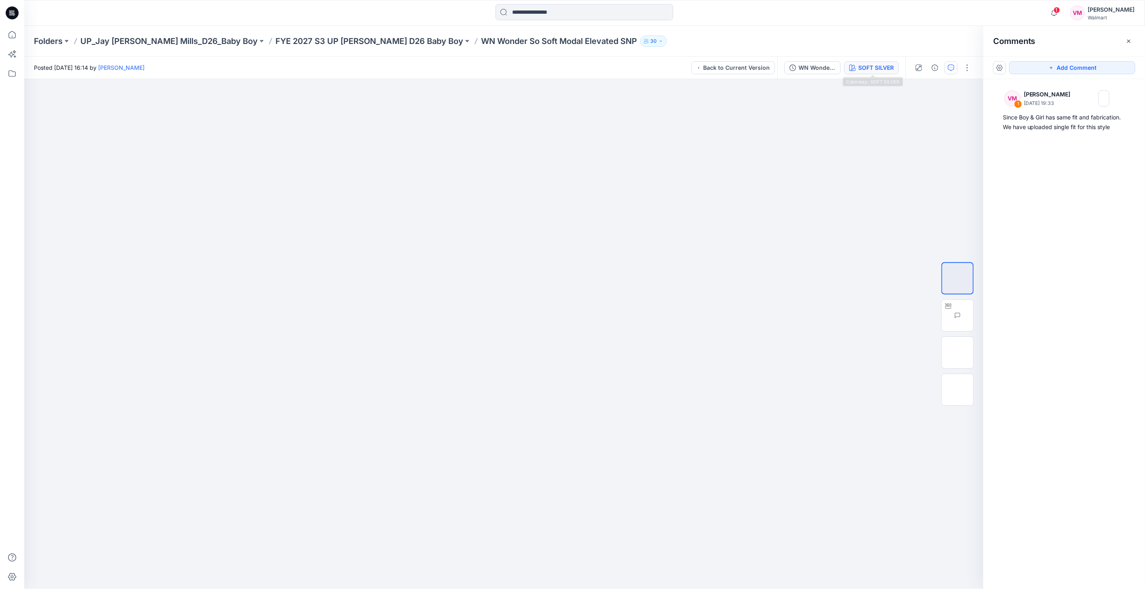
click at [874, 70] on div "SOFT SILVER" at bounding box center [876, 67] width 36 height 9
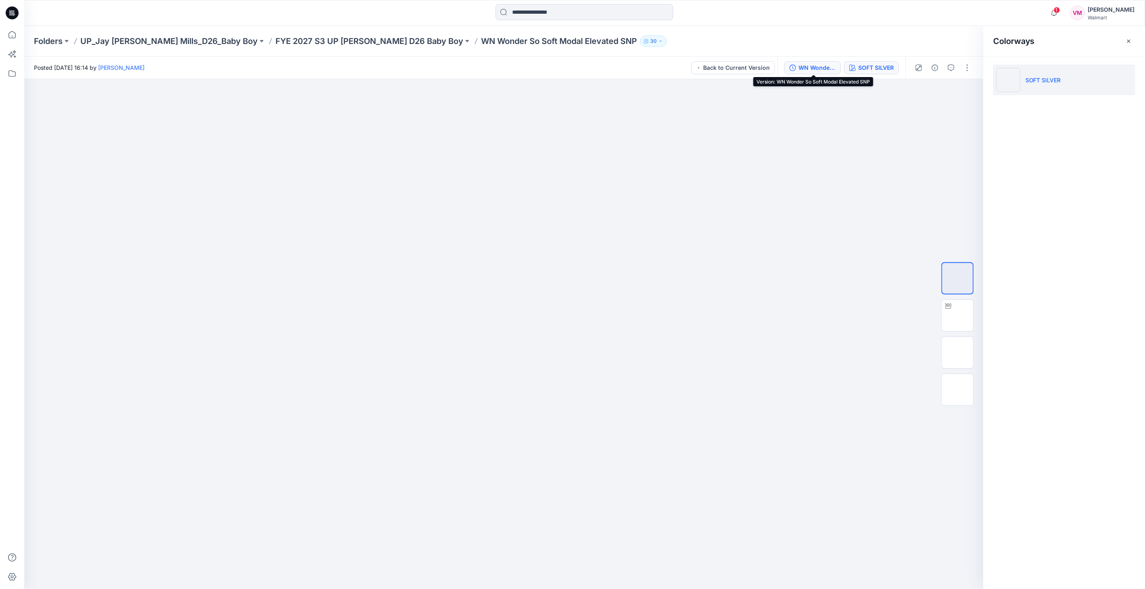
click at [797, 70] on button "WN Wonder So Soft Modal Elevated SNP" at bounding box center [812, 67] width 57 height 13
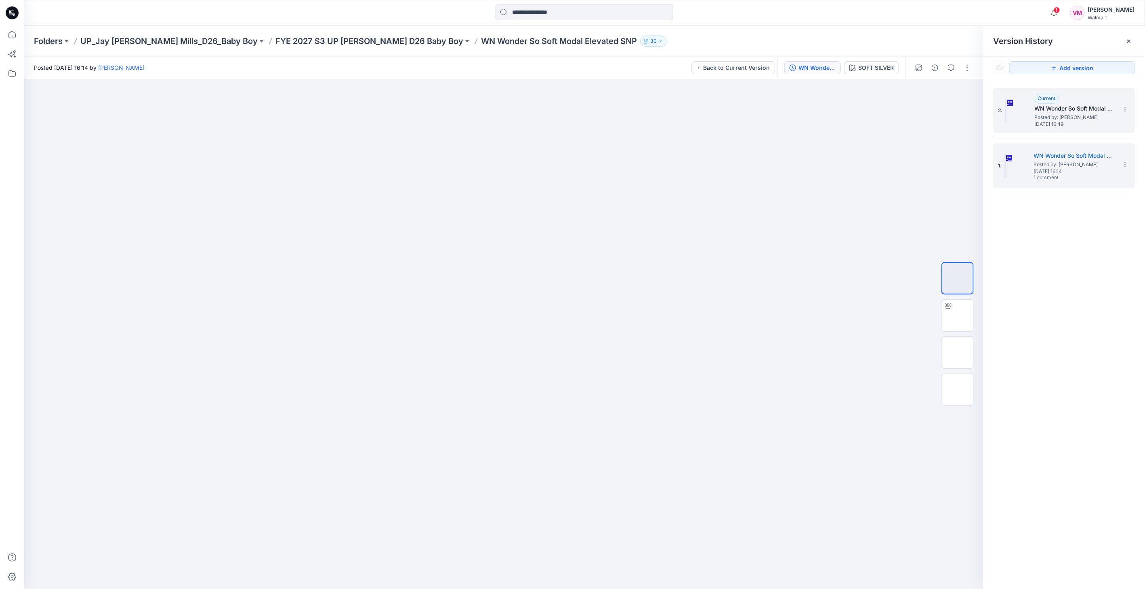
click at [1040, 117] on span "Posted by: [PERSON_NAME]" at bounding box center [1074, 117] width 81 height 8
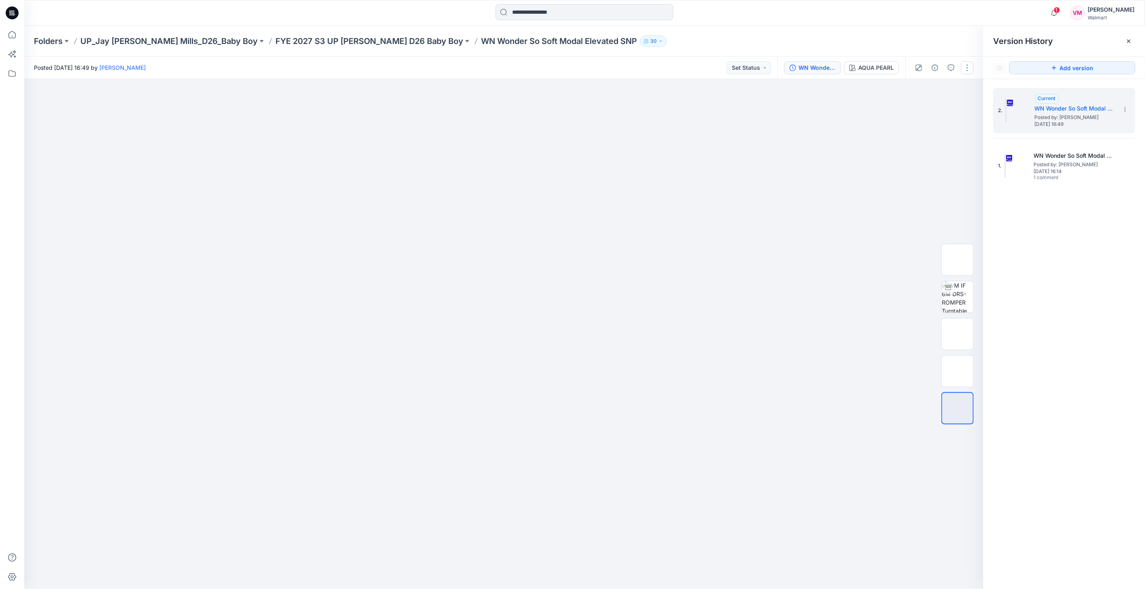
click at [965, 69] on button "button" at bounding box center [966, 67] width 13 height 13
click at [931, 69] on button "button" at bounding box center [934, 67] width 13 height 13
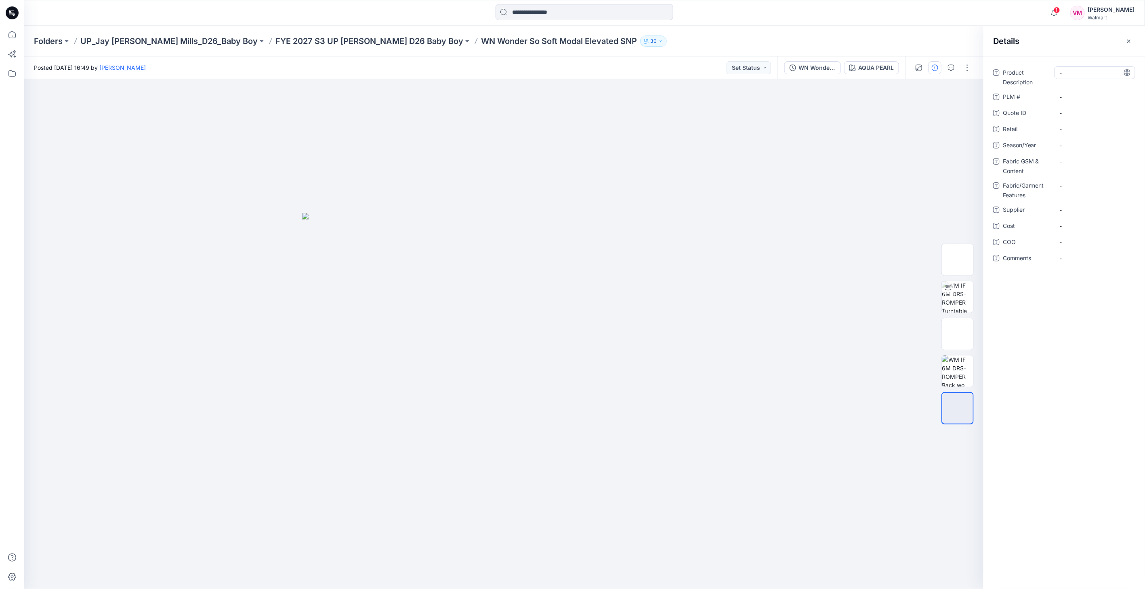
click at [1069, 71] on Description "-" at bounding box center [1094, 73] width 70 height 8
drag, startPoint x: 416, startPoint y: 40, endPoint x: 572, endPoint y: 42, distance: 156.7
click at [572, 42] on div "Folders UP_Jay Jay Mills_D26_Baby Boy FYE 2027 S3 UP Jay Jay Mills D26 Baby Boy…" at bounding box center [553, 41] width 1038 height 11
copy div "WN Wonder So Soft Modal Elevated SNP 30"
click at [1078, 75] on Description "-" at bounding box center [1094, 73] width 70 height 8
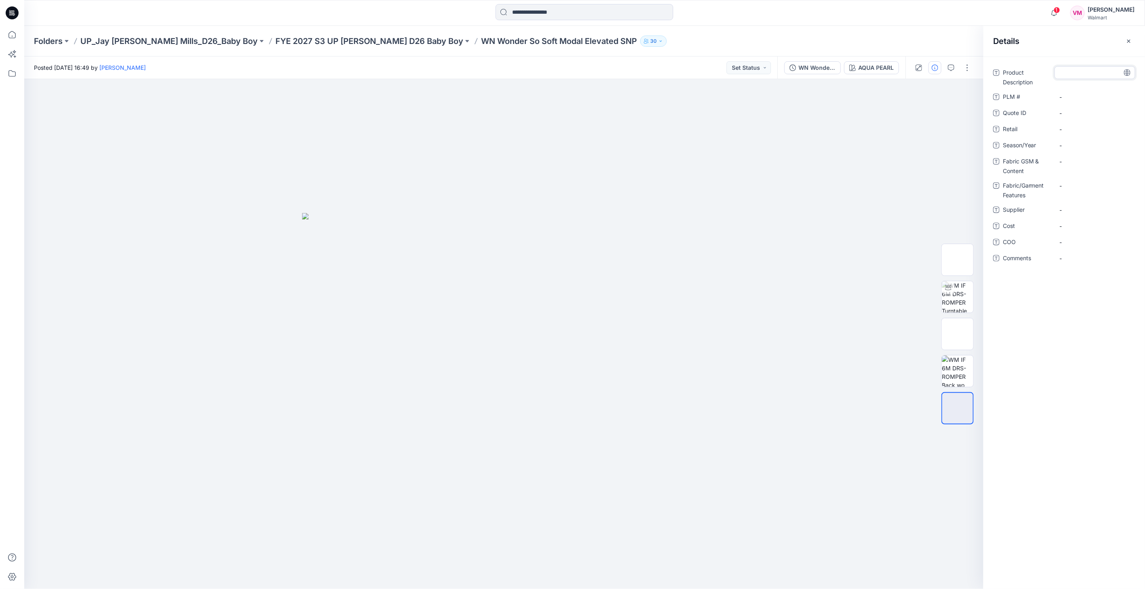
type textarea "**********"
click at [1076, 73] on textarea "**********" at bounding box center [1094, 72] width 81 height 13
drag, startPoint x: 416, startPoint y: 39, endPoint x: 572, endPoint y: 47, distance: 156.1
click at [572, 47] on div "Folders UP_Jay Jay Mills_D26_Baby Boy FYE 2027 S3 UP Jay Jay Mills D26 Baby Boy…" at bounding box center [584, 41] width 1120 height 31
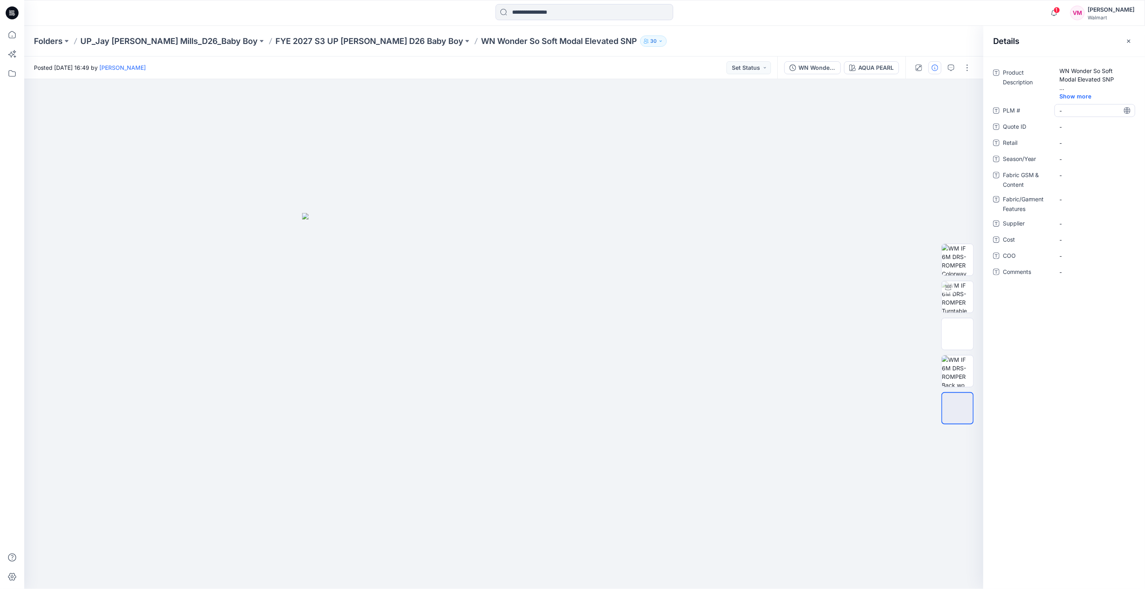
click at [1075, 110] on \ "-" at bounding box center [1094, 111] width 70 height 8
click at [1074, 97] on span "Show more" at bounding box center [1080, 96] width 42 height 8
click at [1076, 95] on Description "WN Wonder So Soft Modal Elevated SNP" at bounding box center [1094, 84] width 70 height 34
click at [1066, 94] on textarea "**********" at bounding box center [1094, 83] width 81 height 34
type textarea "**********"
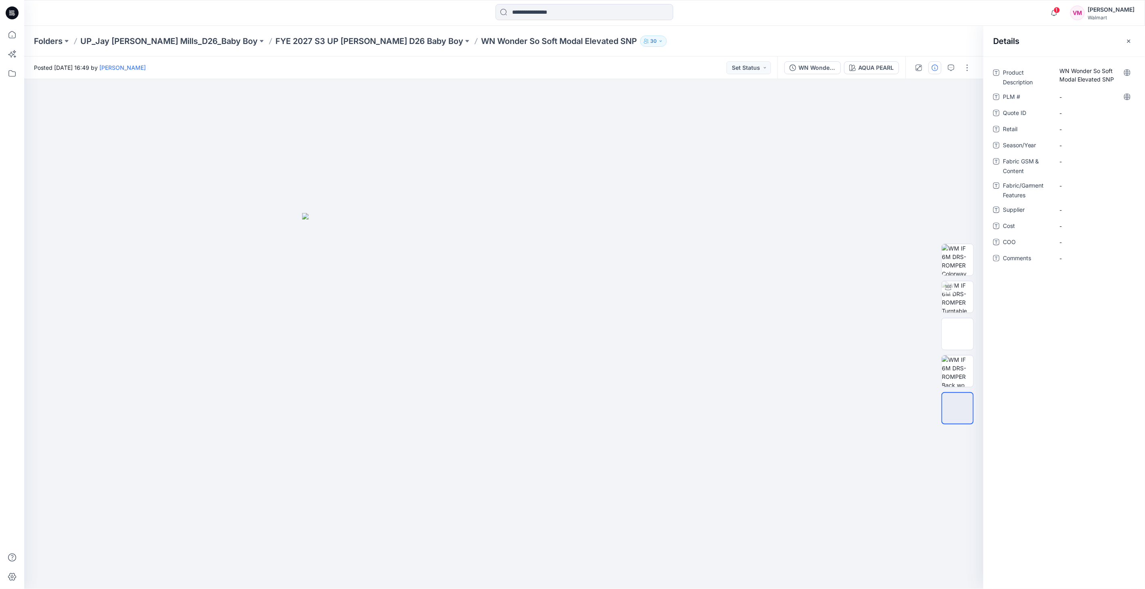
click at [1082, 117] on div "Product Description WN Wonder So Soft Modal Elevated SNP PLM # - Quote ID - Ret…" at bounding box center [1064, 170] width 142 height 208
click at [1075, 126] on span "-" at bounding box center [1094, 129] width 70 height 8
click at [1071, 145] on span "-" at bounding box center [1094, 145] width 70 height 8
click at [1074, 158] on Content "-" at bounding box center [1094, 161] width 70 height 8
click at [1074, 158] on textarea at bounding box center [1094, 161] width 81 height 13
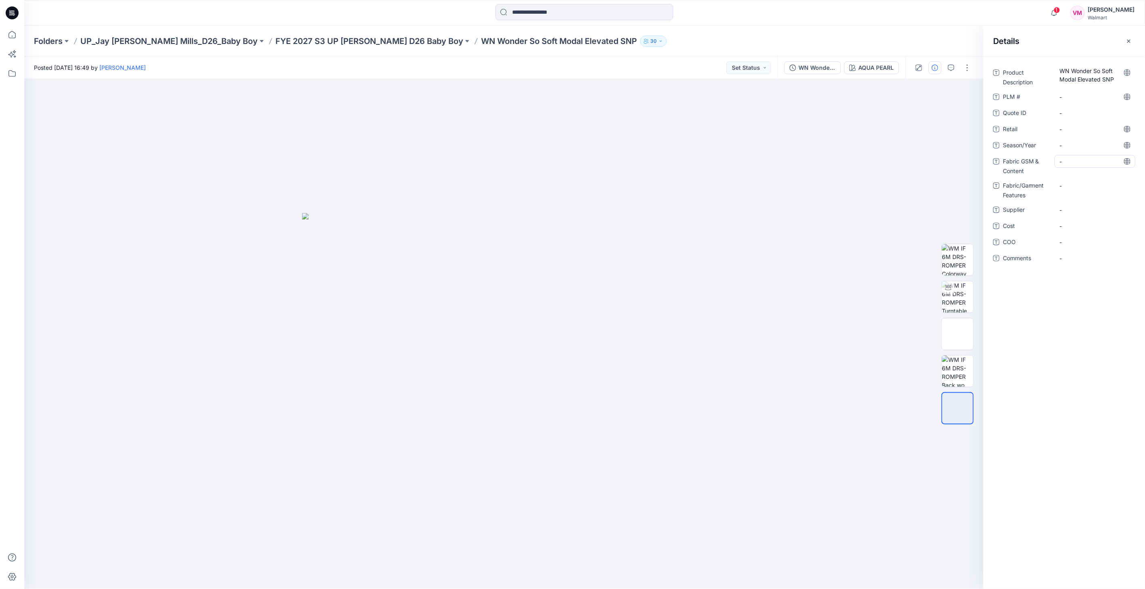
click at [1076, 161] on Content "-" at bounding box center [1094, 161] width 70 height 8
click at [1073, 160] on textarea "**********" at bounding box center [1094, 161] width 81 height 13
type textarea "**********"
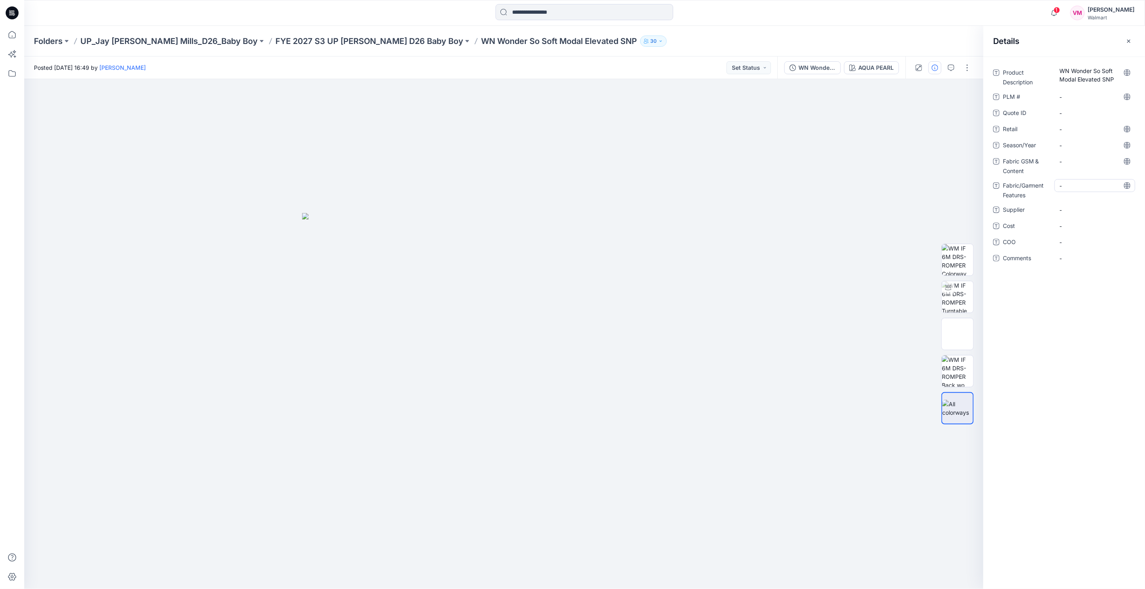
click at [1071, 186] on Features "-" at bounding box center [1094, 186] width 70 height 8
click at [1068, 166] on div "-" at bounding box center [1094, 161] width 81 height 13
click at [1071, 163] on textarea at bounding box center [1094, 161] width 81 height 13
click at [1086, 158] on textarea at bounding box center [1094, 161] width 81 height 13
click at [1083, 187] on Features "-" at bounding box center [1094, 186] width 70 height 8
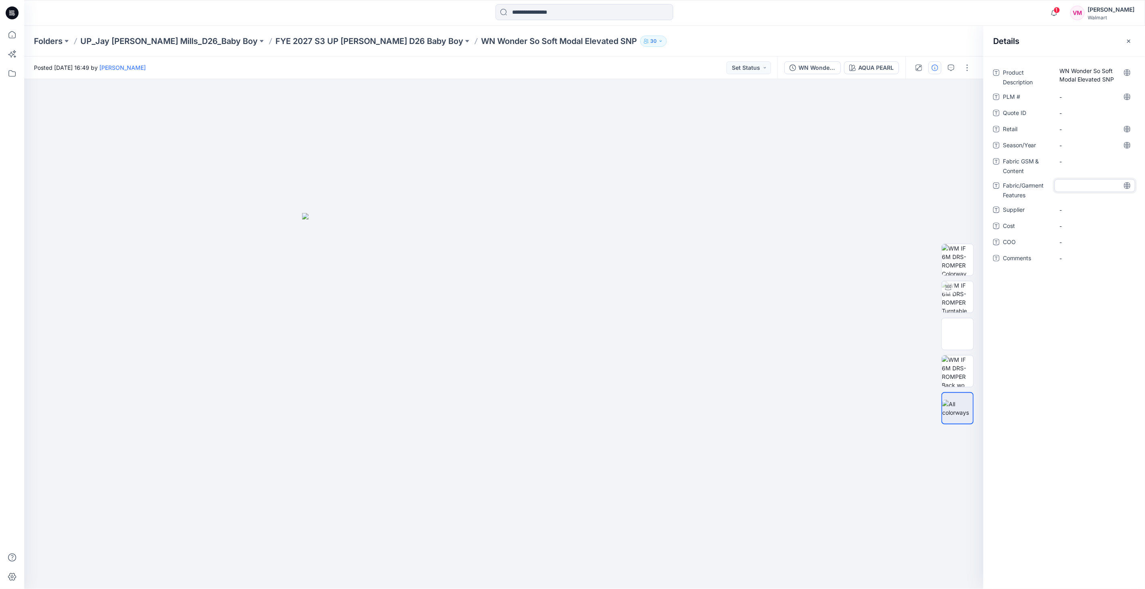
type textarea "*******"
click at [1072, 167] on div "-" at bounding box center [1094, 161] width 81 height 13
click at [1073, 161] on textarea at bounding box center [1094, 161] width 81 height 13
drag, startPoint x: 1069, startPoint y: 166, endPoint x: 1059, endPoint y: 145, distance: 23.3
click at [1059, 145] on div "Product Description WN Wonder So Soft Modal Elevated SNP PLM # - Quote ID - Ret…" at bounding box center [1064, 170] width 142 height 208
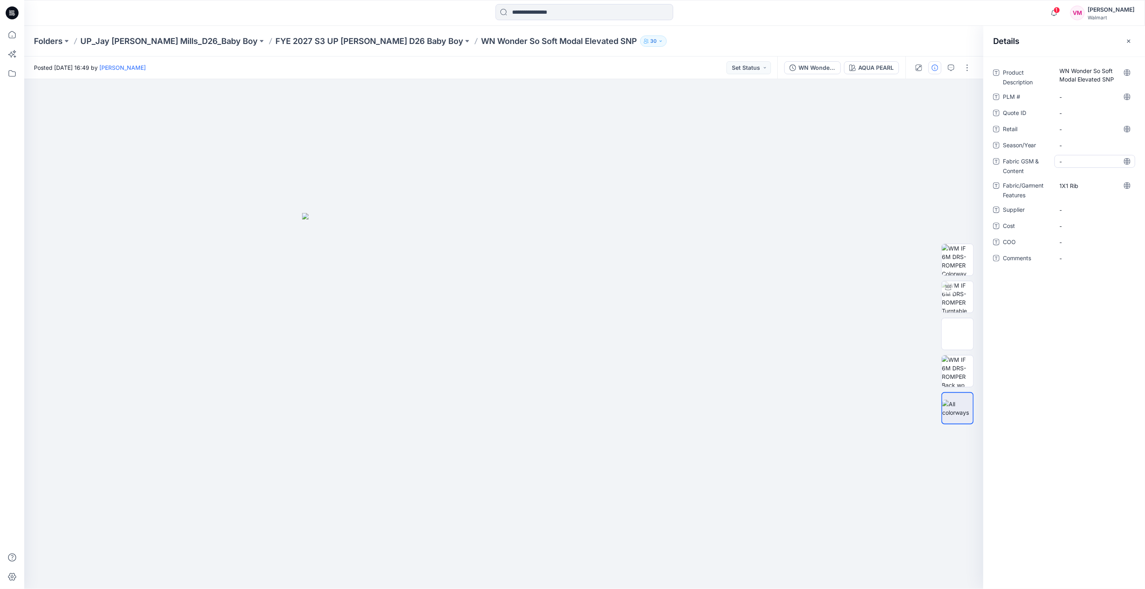
click at [1070, 164] on Content "-" at bounding box center [1094, 161] width 70 height 8
click at [1072, 161] on textarea at bounding box center [1094, 161] width 81 height 13
type textarea "**********"
click at [1089, 186] on Features "1X1 Rib" at bounding box center [1094, 186] width 70 height 8
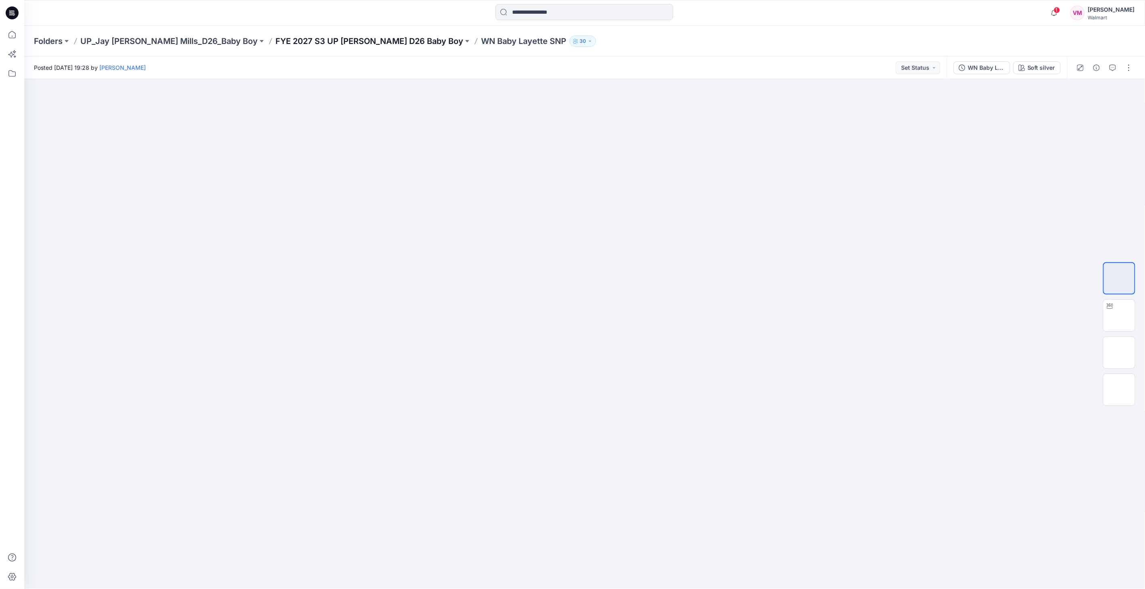
click at [352, 46] on p "FYE 2027 S3 UP [PERSON_NAME] D26 Baby Boy" at bounding box center [369, 41] width 188 height 11
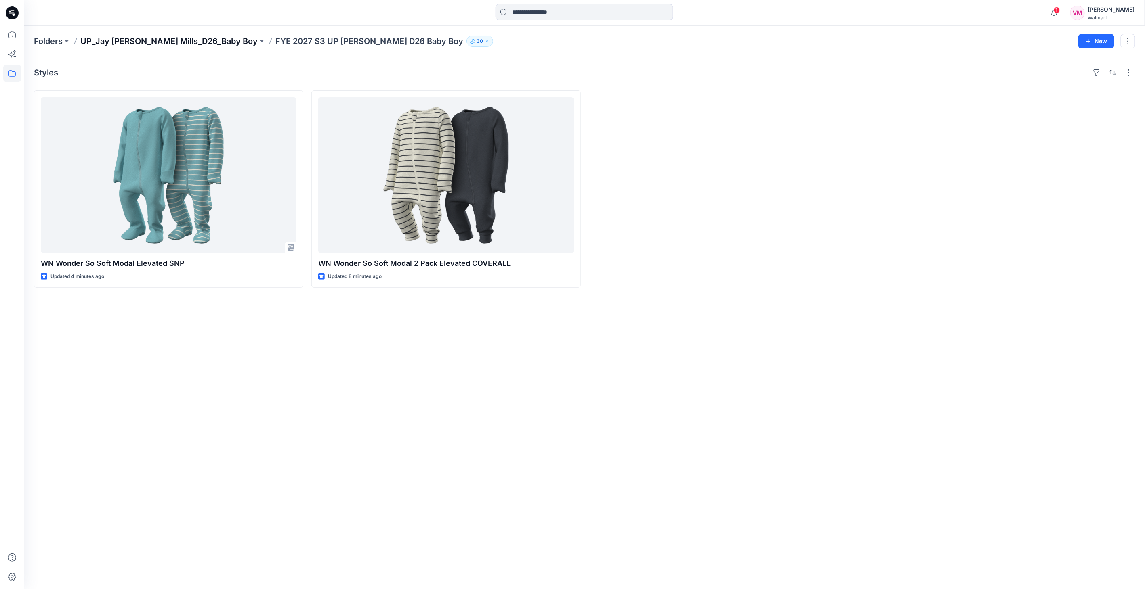
click at [203, 38] on p "UP_Jay [PERSON_NAME] Mills_D26_Baby Boy" at bounding box center [168, 41] width 177 height 11
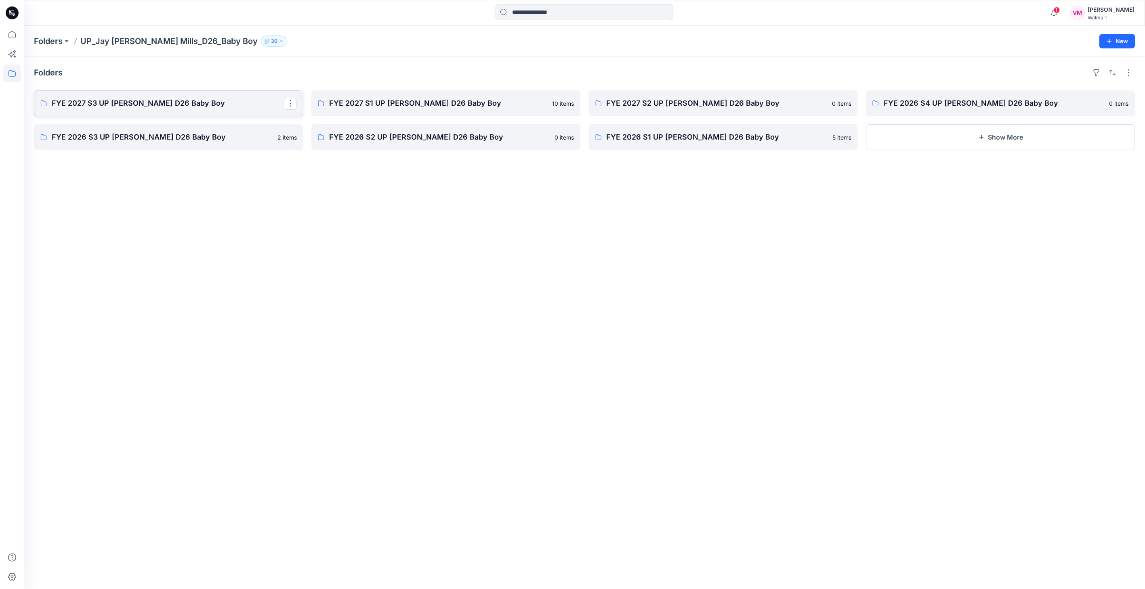
click at [200, 102] on p "FYE 2027 S3 UP [PERSON_NAME] D26 Baby Boy" at bounding box center [168, 103] width 232 height 11
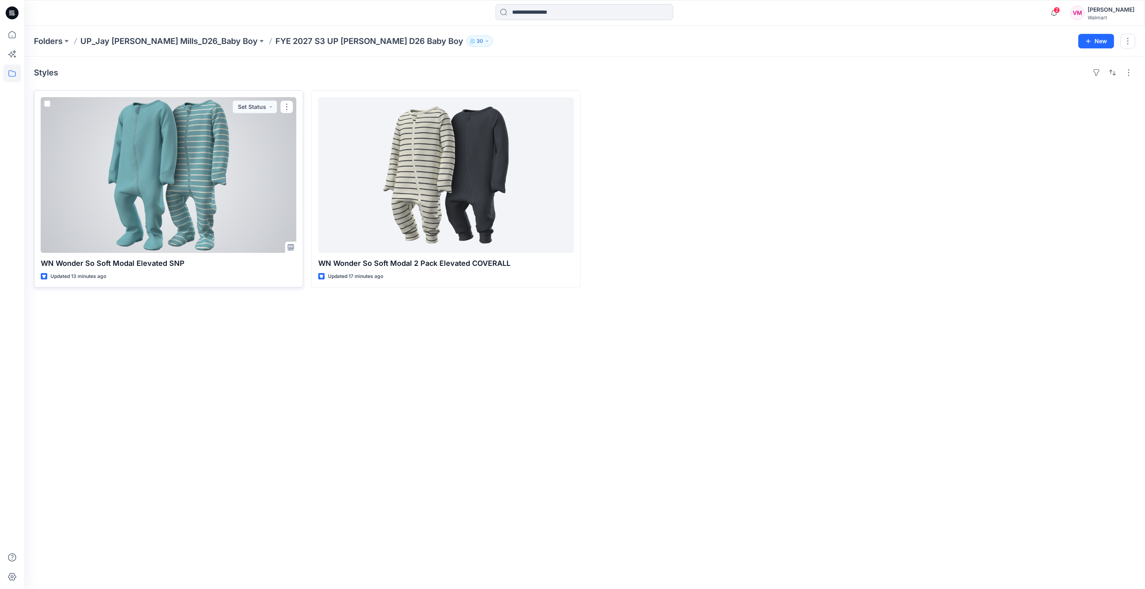
click at [222, 136] on div at bounding box center [169, 175] width 256 height 156
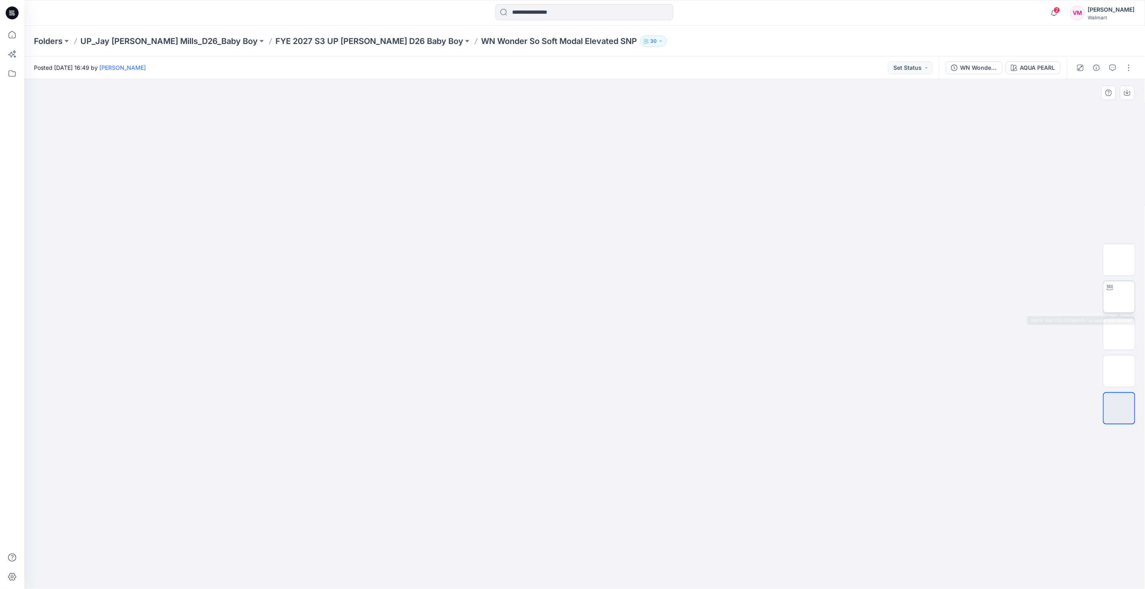
click at [1119, 297] on img at bounding box center [1119, 297] width 0 height 0
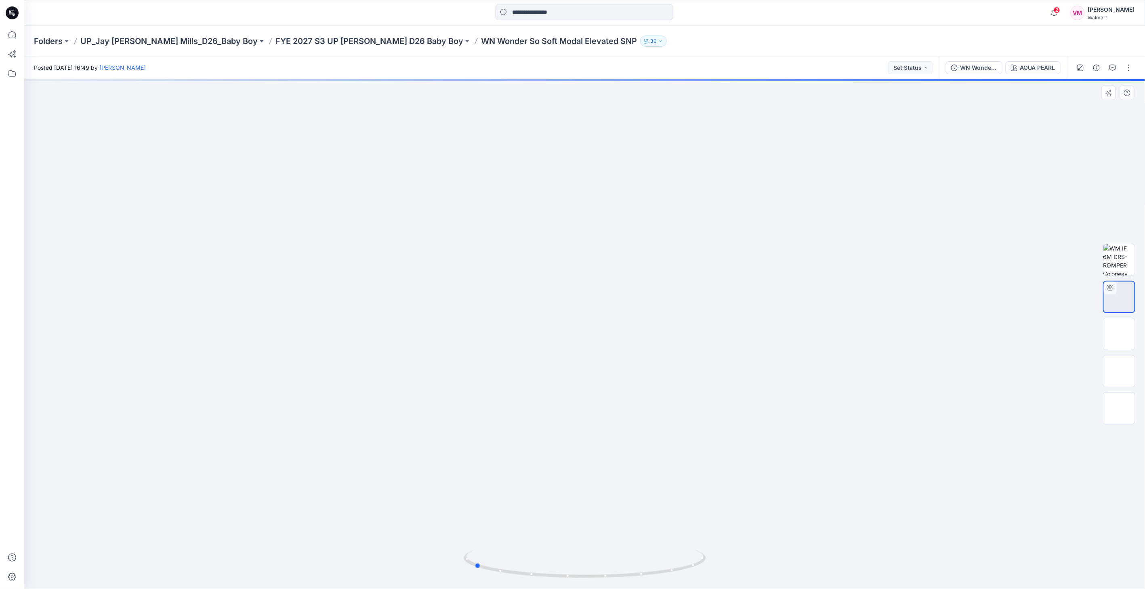
drag, startPoint x: 688, startPoint y: 516, endPoint x: 578, endPoint y: 527, distance: 111.2
click at [578, 527] on div at bounding box center [584, 334] width 1120 height 510
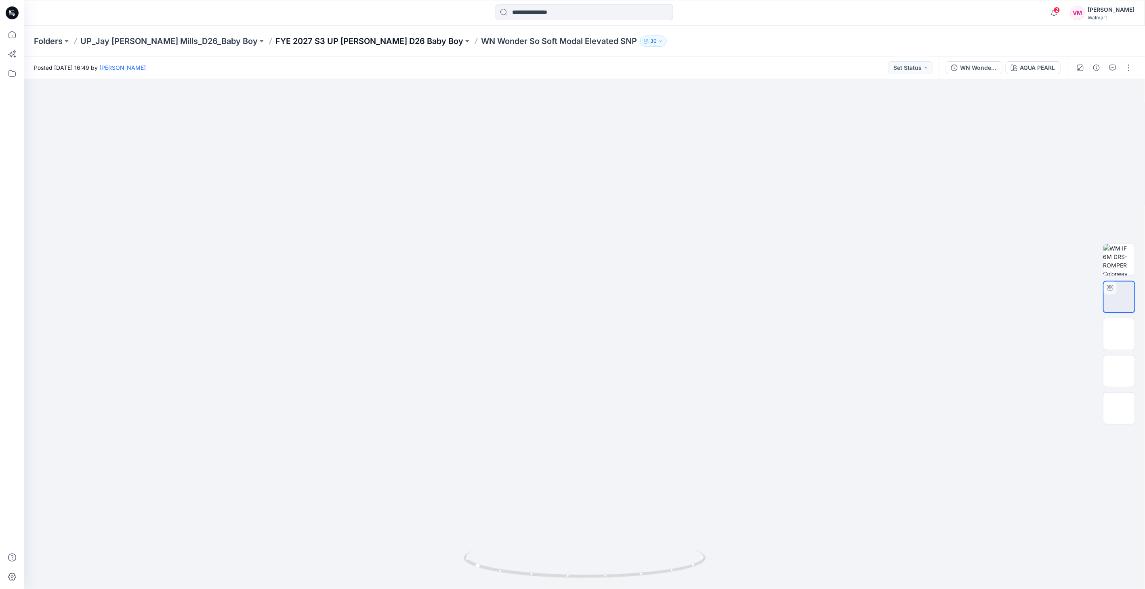
click at [354, 36] on p "FYE 2027 S3 UP [PERSON_NAME] D26 Baby Boy" at bounding box center [369, 41] width 188 height 11
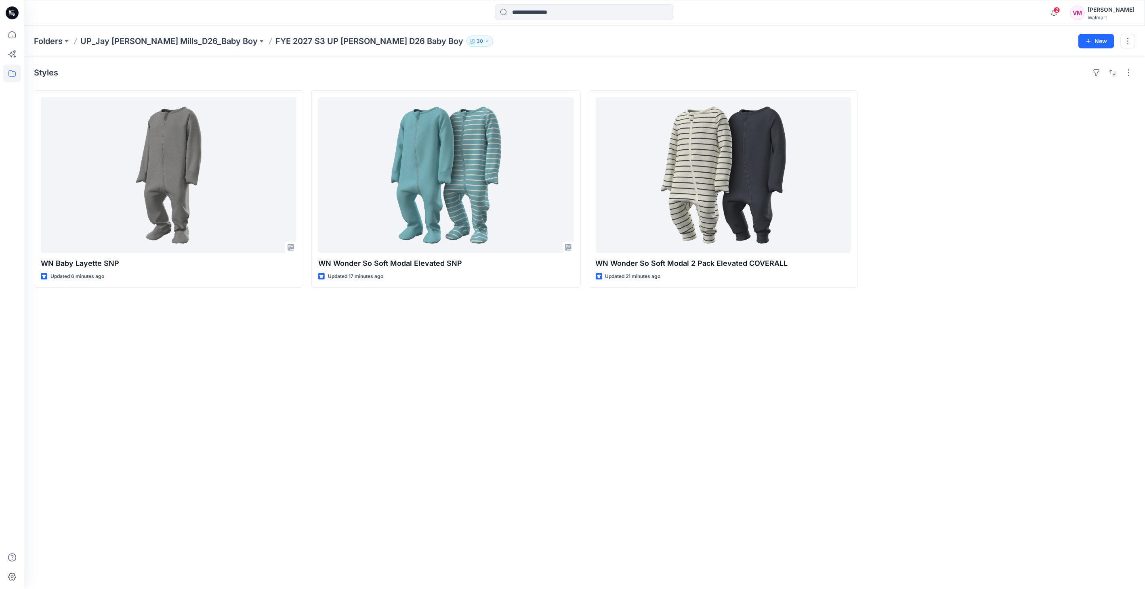
click at [476, 419] on div "Styles WN Baby Layette SNP Updated 6 minutes ago WN Wonder So Soft Modal Elevat…" at bounding box center [584, 323] width 1120 height 533
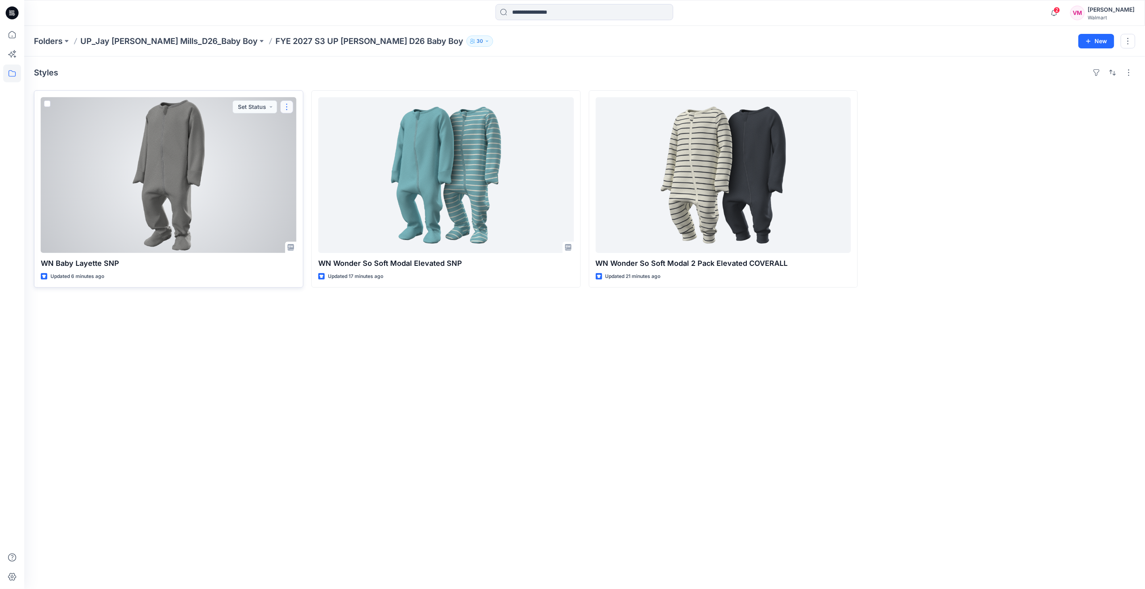
click at [283, 106] on button "button" at bounding box center [286, 107] width 13 height 13
click at [287, 103] on button "button" at bounding box center [286, 107] width 13 height 13
click at [286, 105] on button "button" at bounding box center [286, 107] width 13 height 13
click at [212, 159] on div at bounding box center [169, 175] width 256 height 156
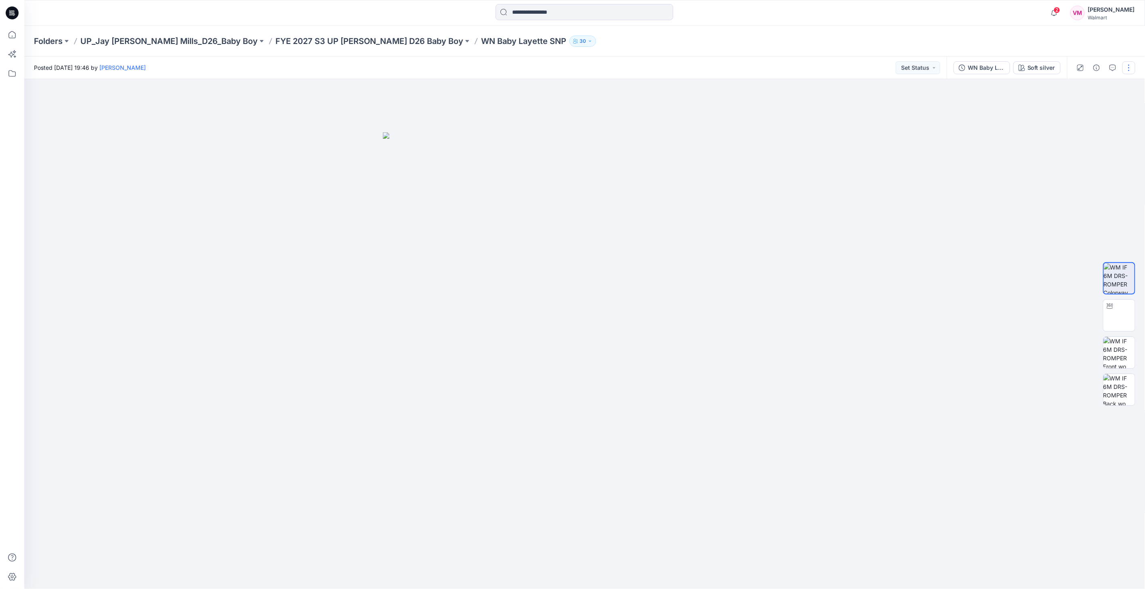
click at [1133, 66] on button "button" at bounding box center [1128, 67] width 13 height 13
click at [1108, 183] on button "View" at bounding box center [1094, 176] width 74 height 15
click at [1099, 70] on icon "button" at bounding box center [1096, 68] width 6 height 6
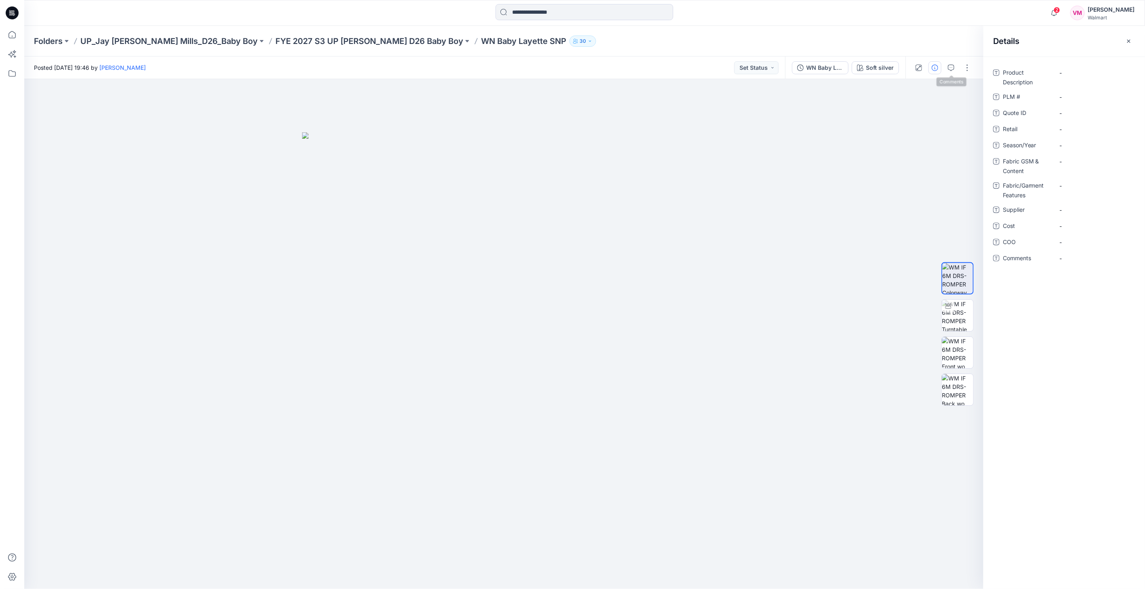
click at [977, 63] on div at bounding box center [942, 68] width 75 height 23
click at [962, 65] on button "button" at bounding box center [966, 67] width 13 height 13
click at [960, 176] on icon "button" at bounding box center [962, 176] width 6 height 6
click at [346, 44] on p "FYE 2027 S3 UP [PERSON_NAME] D26 Baby Boy" at bounding box center [369, 41] width 188 height 11
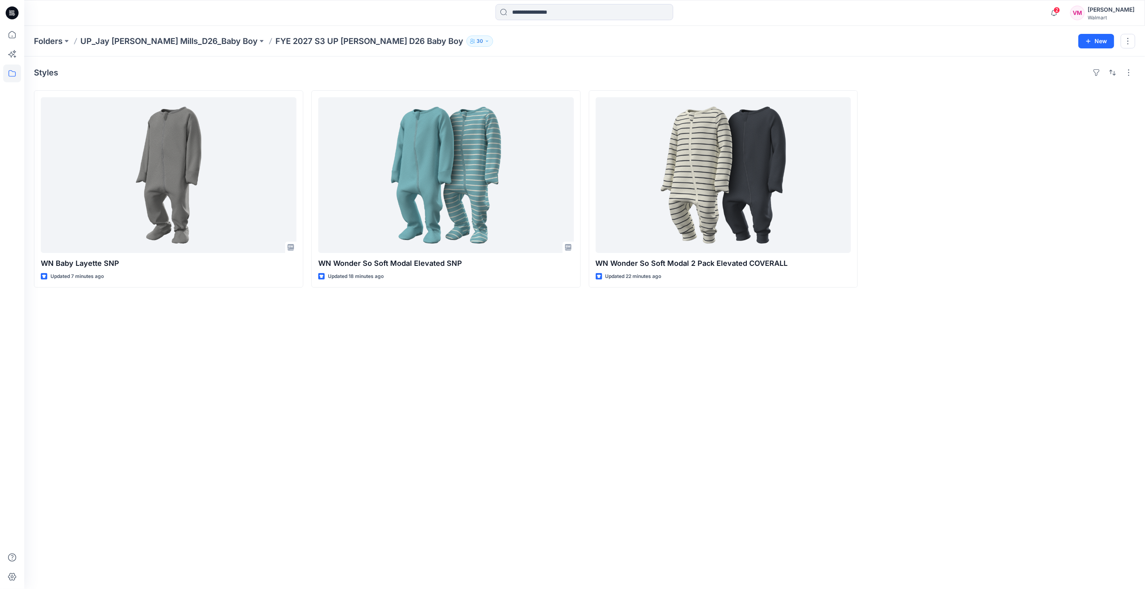
click at [411, 365] on div "Styles WN Baby Layette SNP Updated 7 minutes ago WN Wonder So Soft Modal Elevat…" at bounding box center [584, 323] width 1120 height 533
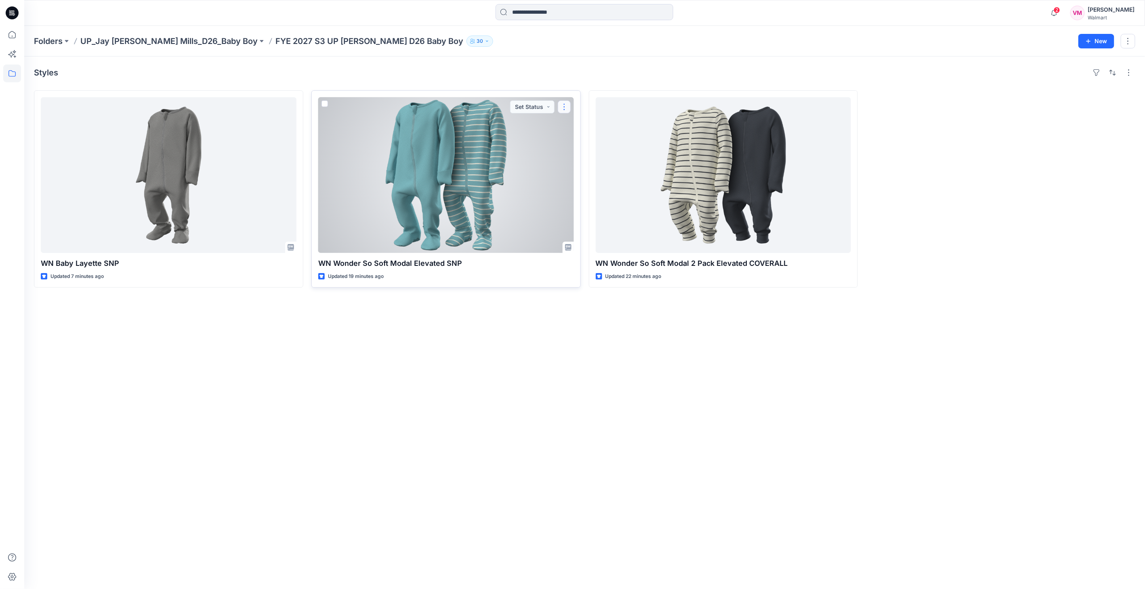
click at [567, 107] on button "button" at bounding box center [564, 107] width 13 height 13
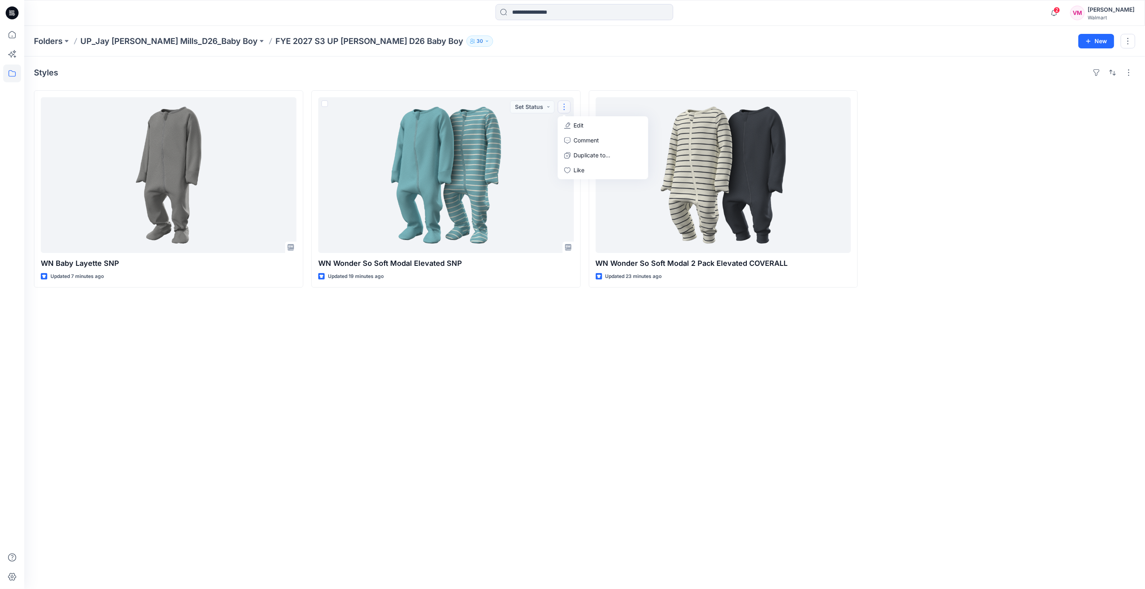
click at [733, 413] on div "Styles WN Baby Layette SNP Updated 7 minutes ago WN Wonder So Soft Modal Elevat…" at bounding box center [584, 323] width 1120 height 533
click at [1128, 70] on button "button" at bounding box center [1128, 72] width 13 height 13
click at [946, 256] on div at bounding box center [1000, 188] width 269 height 197
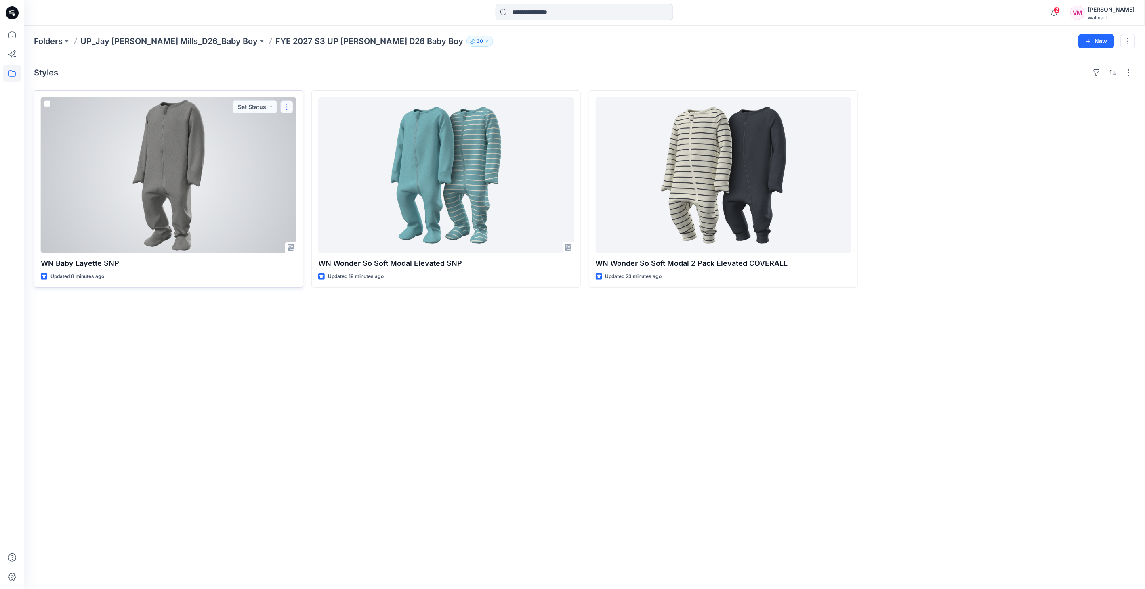
click at [287, 106] on button "button" at bounding box center [286, 107] width 13 height 13
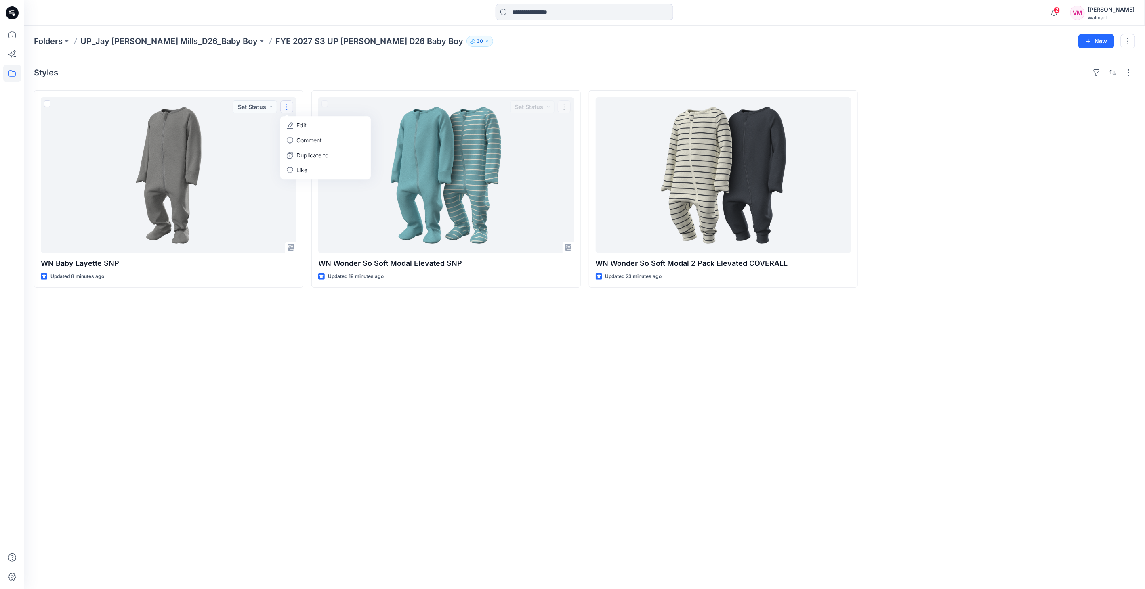
click at [433, 369] on div "Styles WN Baby Layette SNP Updated 8 minutes ago Set Status Edit Comment Duplic…" at bounding box center [584, 323] width 1120 height 533
click at [1129, 39] on button "button" at bounding box center [1127, 41] width 15 height 15
click at [1069, 80] on p "Delete Folder" at bounding box center [1084, 79] width 46 height 8
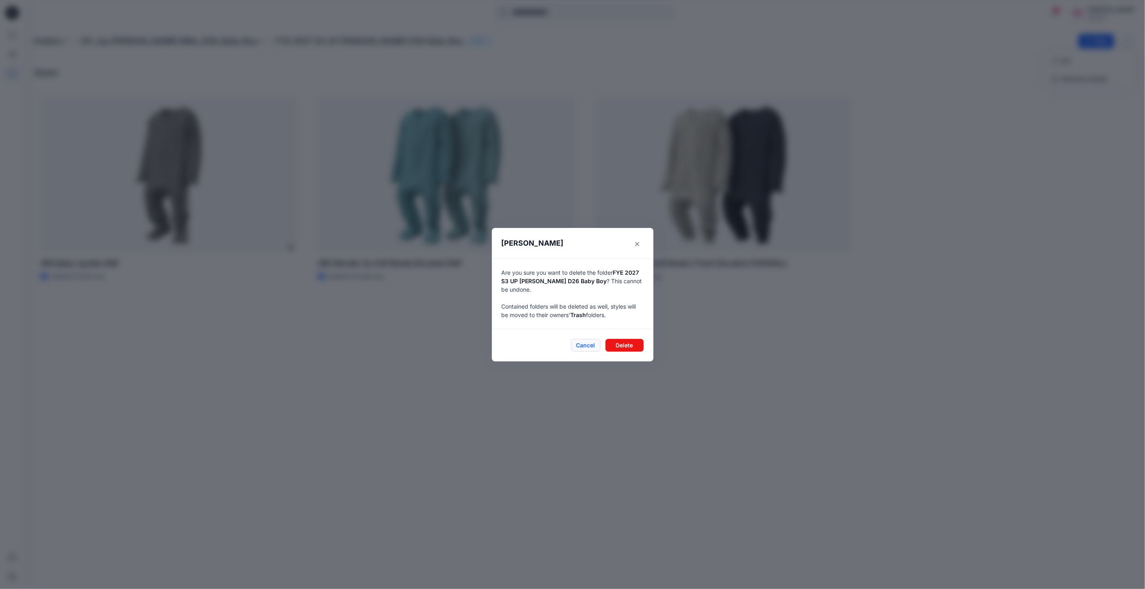
click at [595, 348] on button "Cancel" at bounding box center [585, 345] width 29 height 13
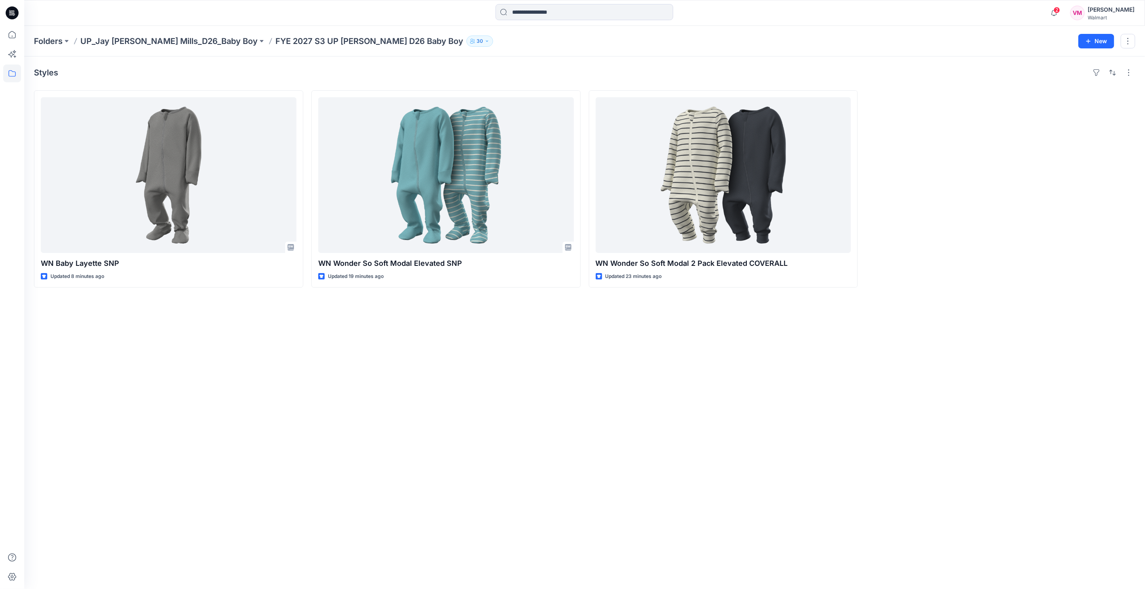
click at [687, 402] on div "Styles WN Baby Layette SNP Updated 8 minutes ago WN Wonder So Soft Modal Elevat…" at bounding box center [584, 323] width 1120 height 533
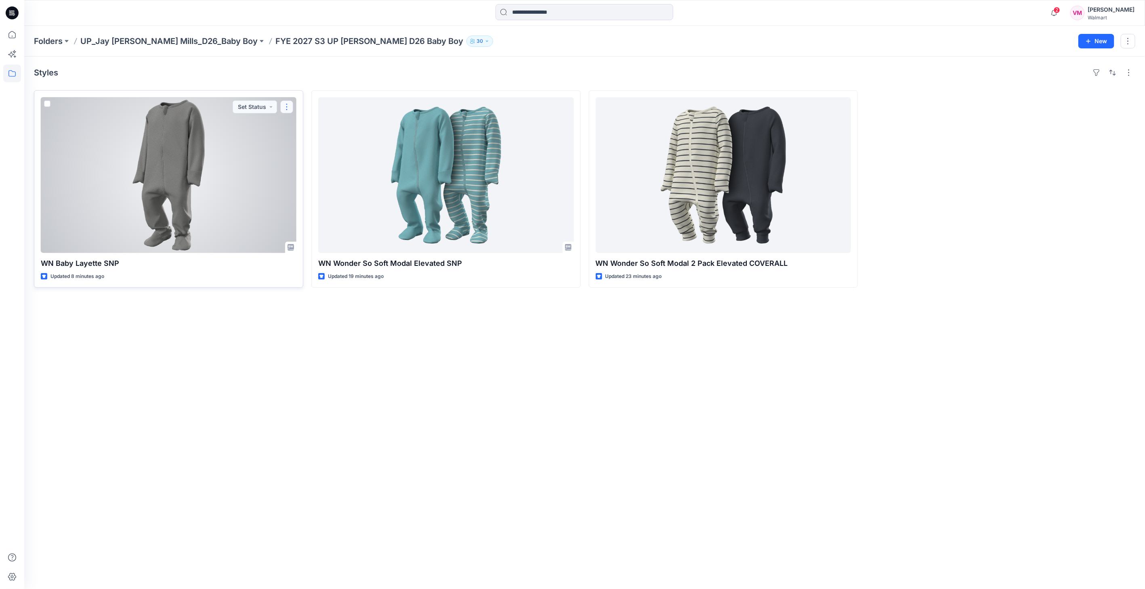
click at [288, 102] on button "button" at bounding box center [286, 107] width 13 height 13
click at [304, 125] on p "Edit" at bounding box center [301, 125] width 10 height 8
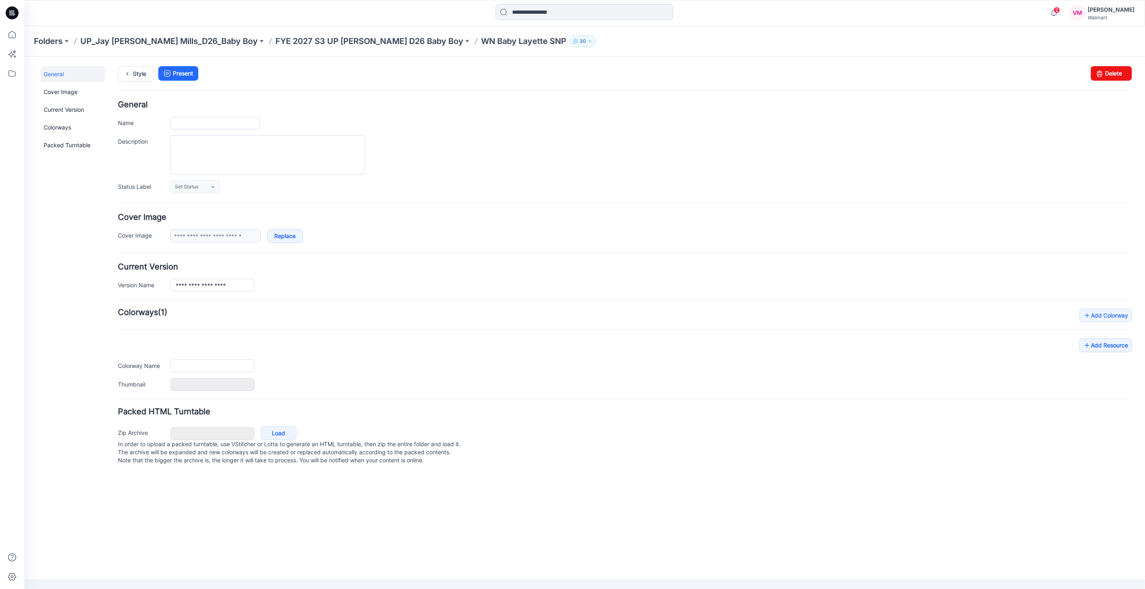
type input "**********"
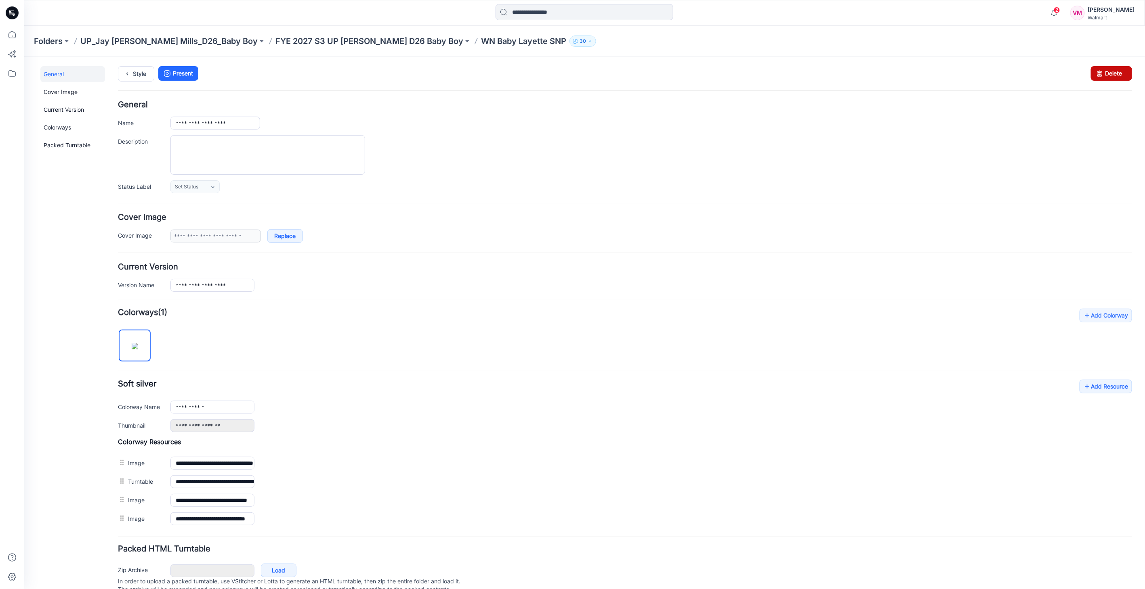
click at [1093, 72] on icon at bounding box center [1098, 73] width 11 height 15
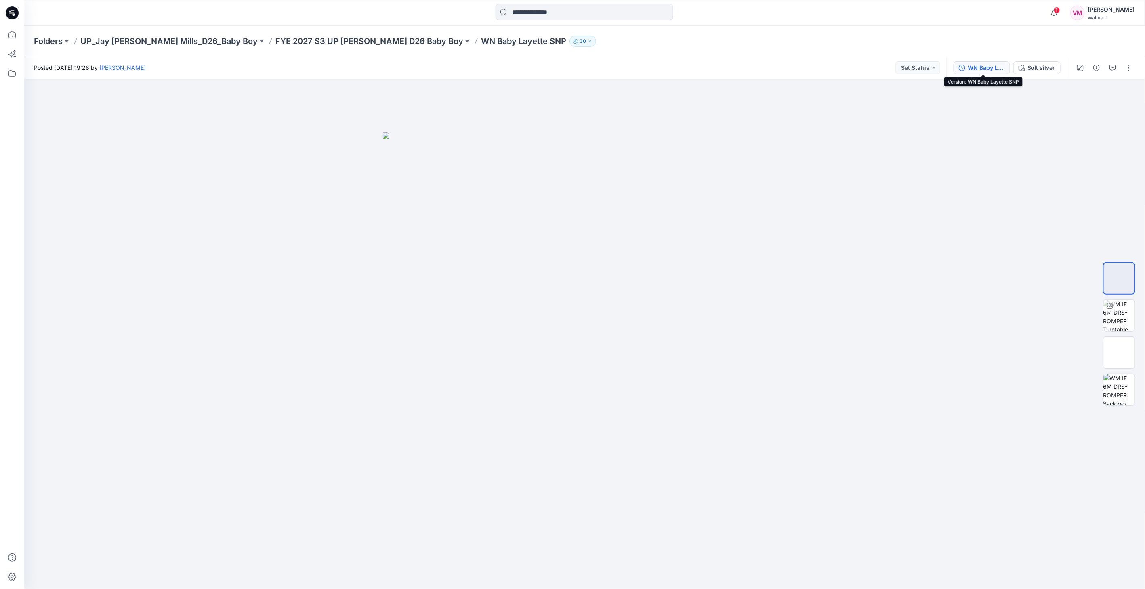
click at [988, 65] on div "WN Baby Layette SNP" at bounding box center [985, 67] width 37 height 9
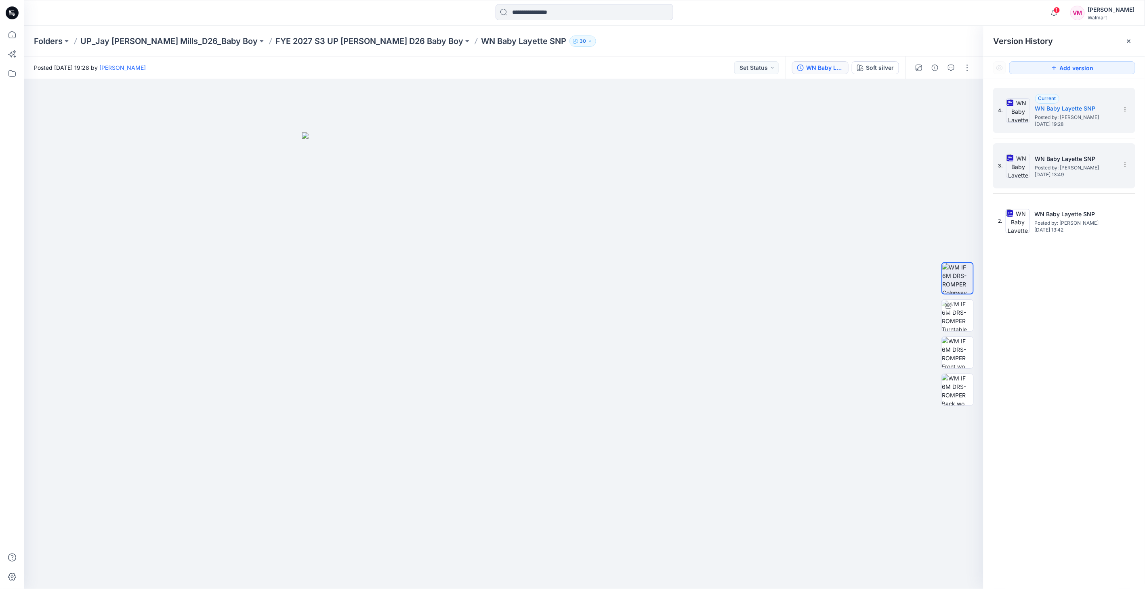
click at [1068, 176] on span "Thursday, September 18, 2025 13:49" at bounding box center [1075, 175] width 81 height 6
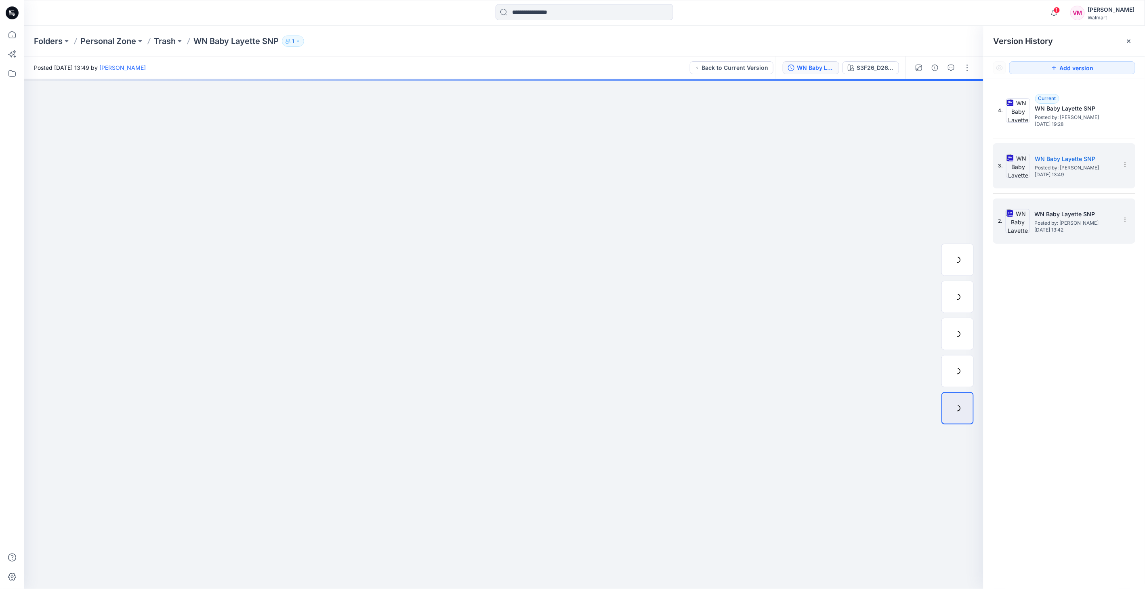
click at [1065, 227] on span "Thursday, September 18, 2025 13:42" at bounding box center [1074, 230] width 81 height 6
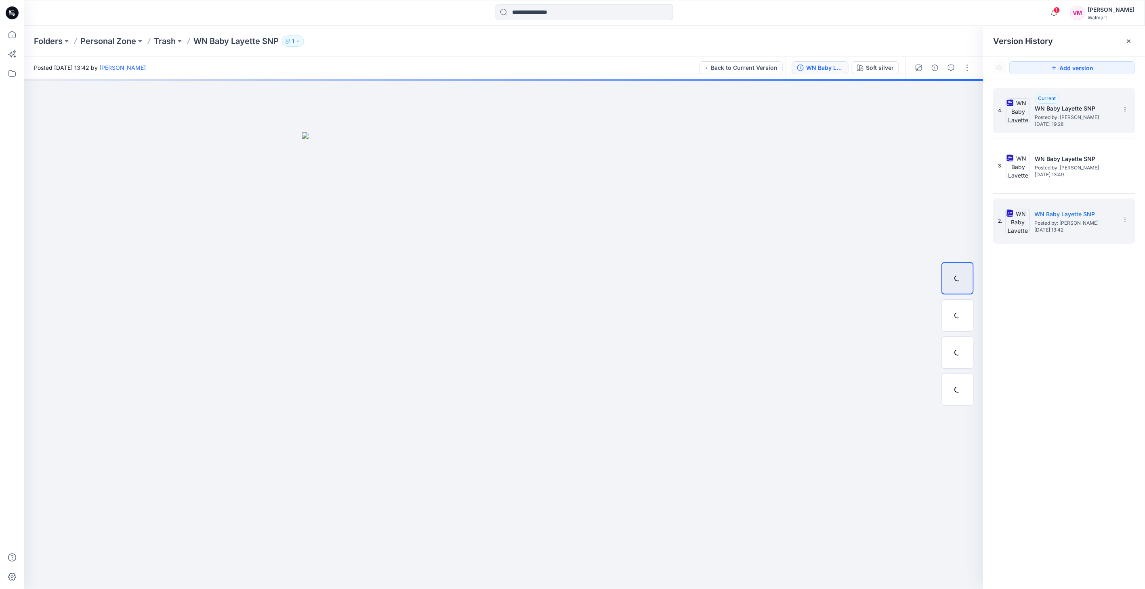
click at [1068, 120] on span "Posted by: Vasanthakumar Mani" at bounding box center [1075, 117] width 81 height 8
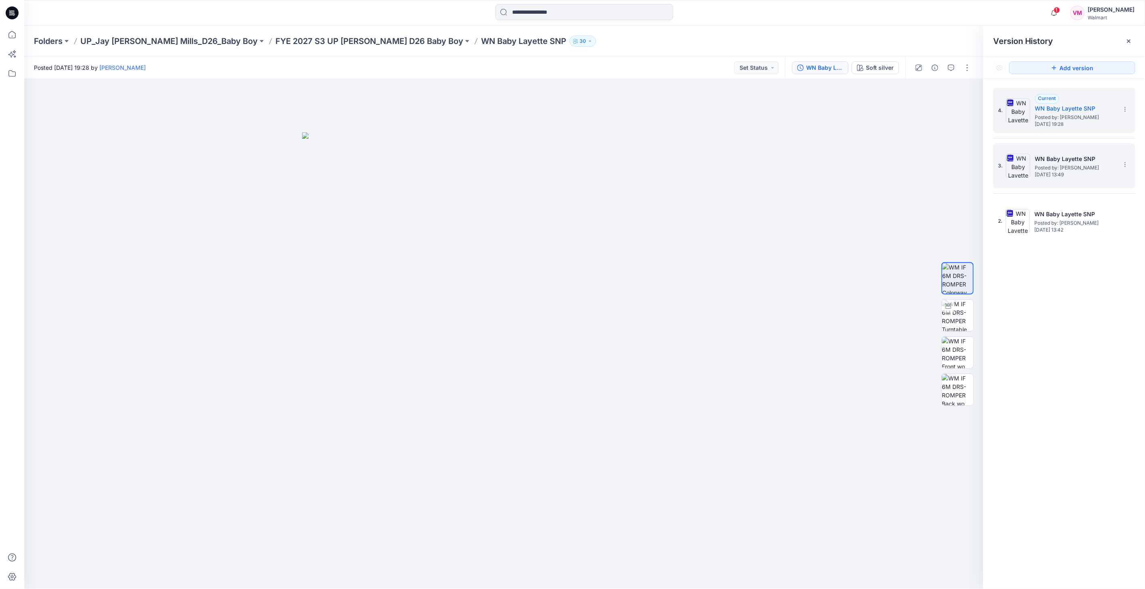
click at [1076, 168] on span "Posted by: Vasanthakumar Mani" at bounding box center [1075, 168] width 81 height 8
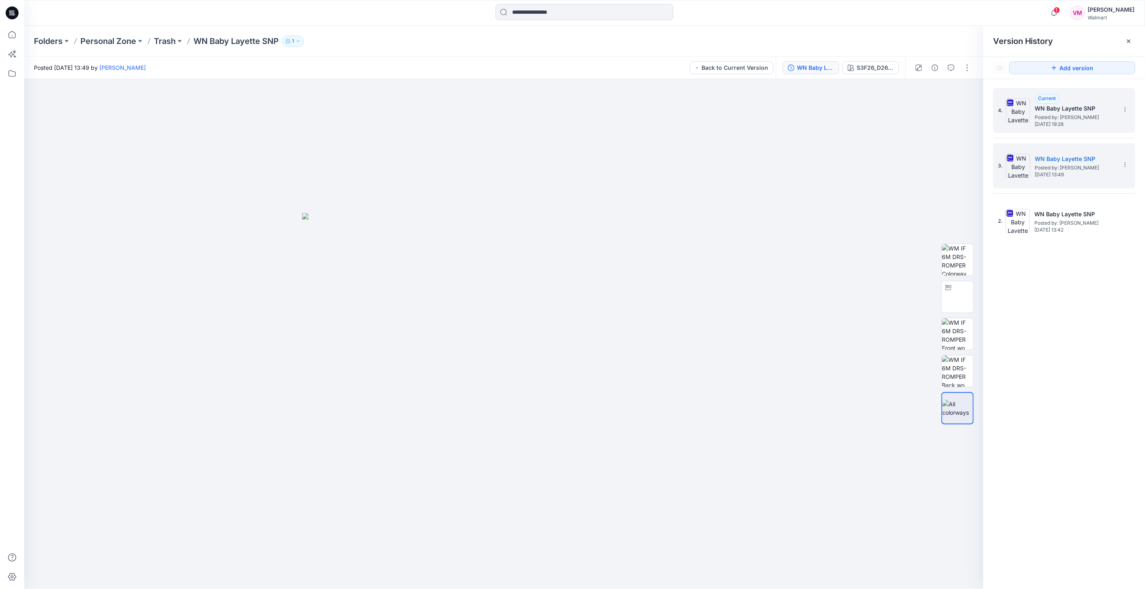
click at [1071, 122] on span "Thursday, September 18, 2025 19:28" at bounding box center [1075, 125] width 81 height 6
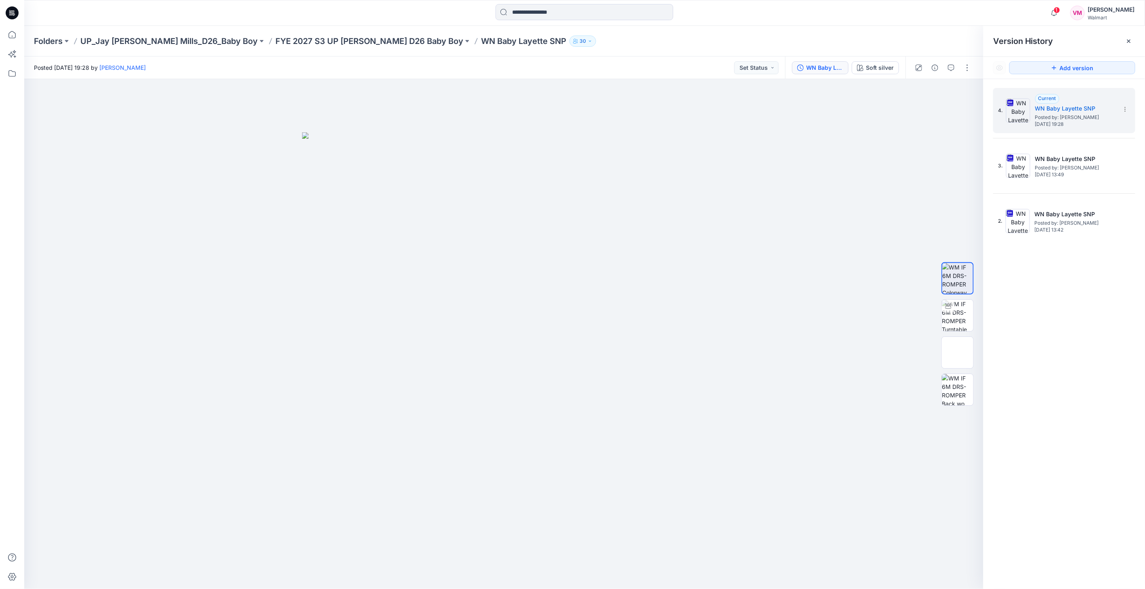
click at [363, 44] on p "FYE 2027 S3 UP [PERSON_NAME] D26 Baby Boy" at bounding box center [369, 41] width 188 height 11
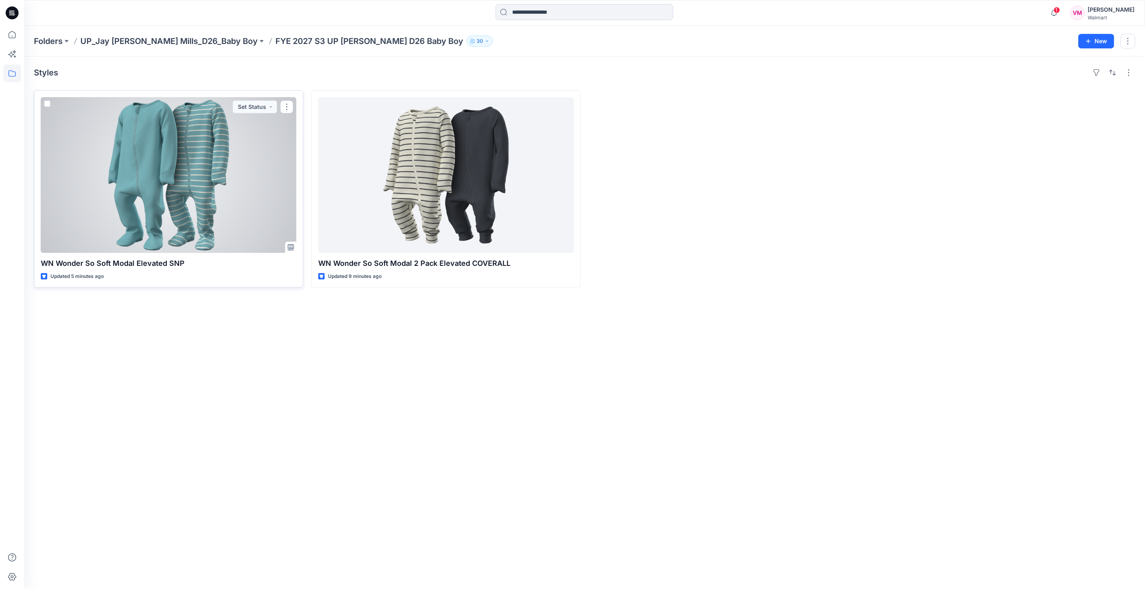
click at [236, 130] on div at bounding box center [169, 175] width 256 height 156
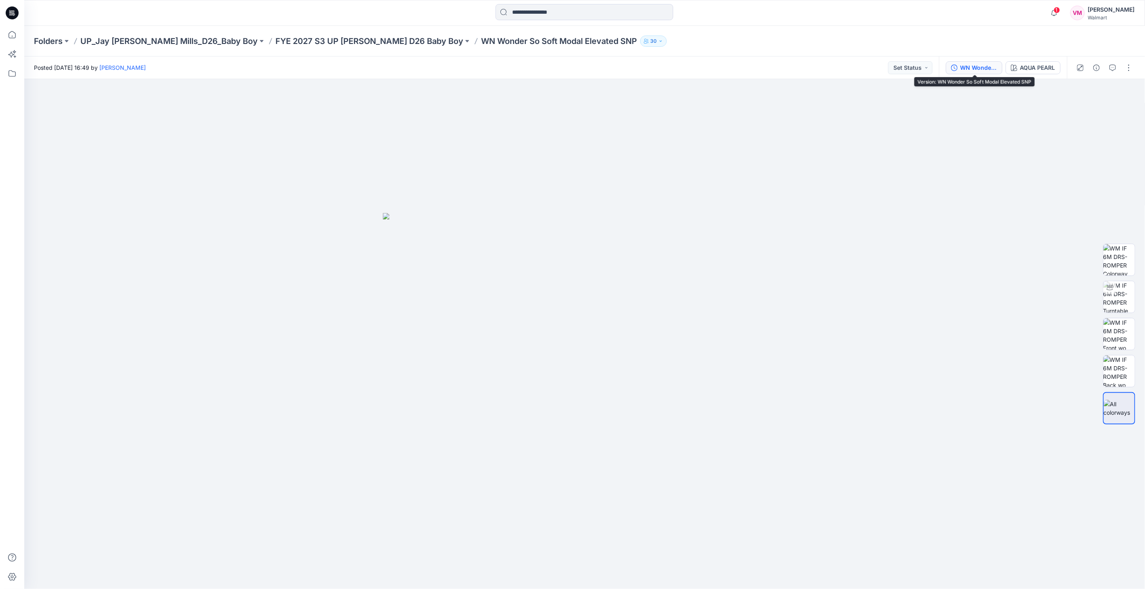
click at [980, 65] on div "WN Wonder So Soft Modal Elevated SNP" at bounding box center [978, 67] width 37 height 9
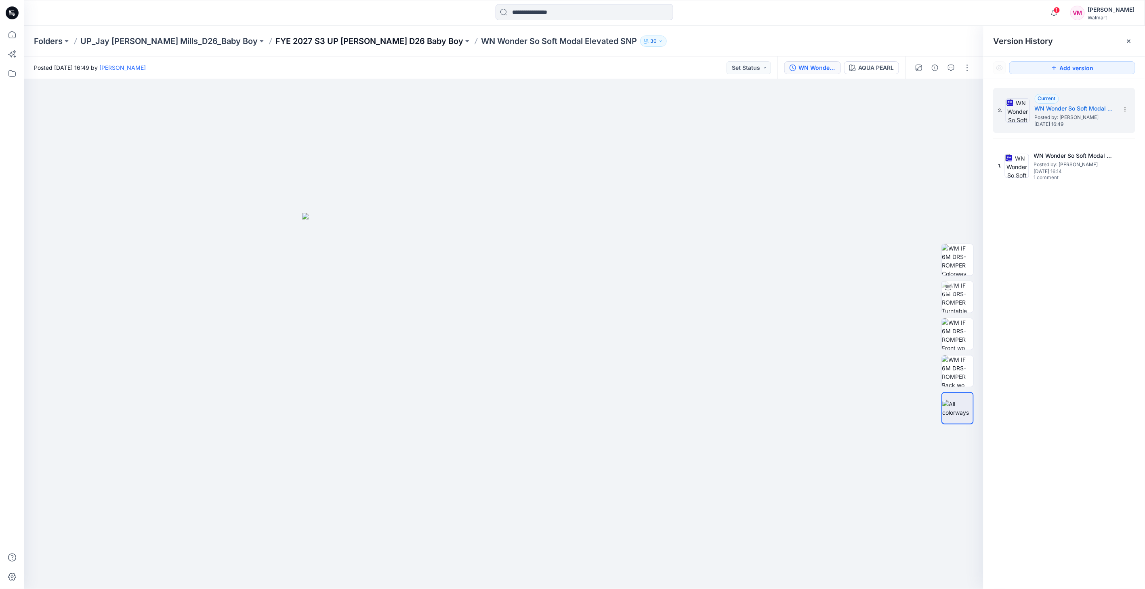
click at [333, 43] on p "FYE 2027 S3 UP Jay Jay Mills D26 Baby Boy" at bounding box center [369, 41] width 188 height 11
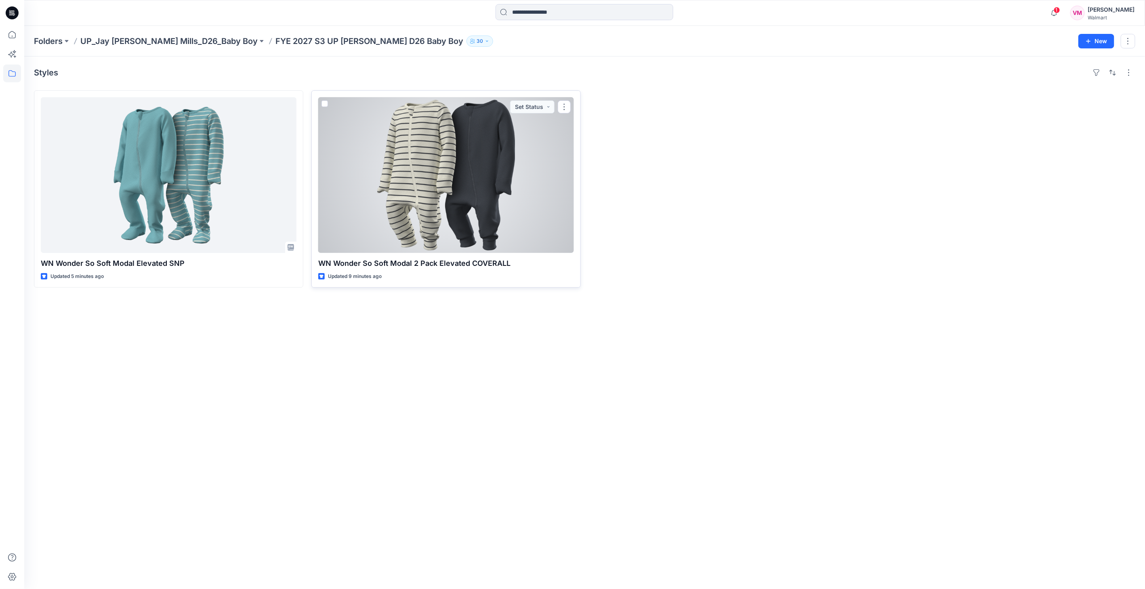
click at [391, 128] on div at bounding box center [446, 175] width 256 height 156
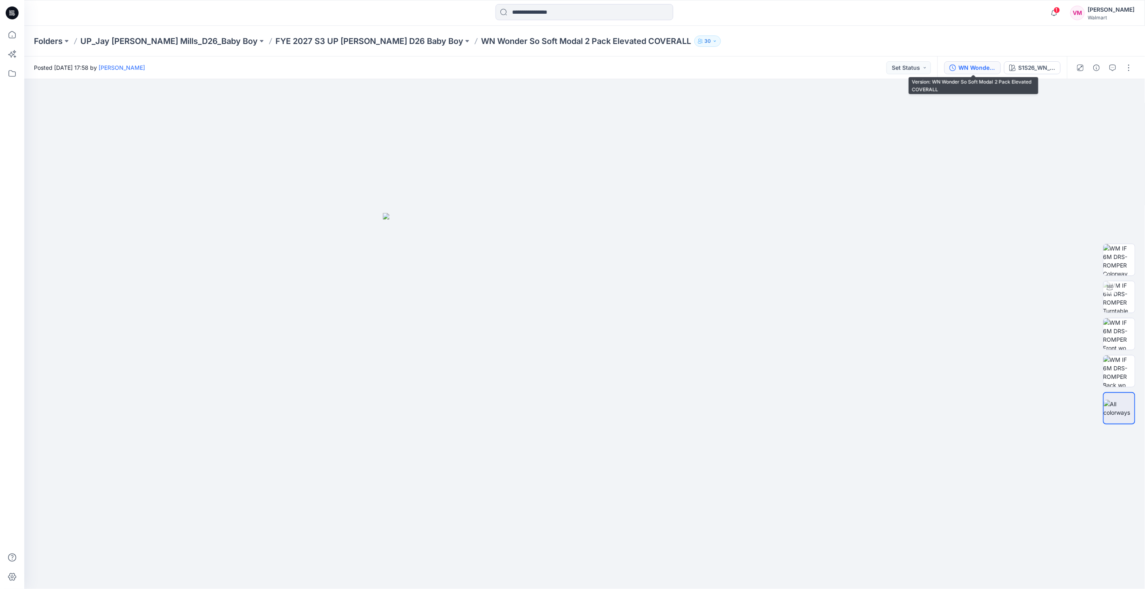
click at [974, 68] on div "WN Wonder So Soft Modal 2 Pack Elevated COVERALL" at bounding box center [976, 67] width 37 height 9
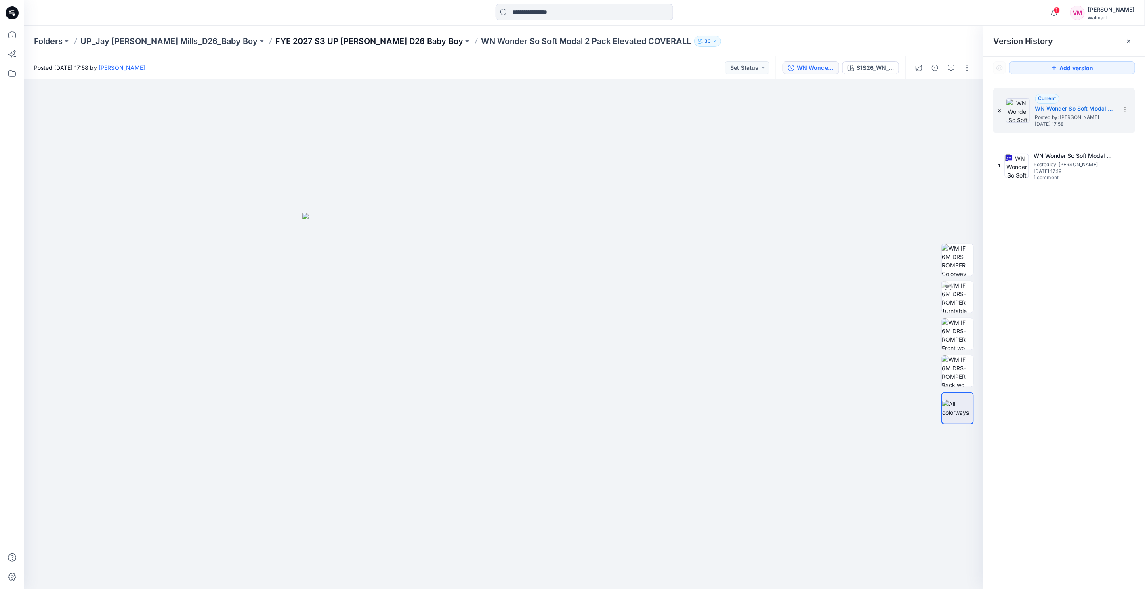
click at [342, 44] on p "FYE 2027 S3 UP Jay Jay Mills D26 Baby Boy" at bounding box center [369, 41] width 188 height 11
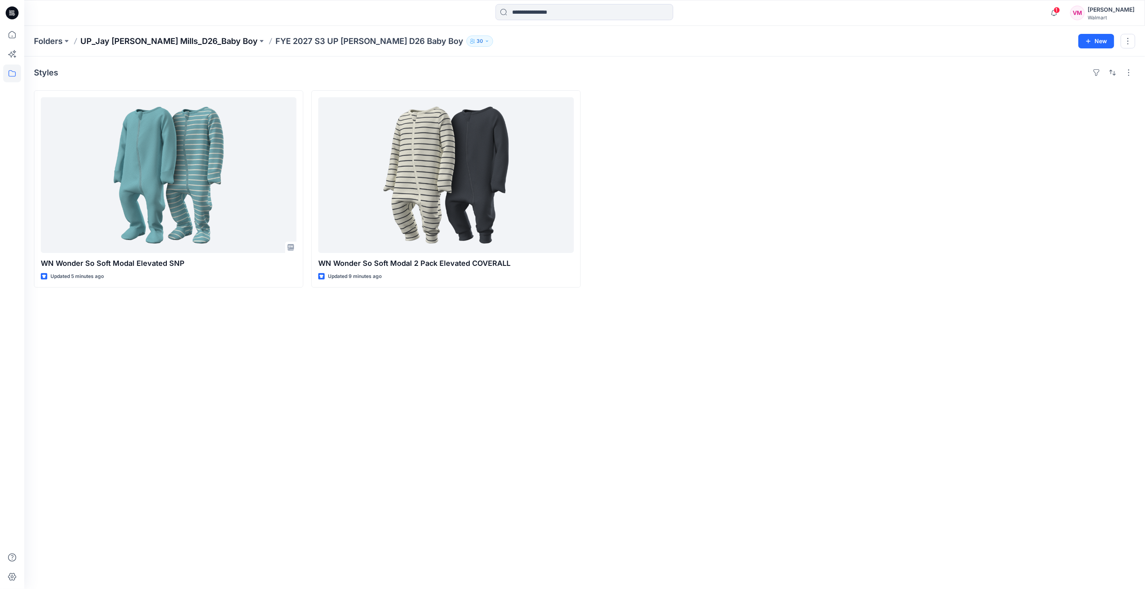
click at [170, 41] on p "UP_Jay [PERSON_NAME] Mills_D26_Baby Boy" at bounding box center [168, 41] width 177 height 11
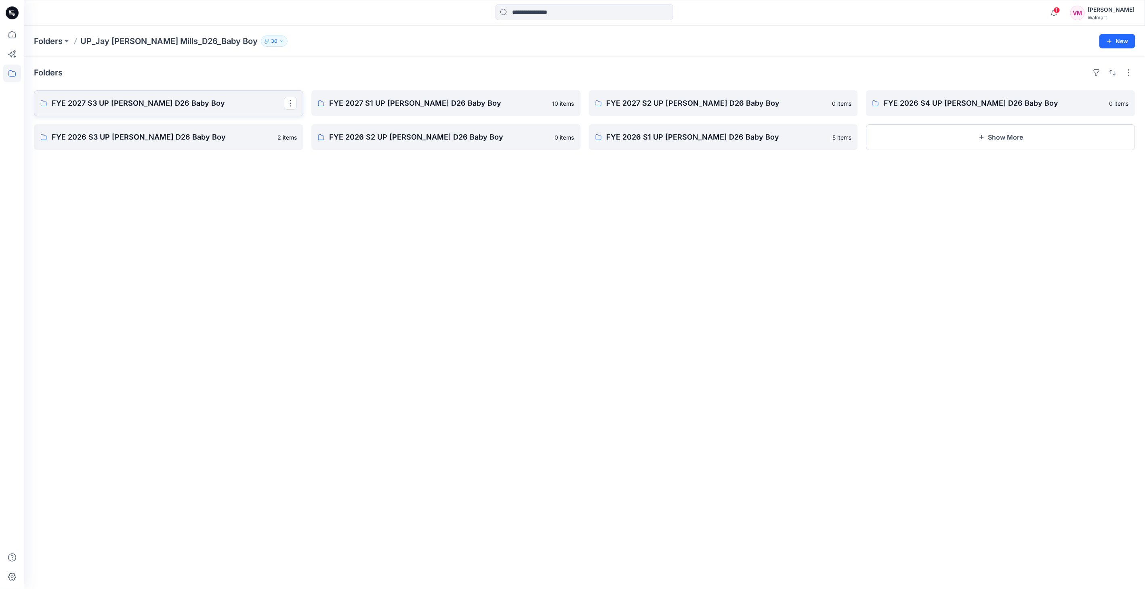
click at [206, 102] on p "FYE 2027 S3 UP Jay Jay Mills D26 Baby Boy" at bounding box center [168, 103] width 232 height 11
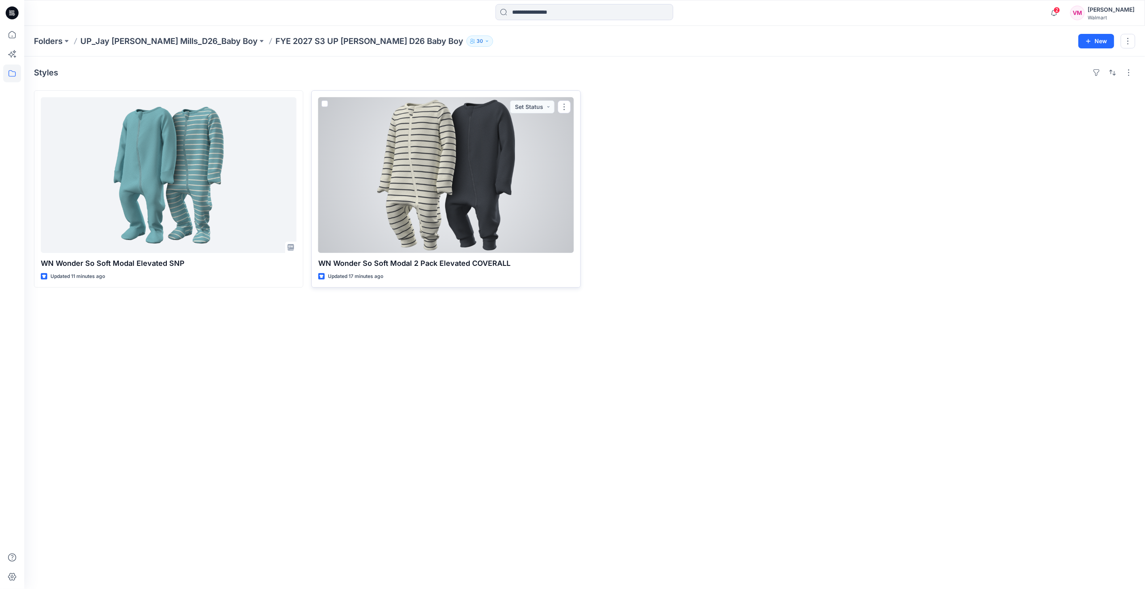
click at [421, 172] on div at bounding box center [446, 175] width 256 height 156
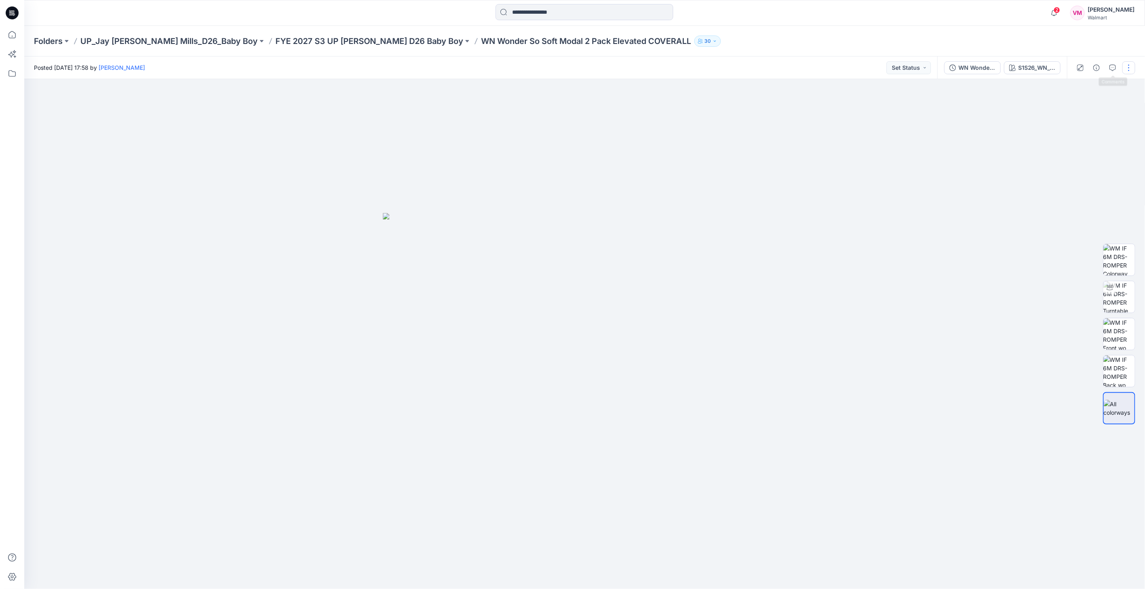
click at [1122, 65] on button "button" at bounding box center [1128, 67] width 13 height 13
click at [1080, 106] on p "Edit" at bounding box center [1077, 109] width 10 height 8
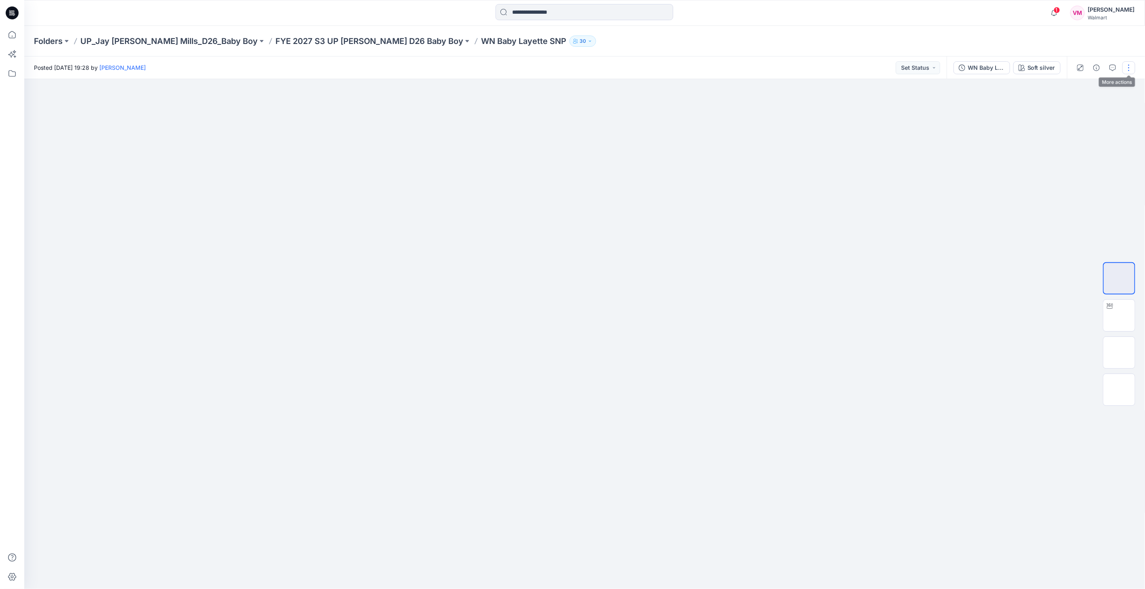
click at [1130, 63] on button "button" at bounding box center [1128, 67] width 13 height 13
click at [1087, 111] on button "Edit" at bounding box center [1094, 109] width 74 height 15
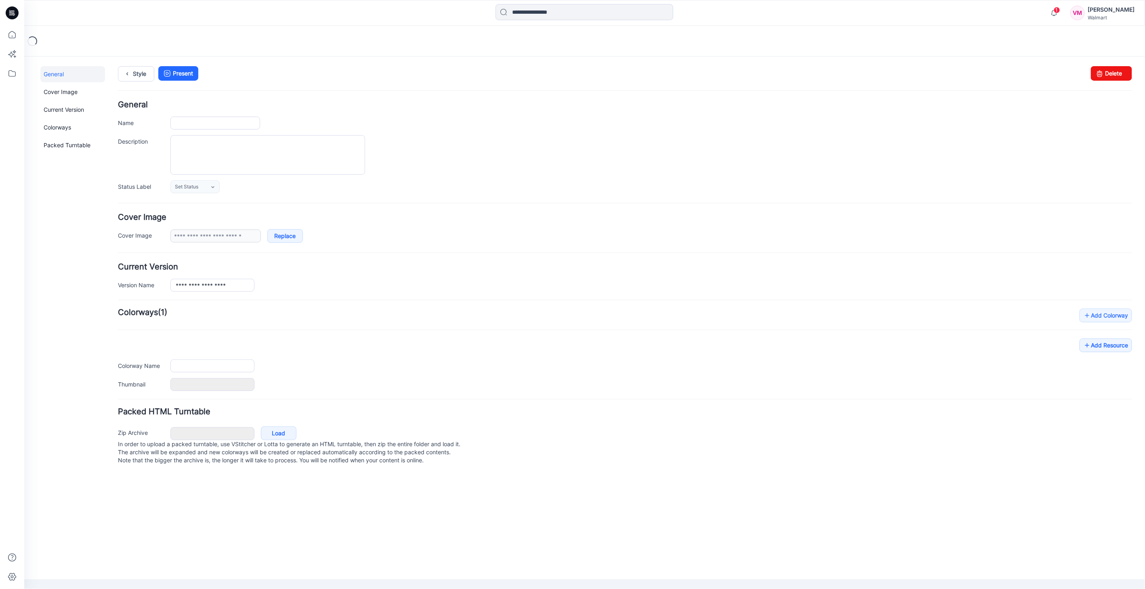
type input "**********"
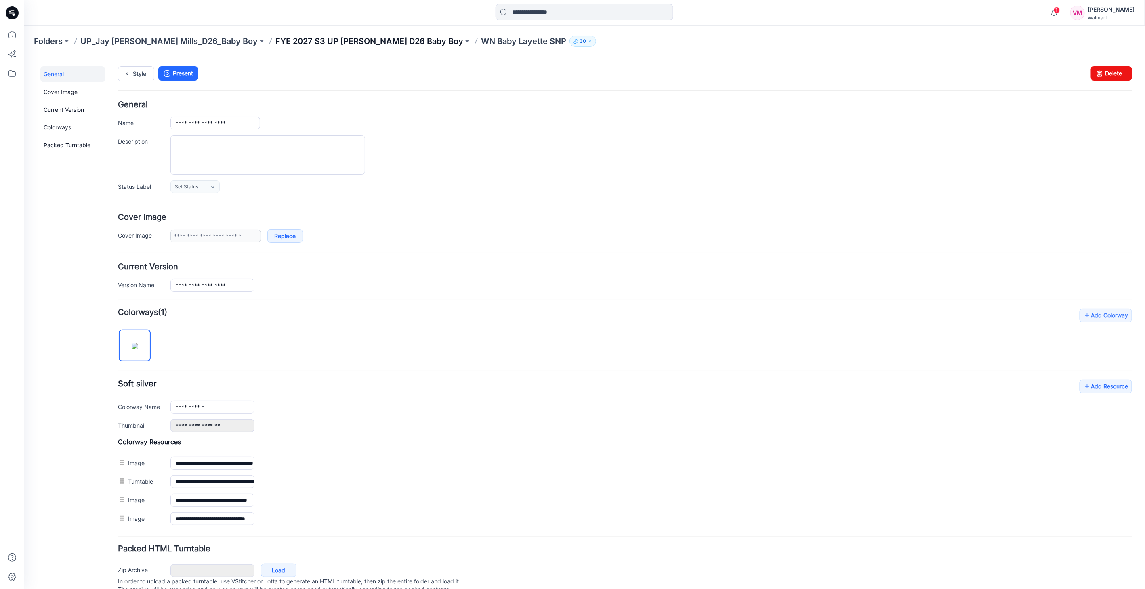
click at [330, 40] on p "FYE 2027 S3 UP [PERSON_NAME] D26 Baby Boy" at bounding box center [369, 41] width 188 height 11
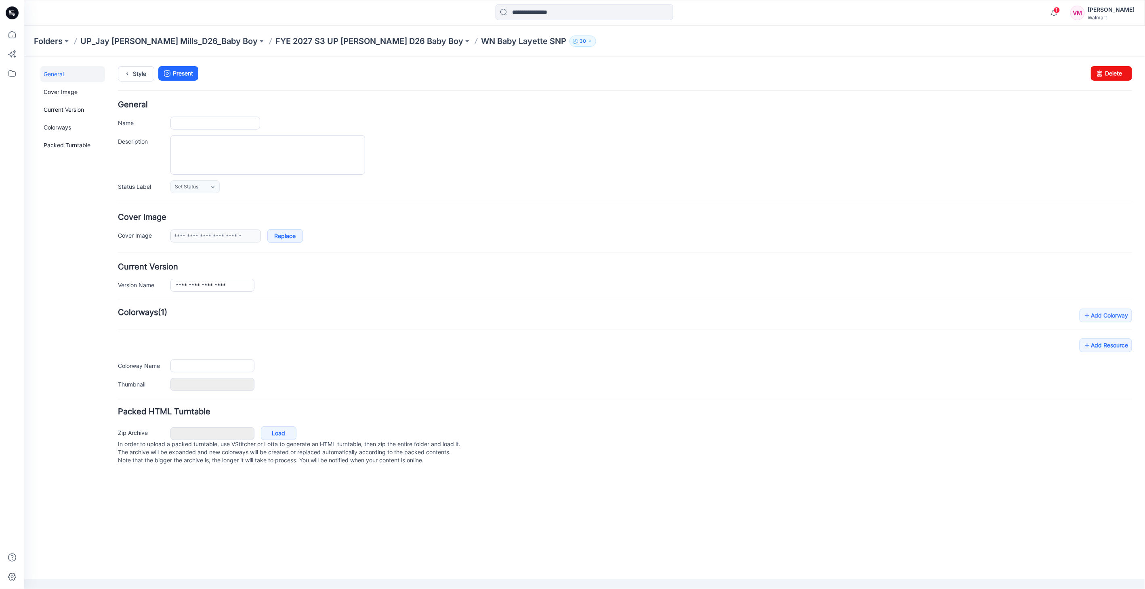
type input "**********"
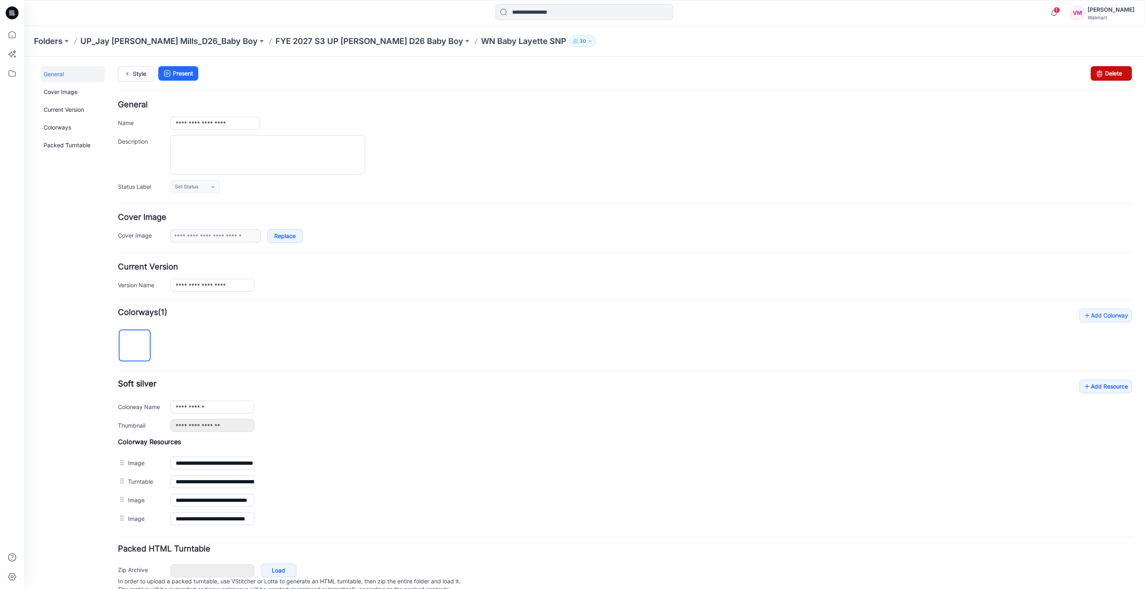
click at [1093, 73] on icon at bounding box center [1098, 73] width 11 height 15
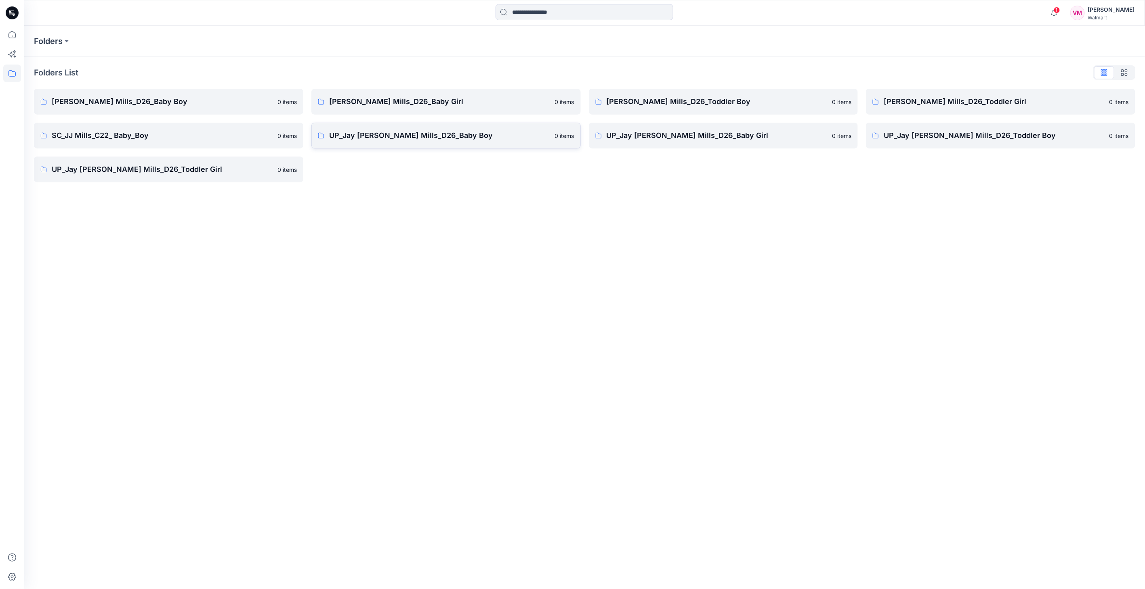
click at [429, 139] on p "UP_Jay [PERSON_NAME] Mills_D26_Baby Boy" at bounding box center [439, 135] width 221 height 11
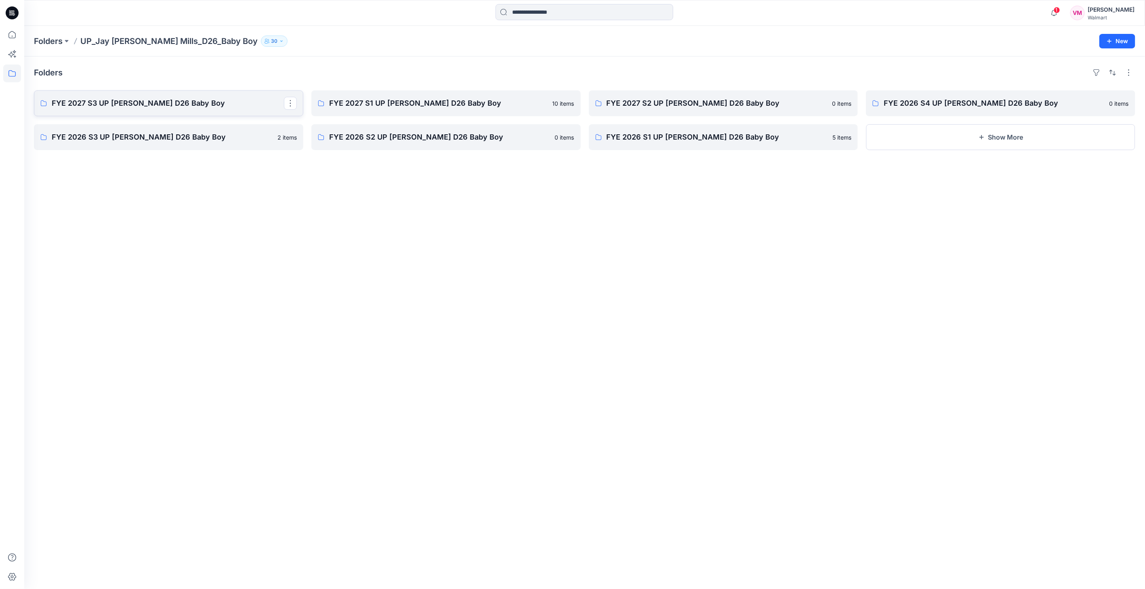
click at [181, 108] on p "FYE 2027 S3 UP [PERSON_NAME] D26 Baby Boy" at bounding box center [168, 103] width 232 height 11
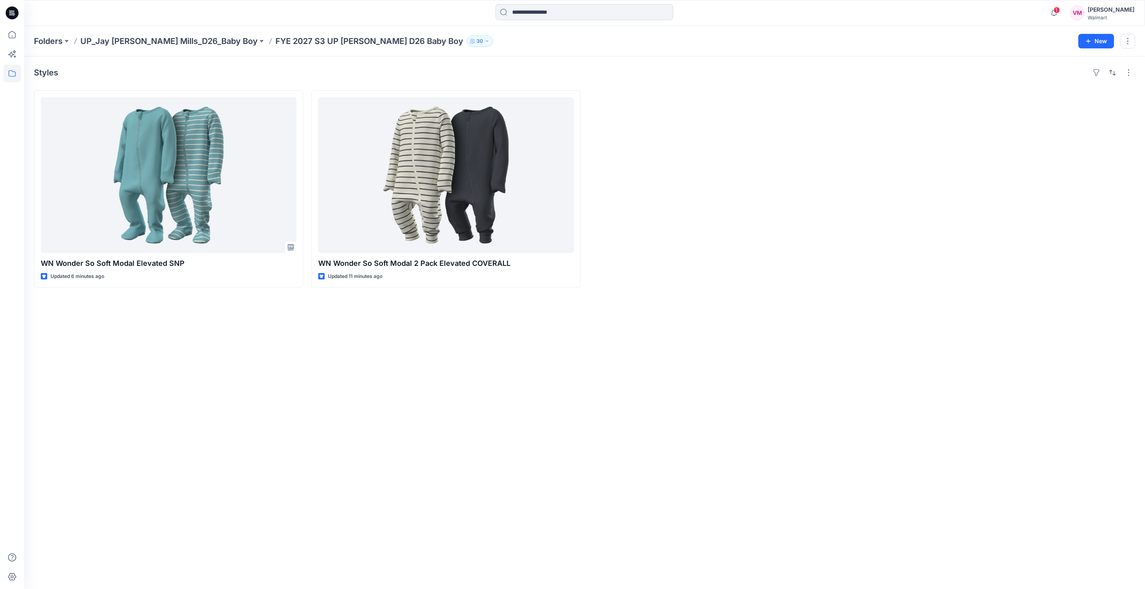
click at [139, 44] on p "UP_Jay [PERSON_NAME] Mills_D26_Baby Boy" at bounding box center [168, 41] width 177 height 11
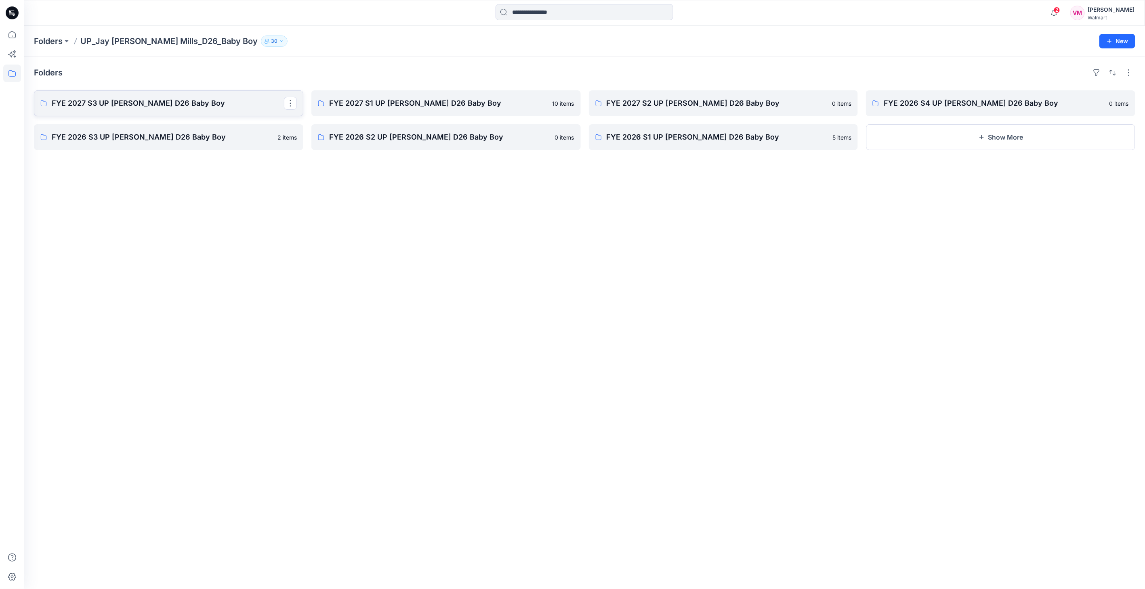
click at [139, 102] on p "FYE 2027 S3 UP [PERSON_NAME] D26 Baby Boy" at bounding box center [168, 103] width 232 height 11
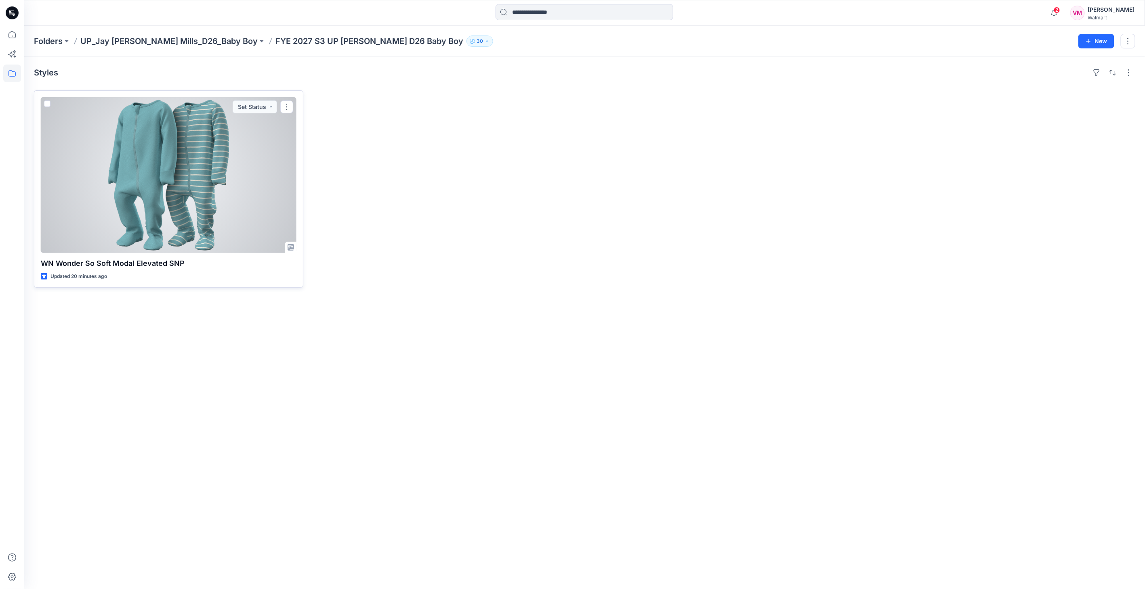
click at [206, 144] on div at bounding box center [169, 175] width 256 height 156
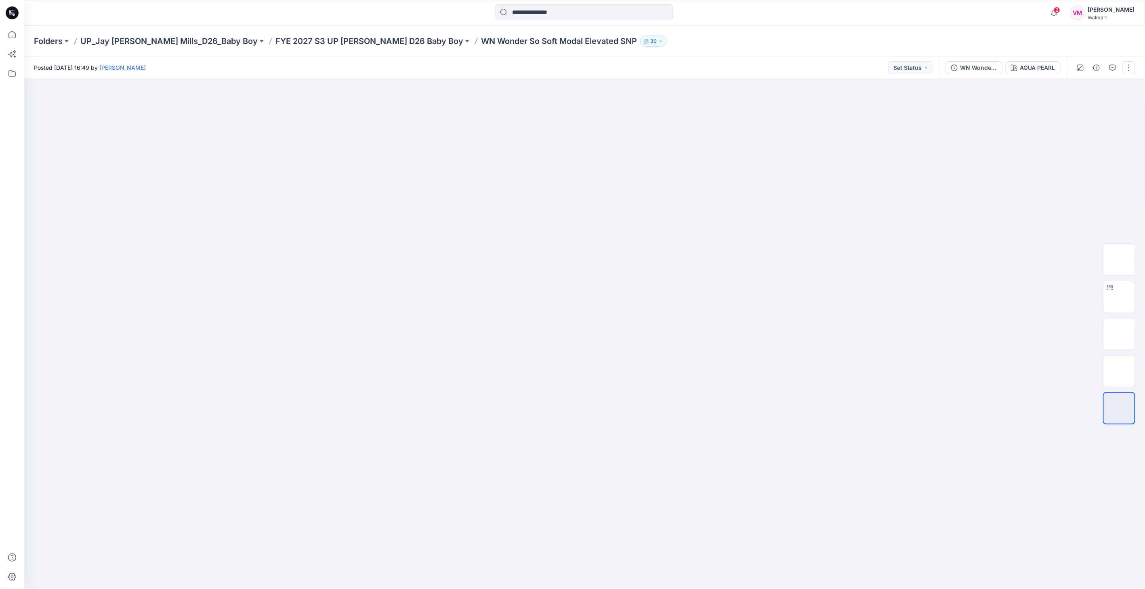
click at [1130, 70] on button "button" at bounding box center [1128, 67] width 13 height 13
click at [1100, 107] on button "Edit" at bounding box center [1094, 109] width 74 height 15
click at [1073, 109] on p "Edit" at bounding box center [1077, 109] width 10 height 8
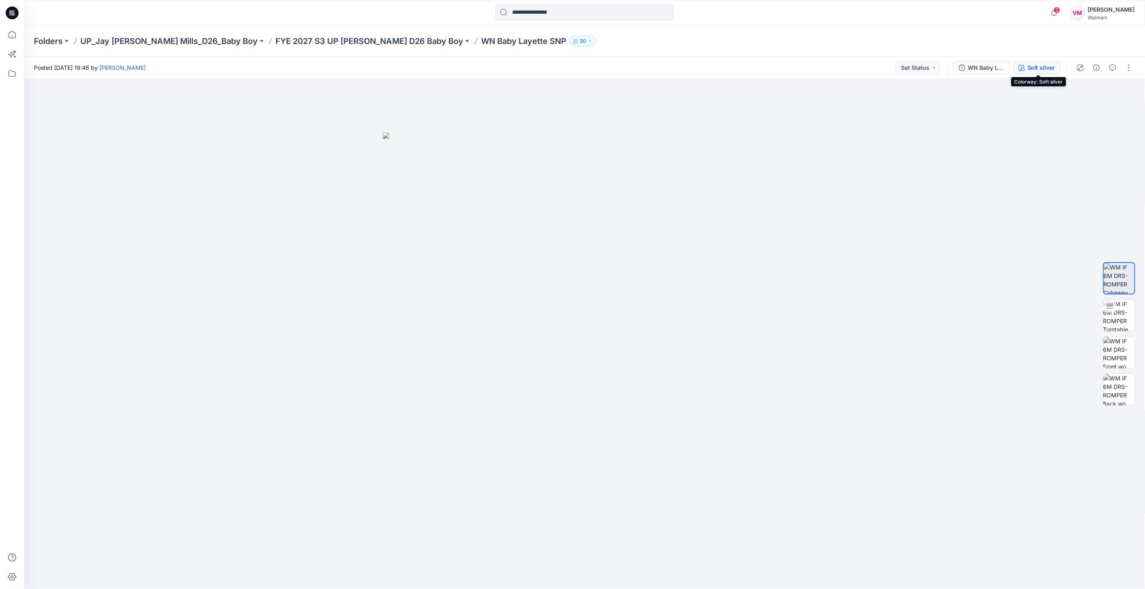
click at [1042, 67] on div "Soft silver" at bounding box center [1041, 67] width 28 height 9
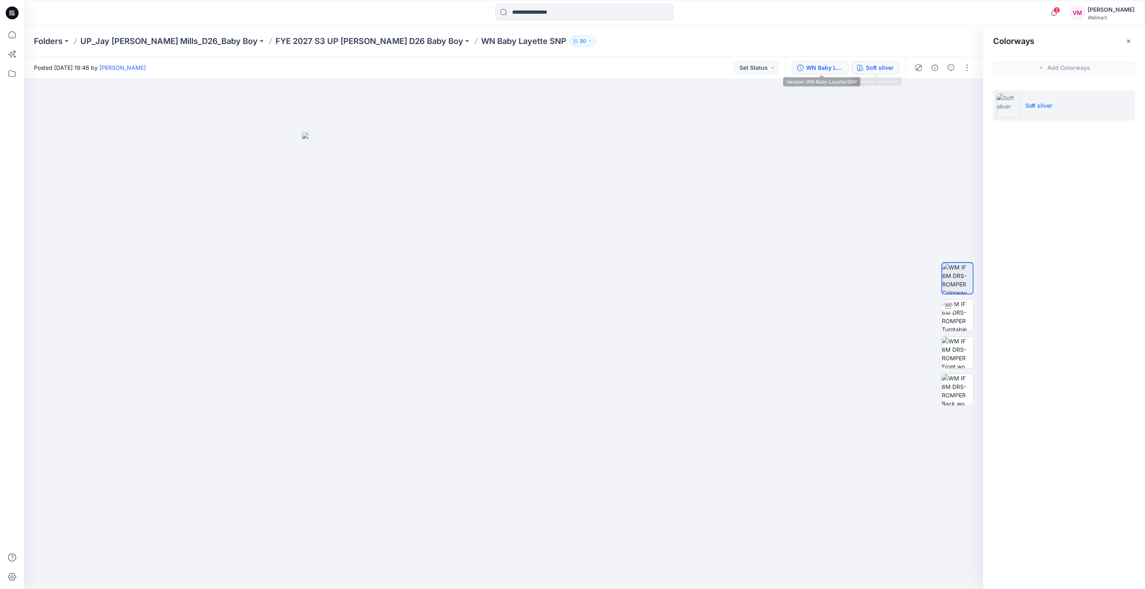
click at [822, 67] on div "WN Baby Layette SNP" at bounding box center [824, 67] width 37 height 9
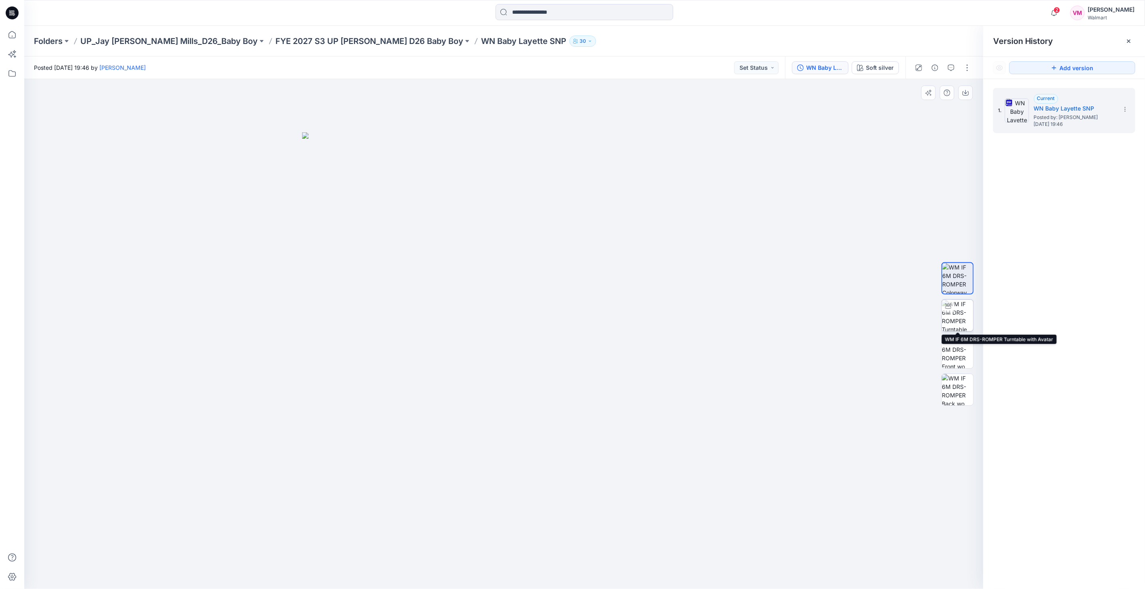
click at [960, 326] on img at bounding box center [957, 315] width 31 height 31
drag, startPoint x: 618, startPoint y: 561, endPoint x: 510, endPoint y: 570, distance: 108.6
click at [510, 570] on icon at bounding box center [505, 565] width 244 height 30
click at [550, 544] on div at bounding box center [503, 334] width 959 height 510
drag, startPoint x: 566, startPoint y: 549, endPoint x: 521, endPoint y: 552, distance: 45.3
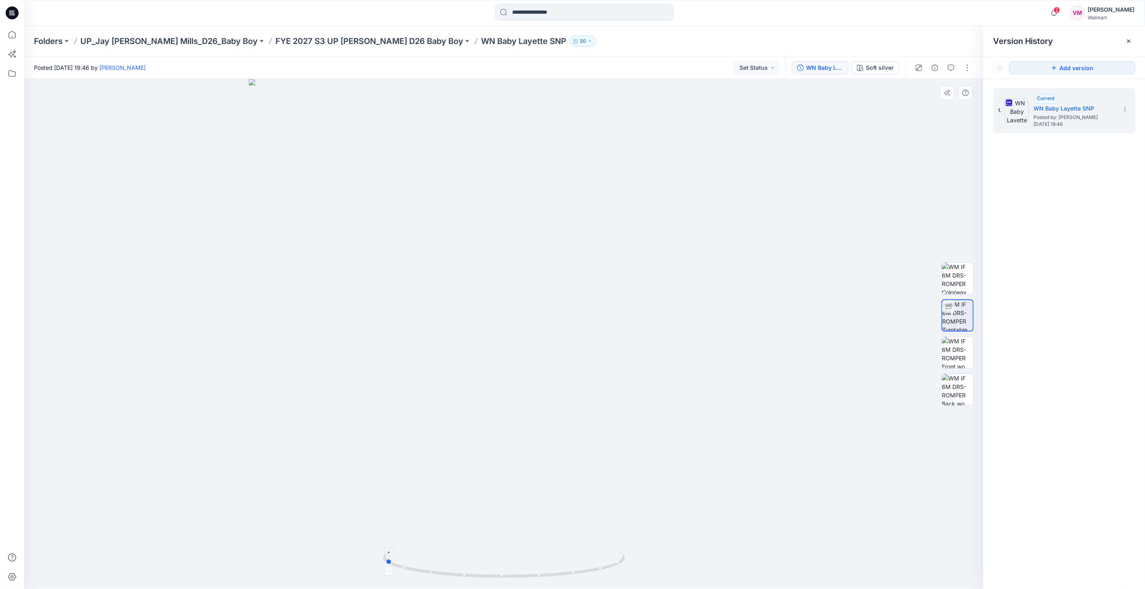
click at [521, 552] on div at bounding box center [503, 334] width 959 height 510
drag, startPoint x: 613, startPoint y: 564, endPoint x: 664, endPoint y: 545, distance: 54.0
click at [667, 545] on div at bounding box center [503, 334] width 959 height 510
drag, startPoint x: 636, startPoint y: 548, endPoint x: 696, endPoint y: 552, distance: 60.3
click at [696, 552] on div at bounding box center [503, 334] width 959 height 510
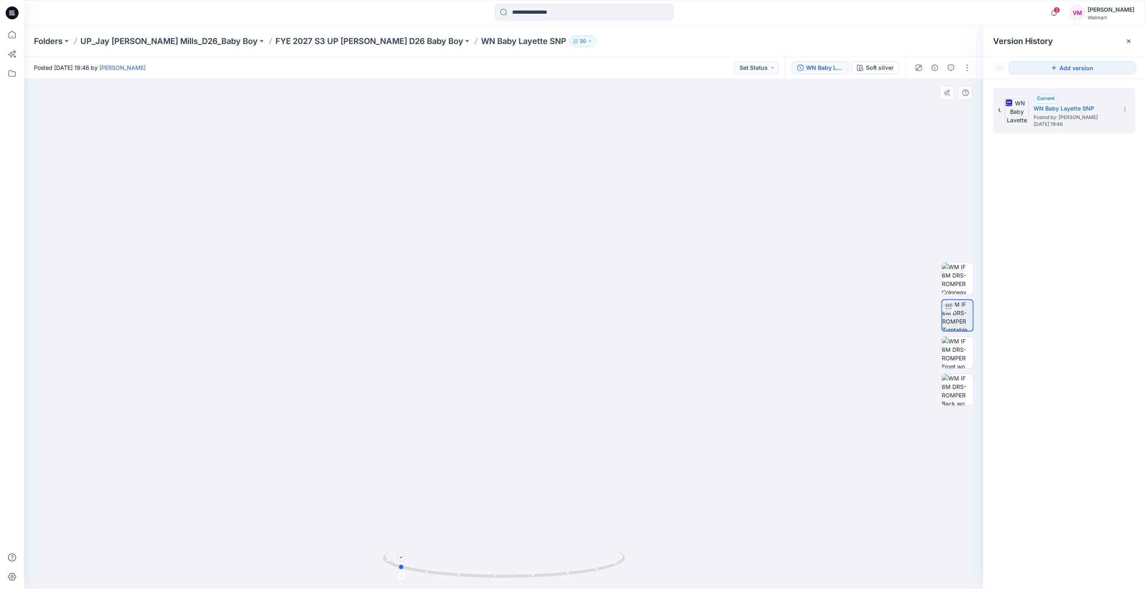
drag, startPoint x: 602, startPoint y: 562, endPoint x: 500, endPoint y: 566, distance: 102.2
click at [500, 566] on icon at bounding box center [505, 565] width 244 height 30
drag, startPoint x: 600, startPoint y: 527, endPoint x: 411, endPoint y: 168, distance: 406.4
click at [957, 66] on button "button" at bounding box center [950, 67] width 13 height 13
click at [970, 66] on button "button" at bounding box center [966, 67] width 13 height 13
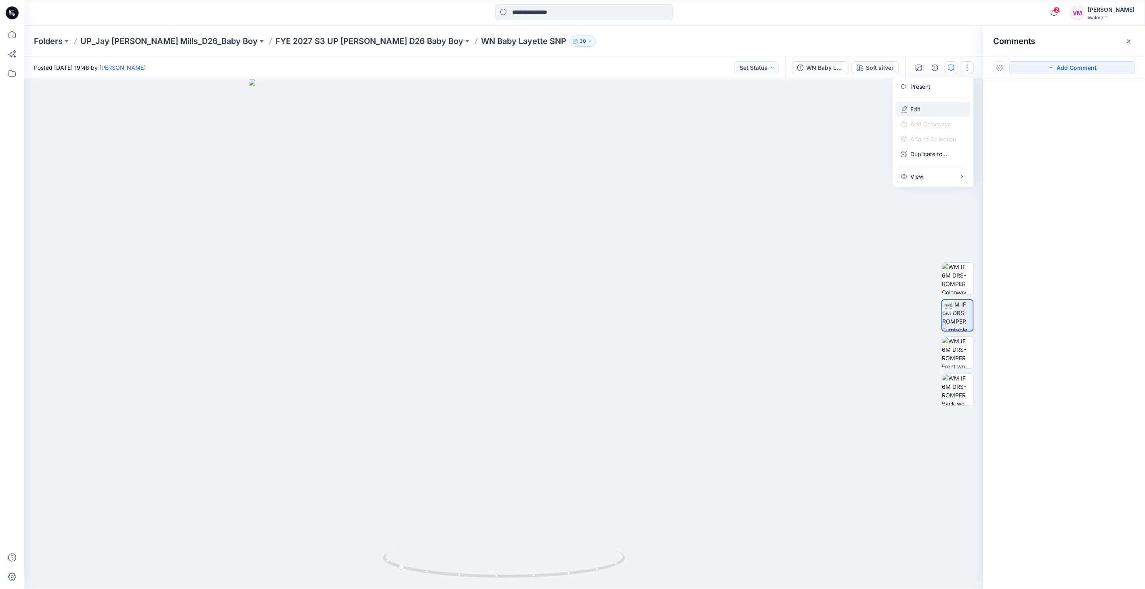
click at [907, 105] on button "Edit" at bounding box center [933, 109] width 74 height 15
click at [911, 109] on p "Edit" at bounding box center [915, 109] width 10 height 8
click at [913, 109] on p "Edit" at bounding box center [915, 109] width 10 height 8
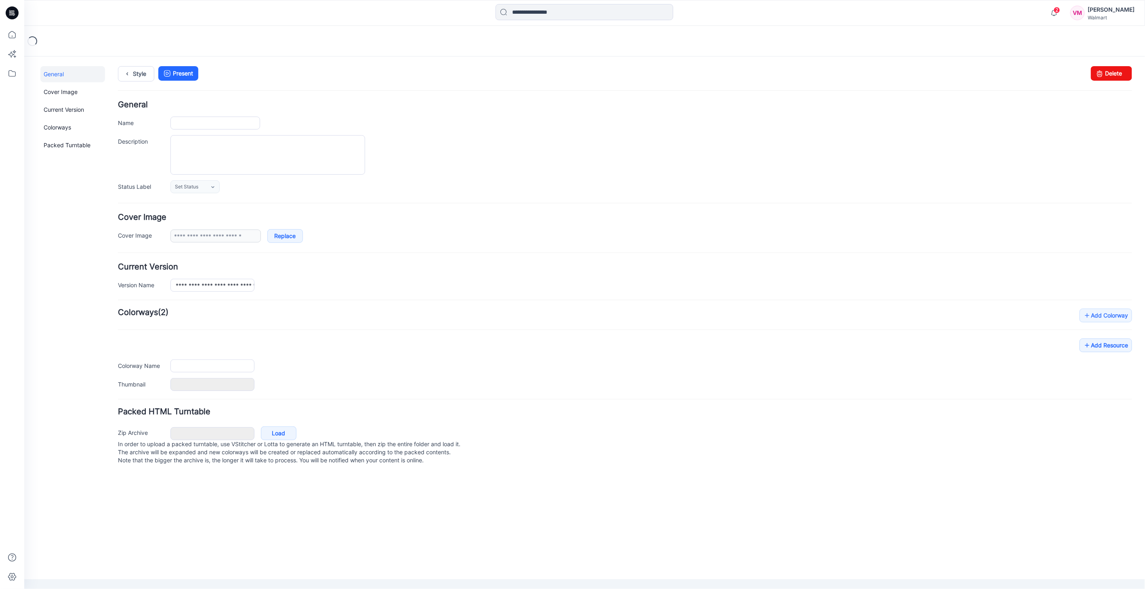
type input "**********"
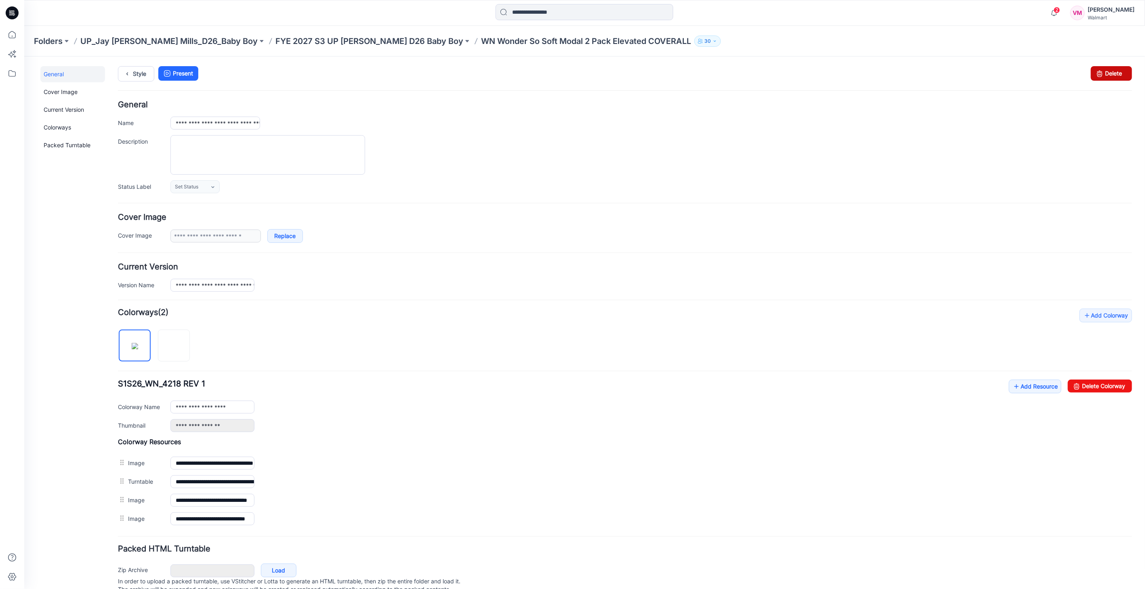
click at [1107, 73] on link "Delete" at bounding box center [1110, 73] width 41 height 15
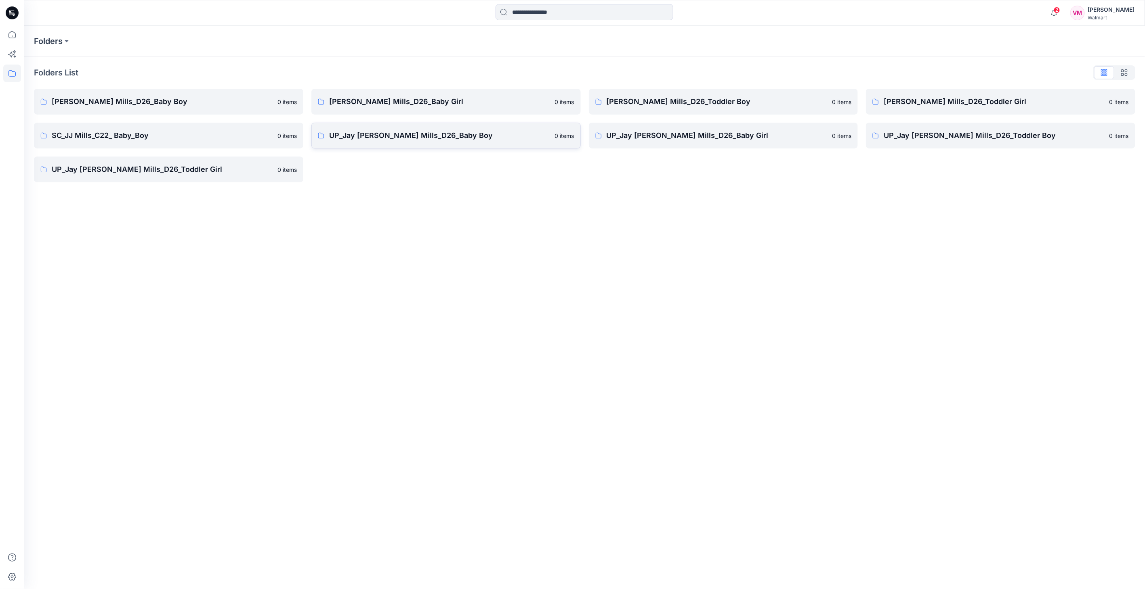
click at [414, 130] on p "UP_Jay Jay Mills_D26_Baby Boy" at bounding box center [439, 135] width 221 height 11
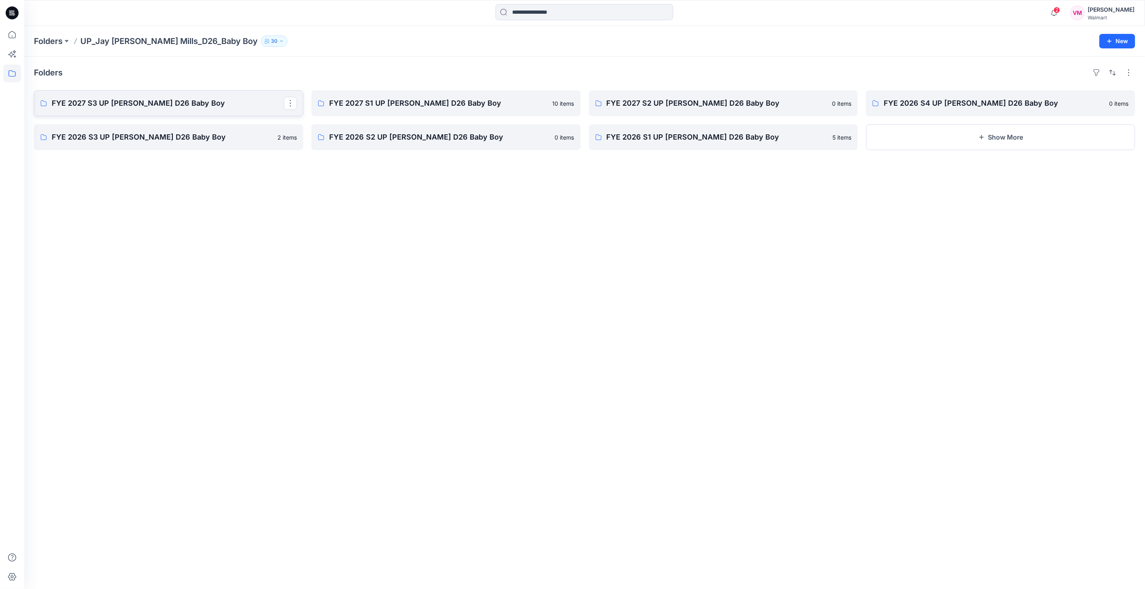
click at [167, 99] on p "FYE 2027 S3 UP Jay Jay Mills D26 Baby Boy" at bounding box center [168, 103] width 232 height 11
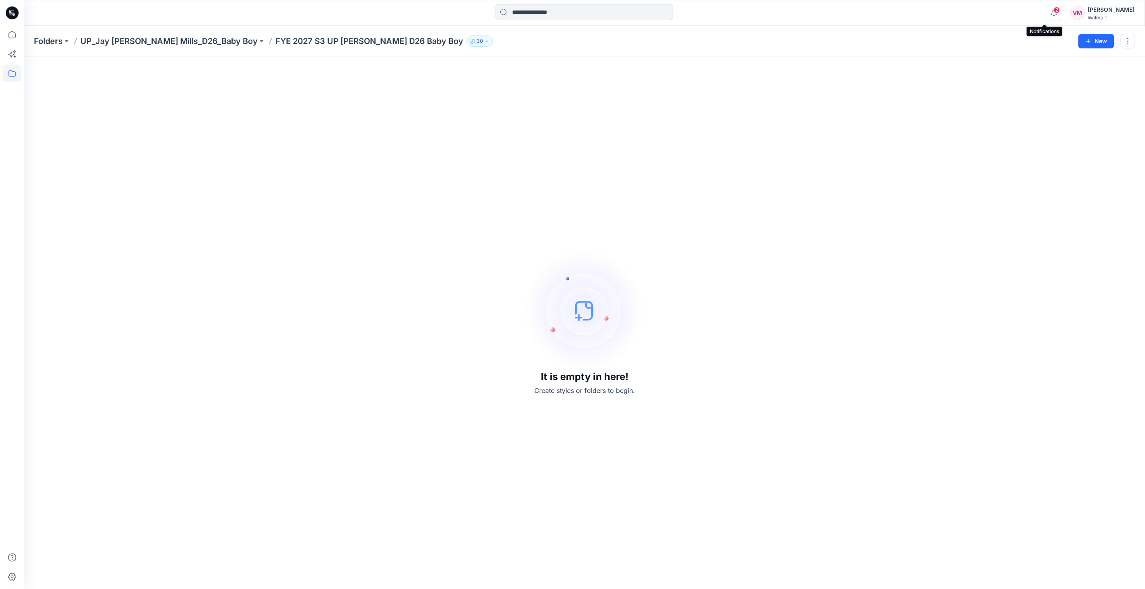
click at [1046, 14] on icon "button" at bounding box center [1053, 13] width 15 height 16
click at [870, 348] on div "It is empty in here! Create styles or folders to begin." at bounding box center [584, 323] width 1101 height 514
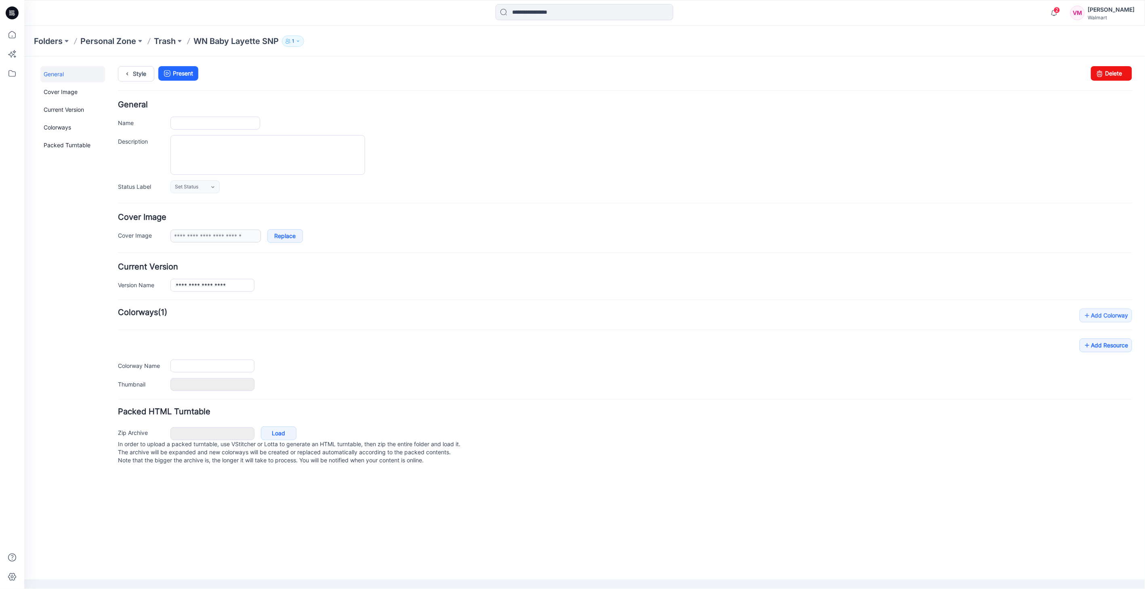
type input "**********"
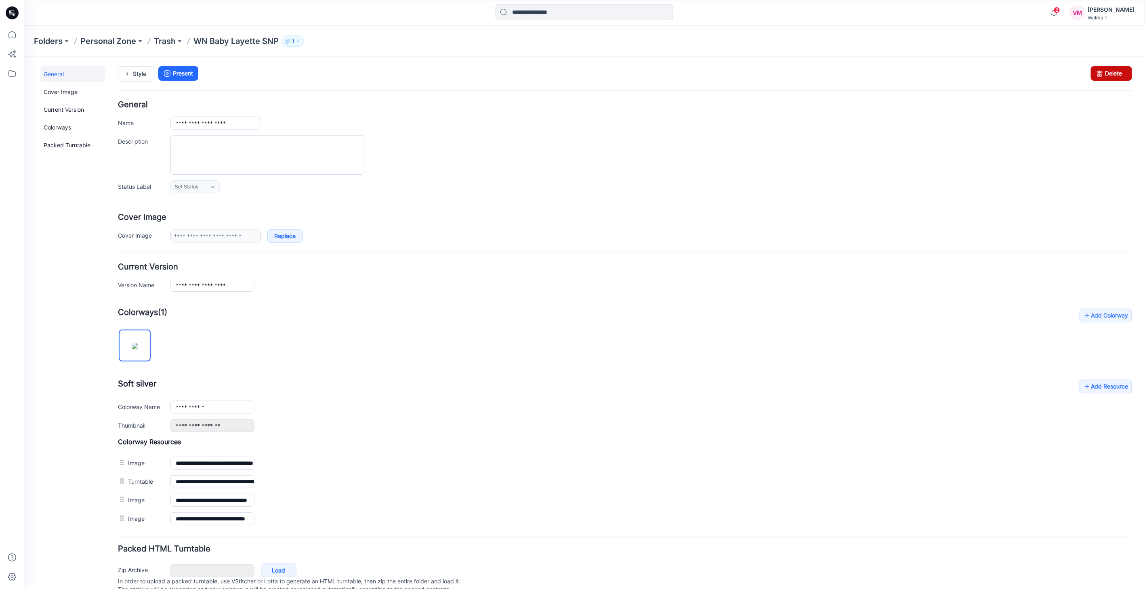
click at [1108, 71] on link "Delete" at bounding box center [1110, 73] width 41 height 15
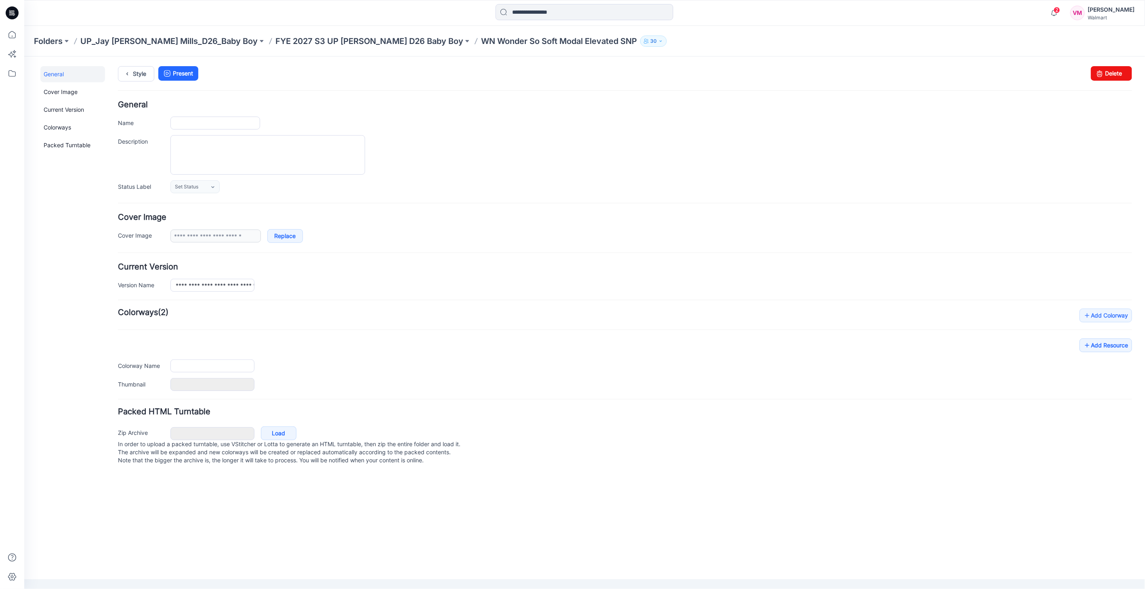
type input "**********"
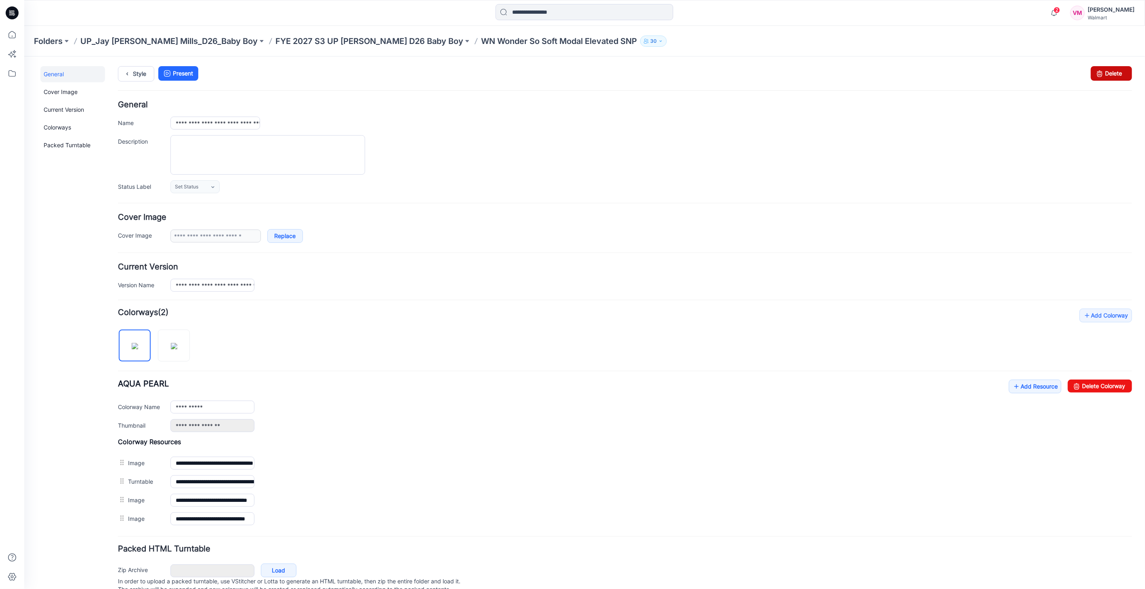
click at [1106, 74] on link "Delete" at bounding box center [1110, 73] width 41 height 15
